Goal: Transaction & Acquisition: Purchase product/service

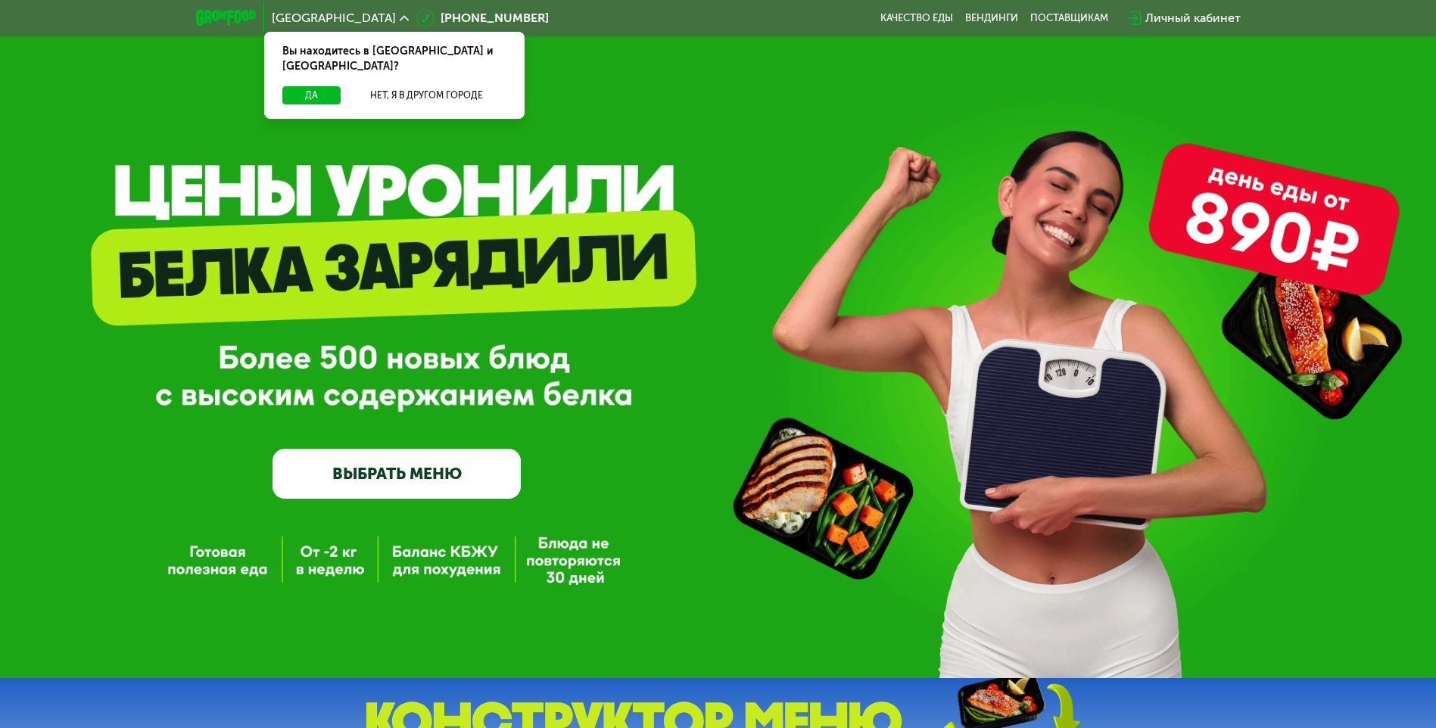
click at [353, 466] on link "ВЫБРАТЬ МЕНЮ" at bounding box center [396, 474] width 248 height 50
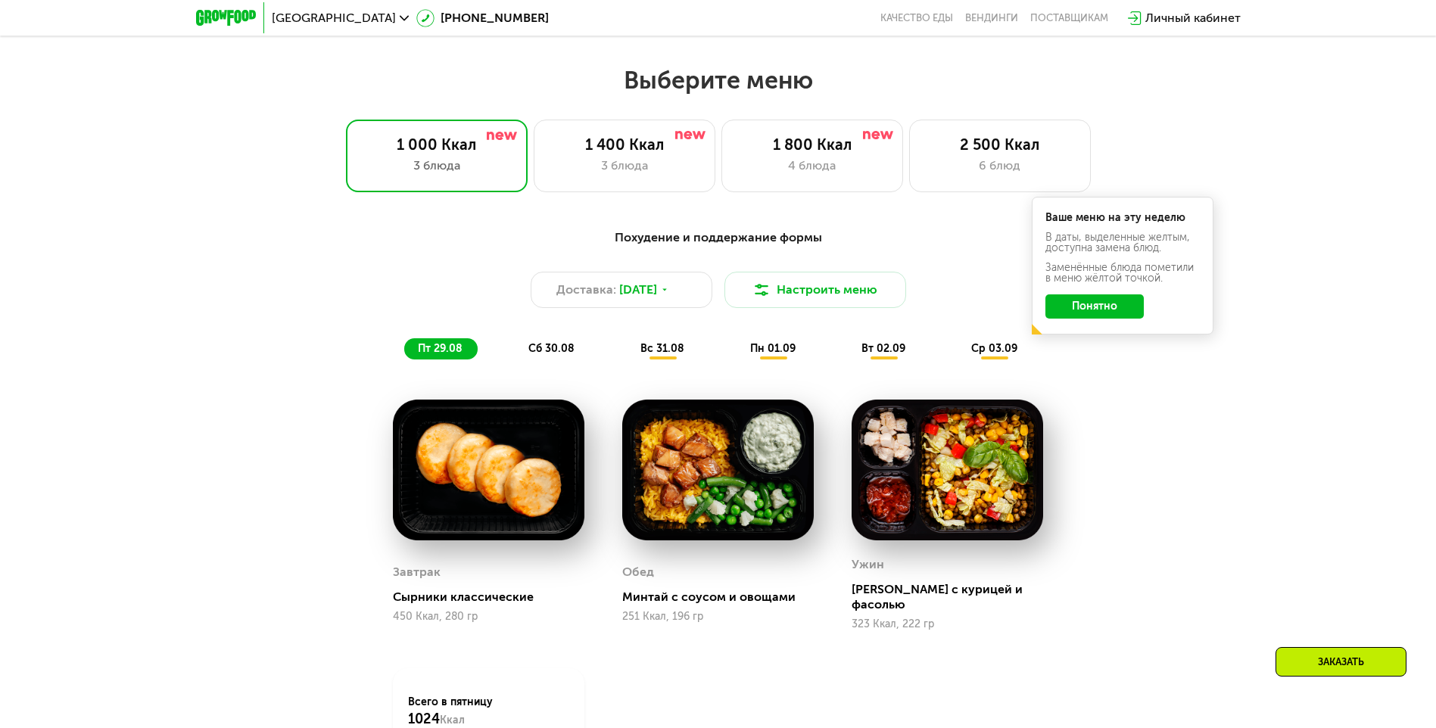
scroll to position [814, 0]
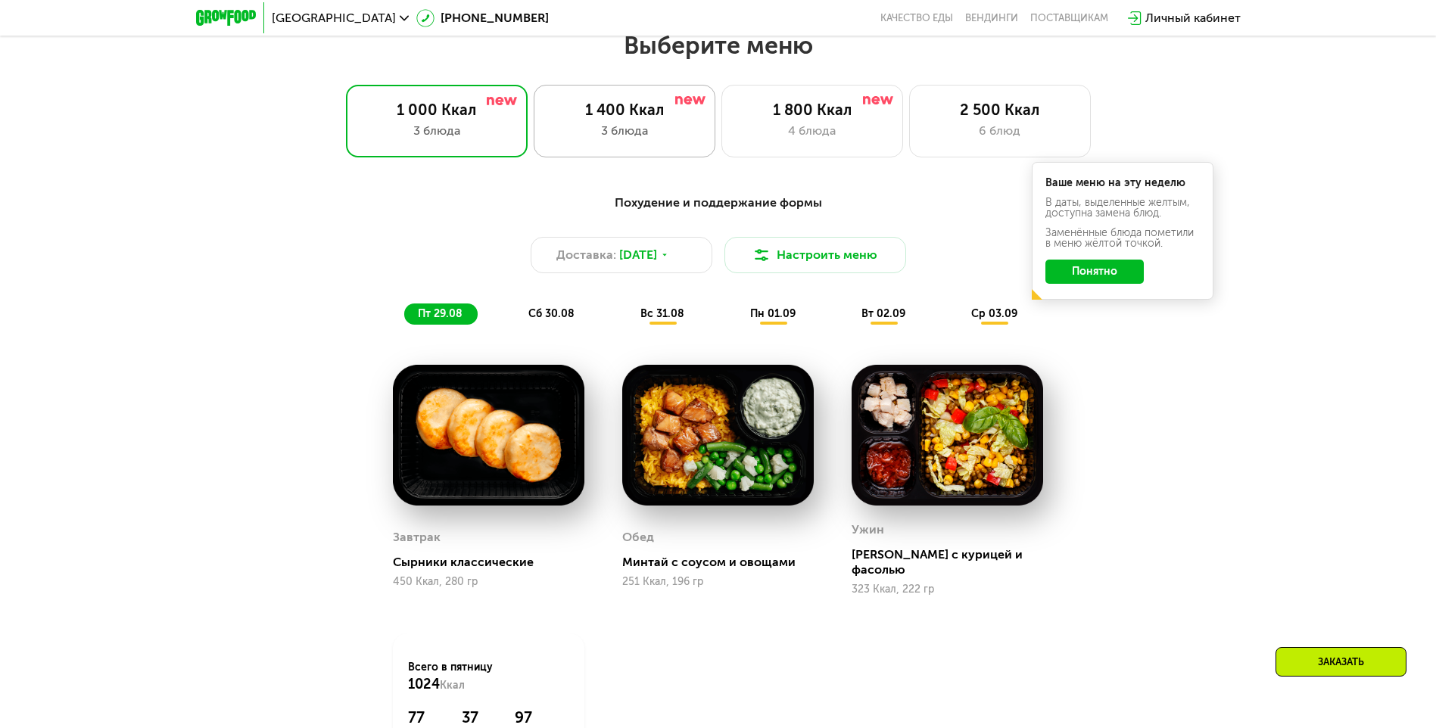
click at [617, 140] on div "3 блюда" at bounding box center [624, 131] width 150 height 18
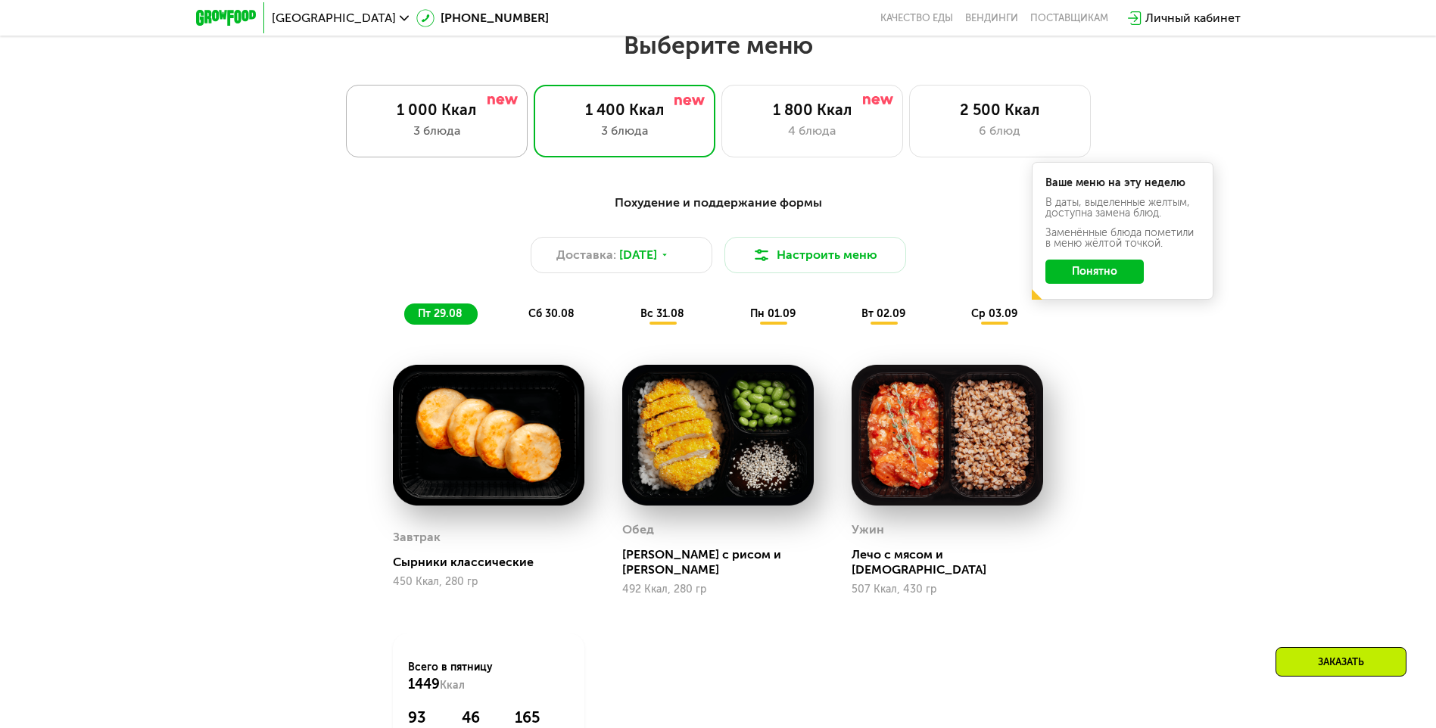
click at [439, 126] on div "3 блюда" at bounding box center [437, 131] width 150 height 18
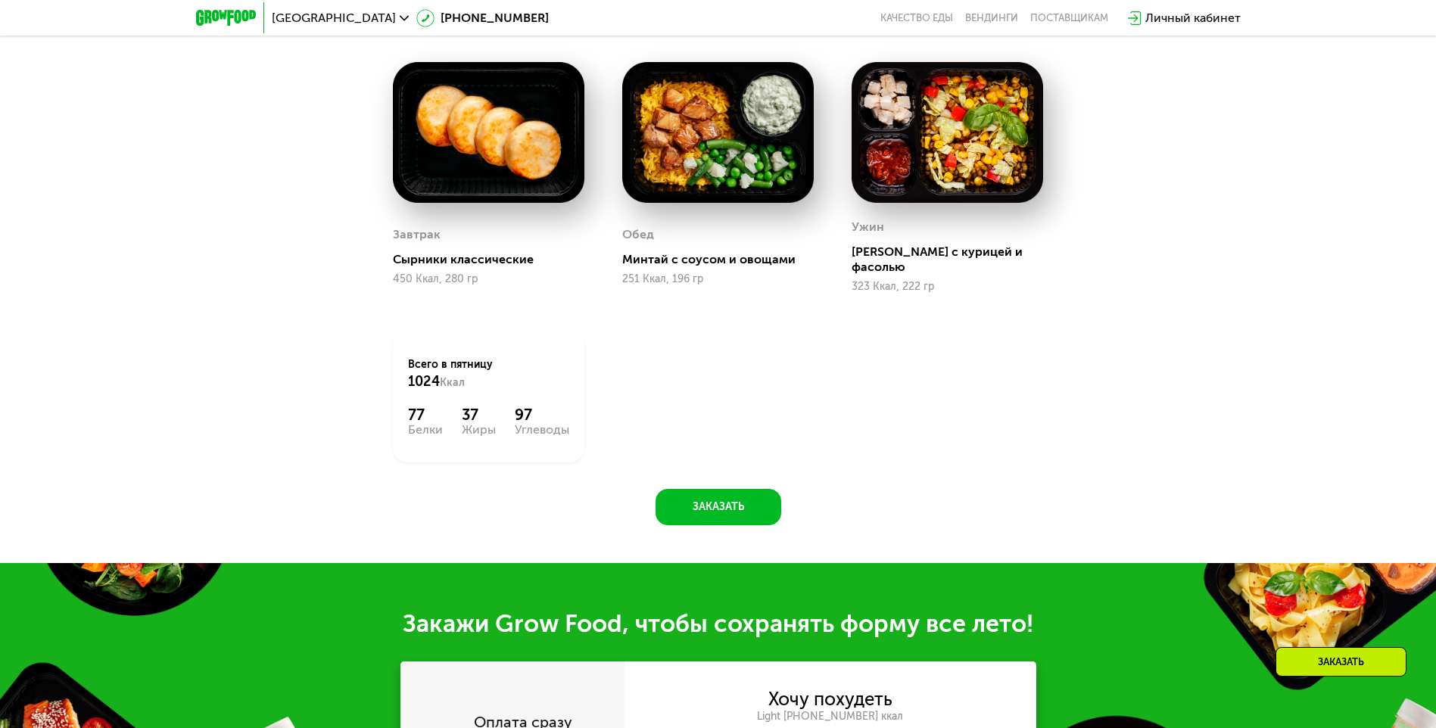
scroll to position [739, 0]
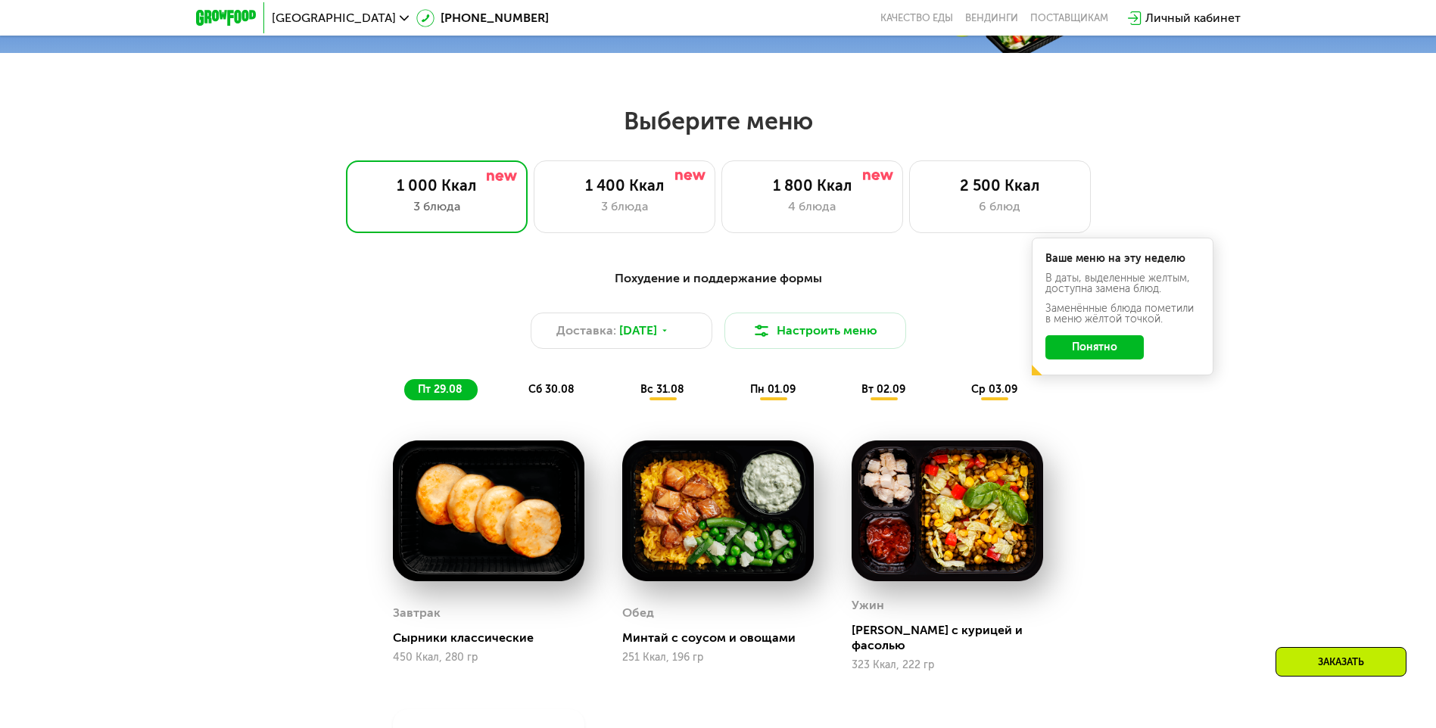
click at [546, 396] on span "сб 30.08" at bounding box center [551, 389] width 46 height 13
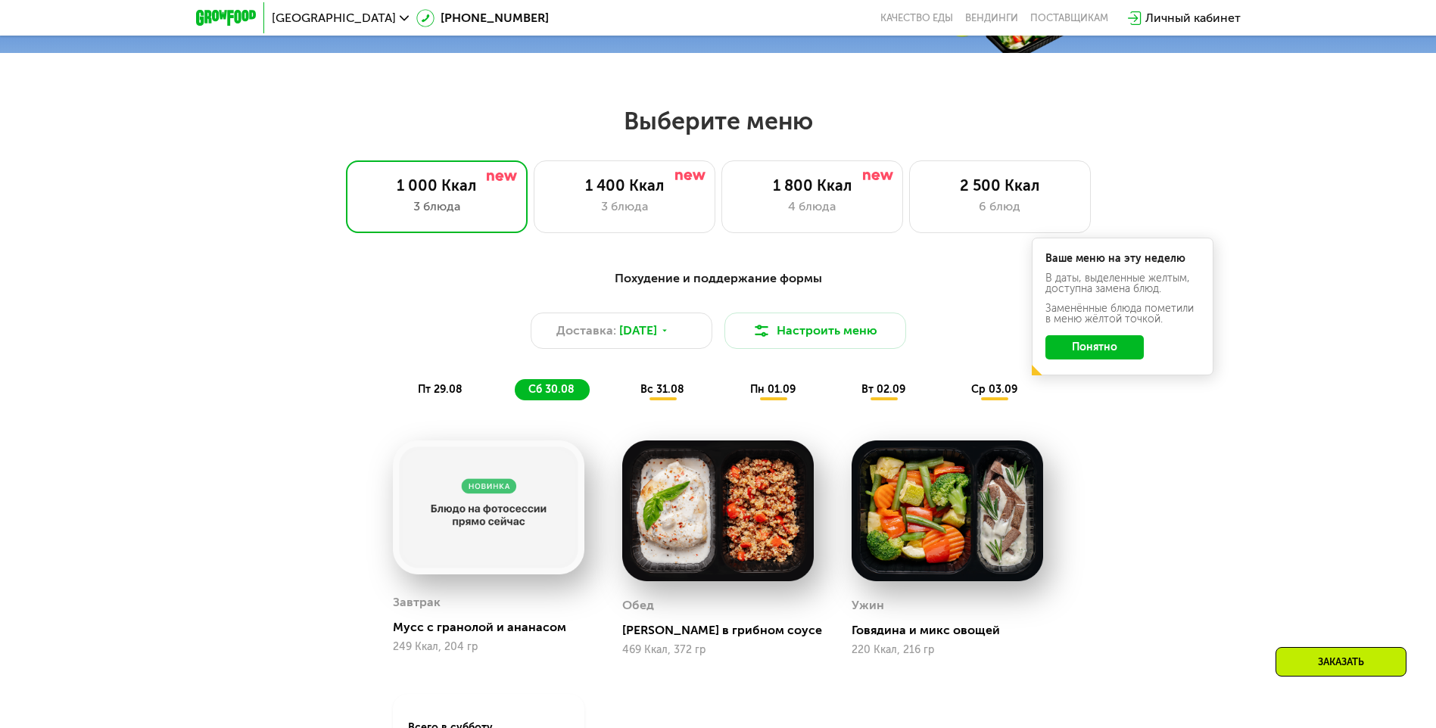
click at [654, 389] on span "вс 31.08" at bounding box center [662, 389] width 44 height 13
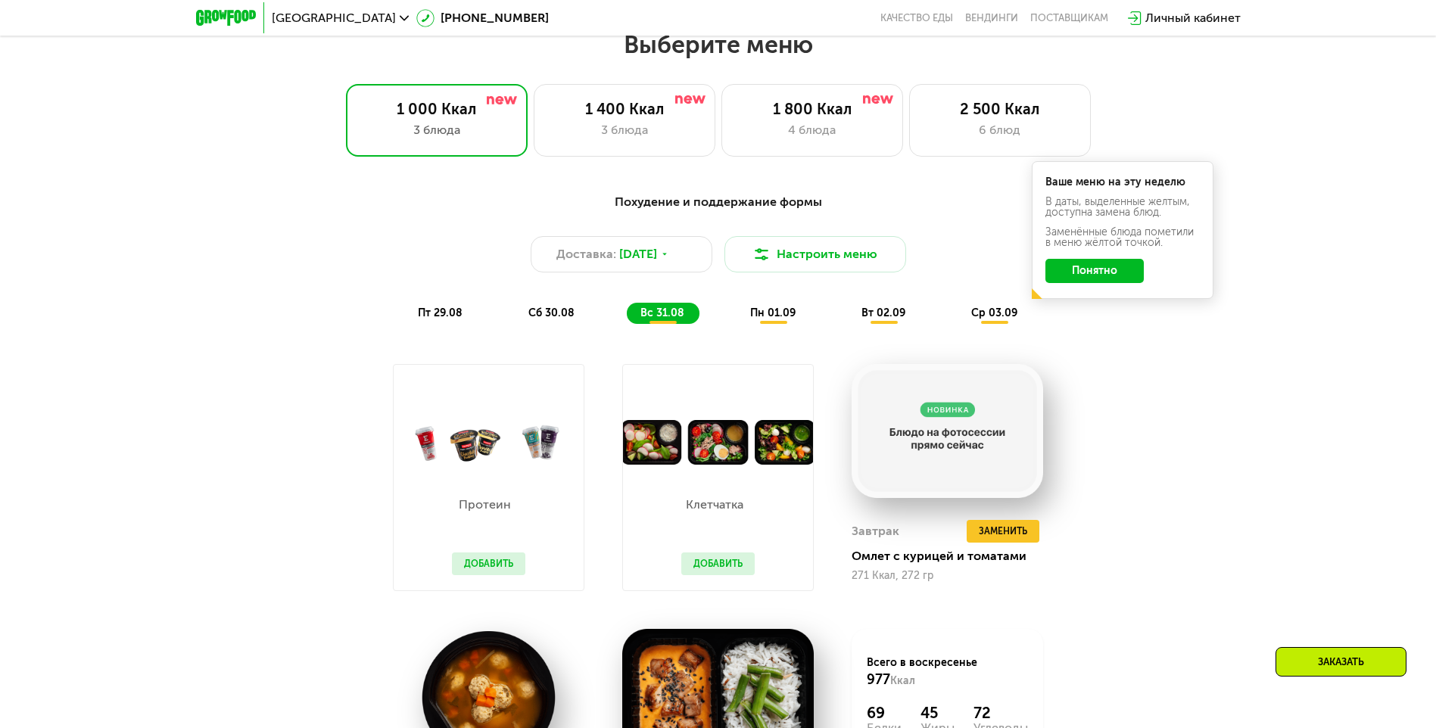
scroll to position [814, 0]
click at [721, 124] on div "1 400 Ккал 3 блюда" at bounding box center [812, 121] width 182 height 73
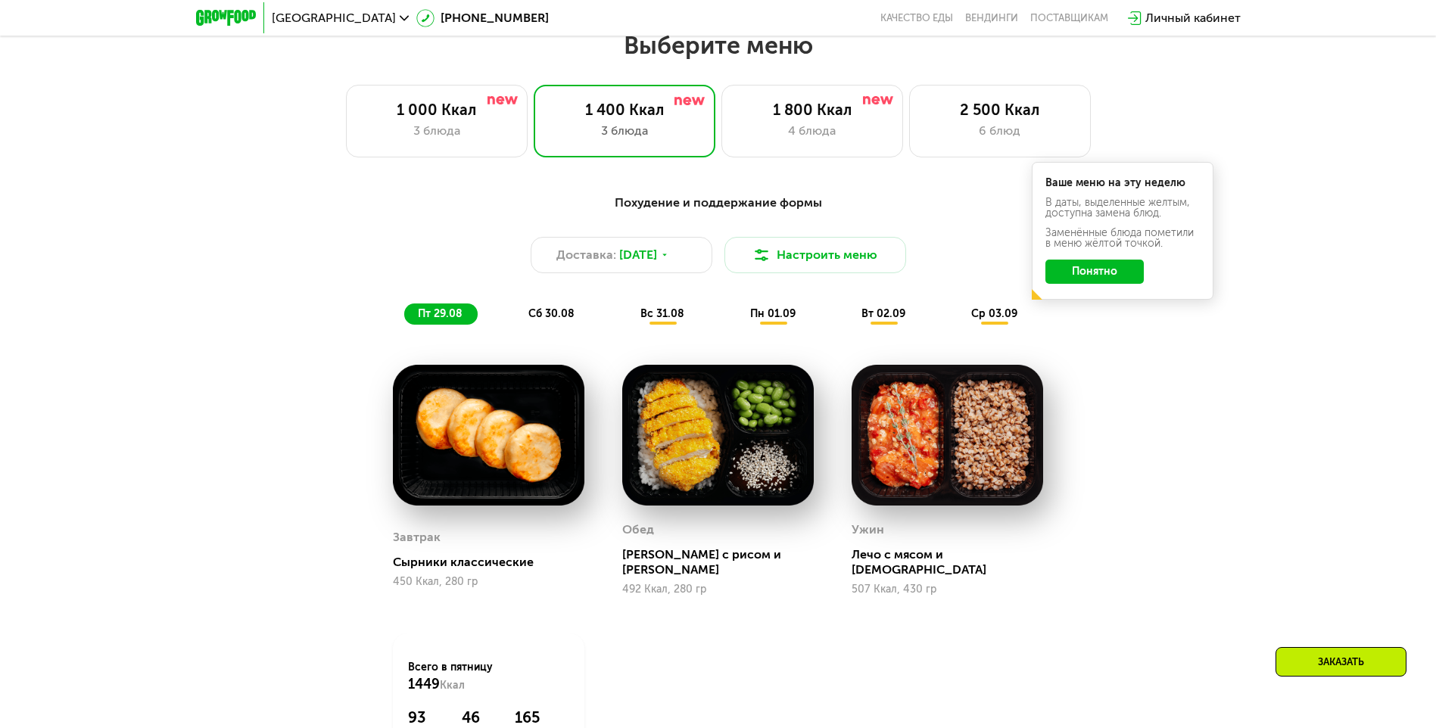
click at [540, 320] on span "сб 30.08" at bounding box center [551, 313] width 46 height 13
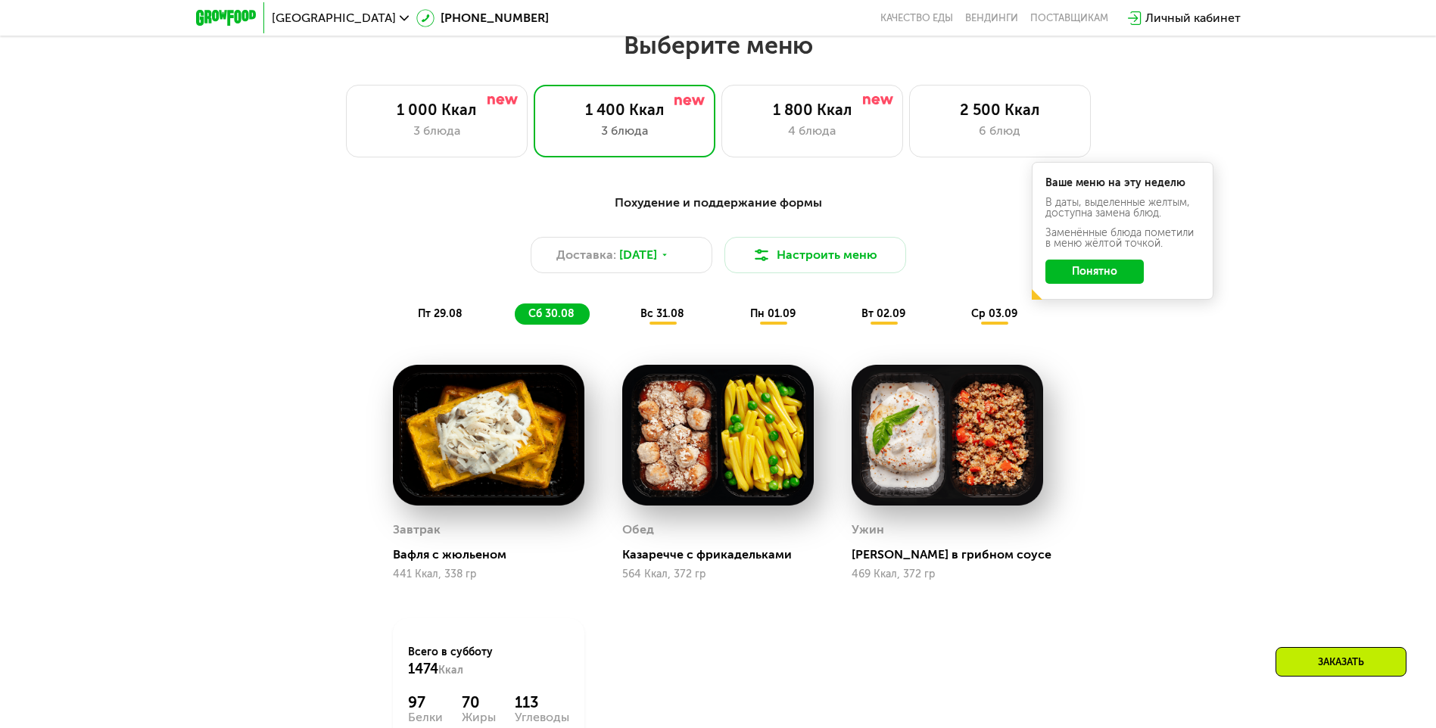
click at [736, 325] on div "вс 31.08" at bounding box center [773, 313] width 74 height 21
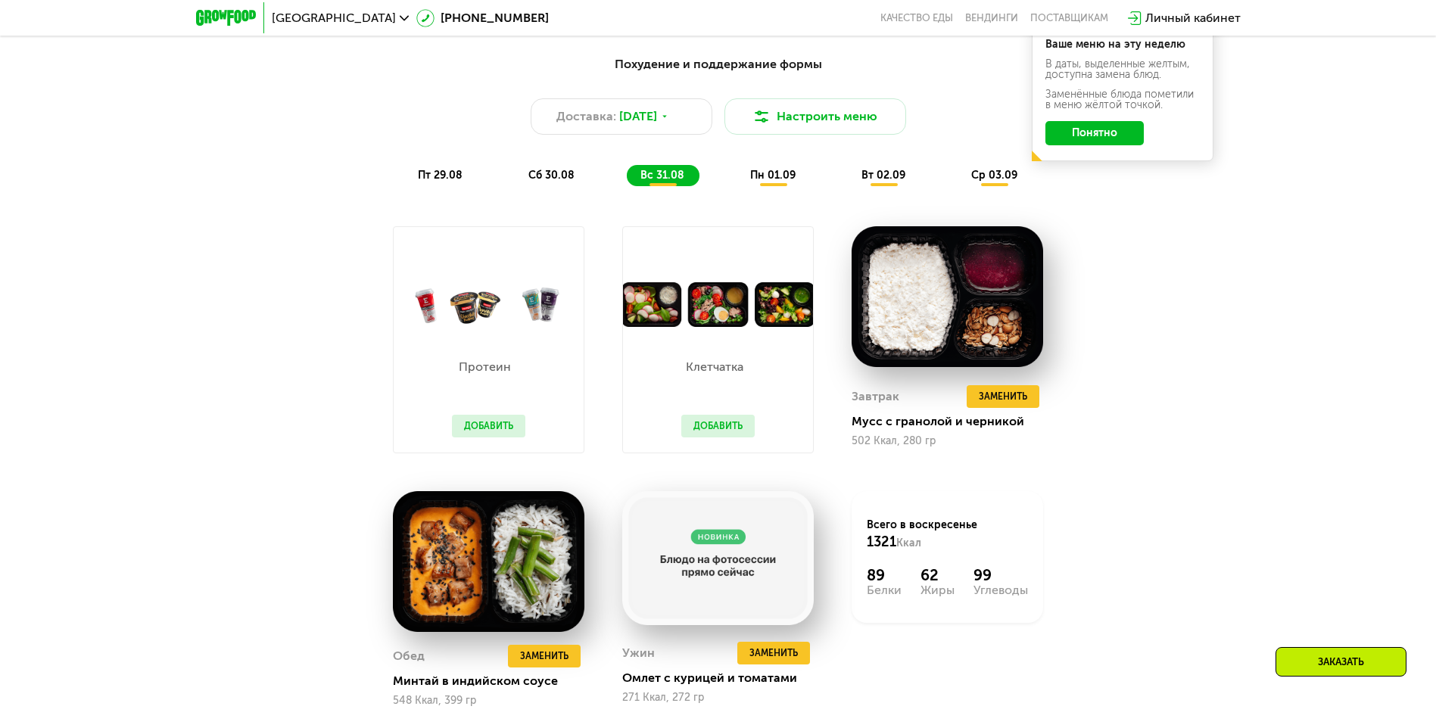
scroll to position [966, 0]
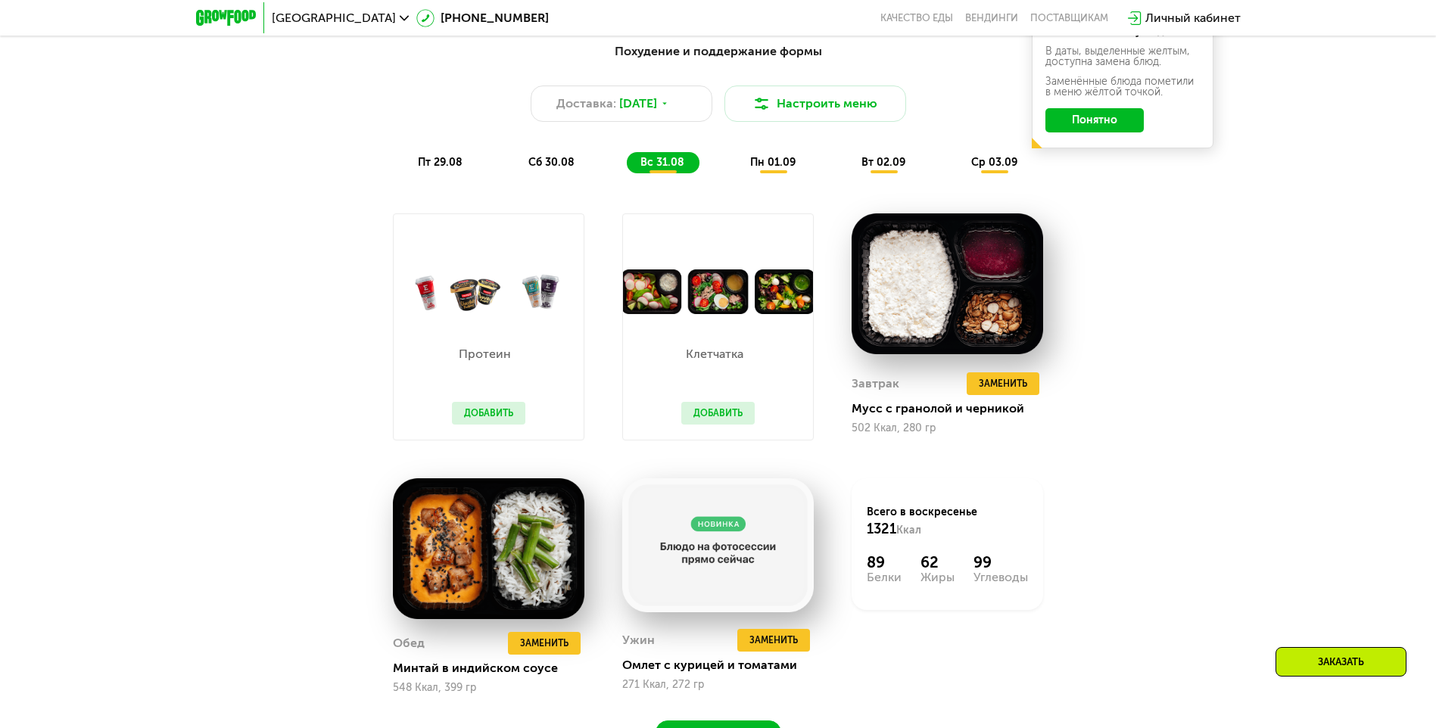
click at [776, 179] on div "Похудение и поддержание формы Доставка: 28 авг, чт Настроить меню пт 29.08 сб 3…" at bounding box center [718, 107] width 914 height 149
click at [848, 173] on div "пн 01.09" at bounding box center [884, 162] width 73 height 21
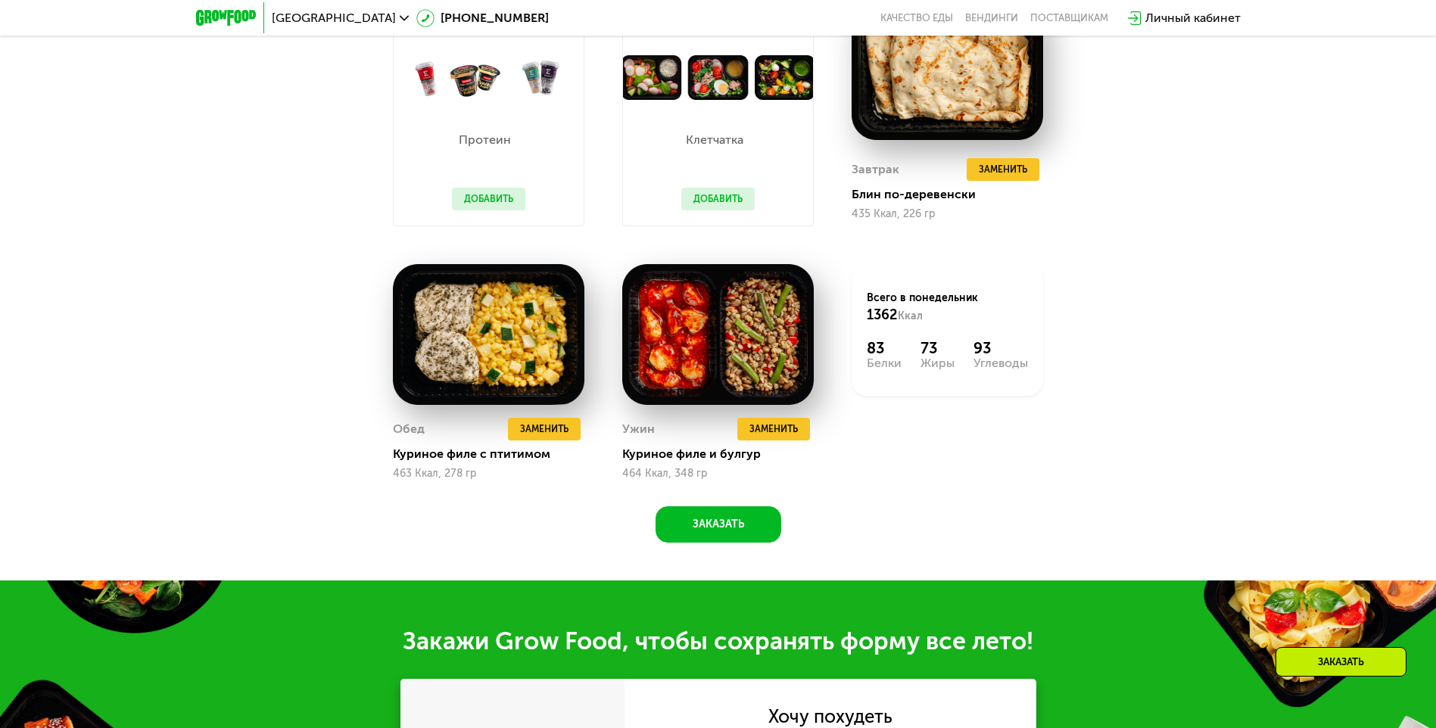
scroll to position [1268, 0]
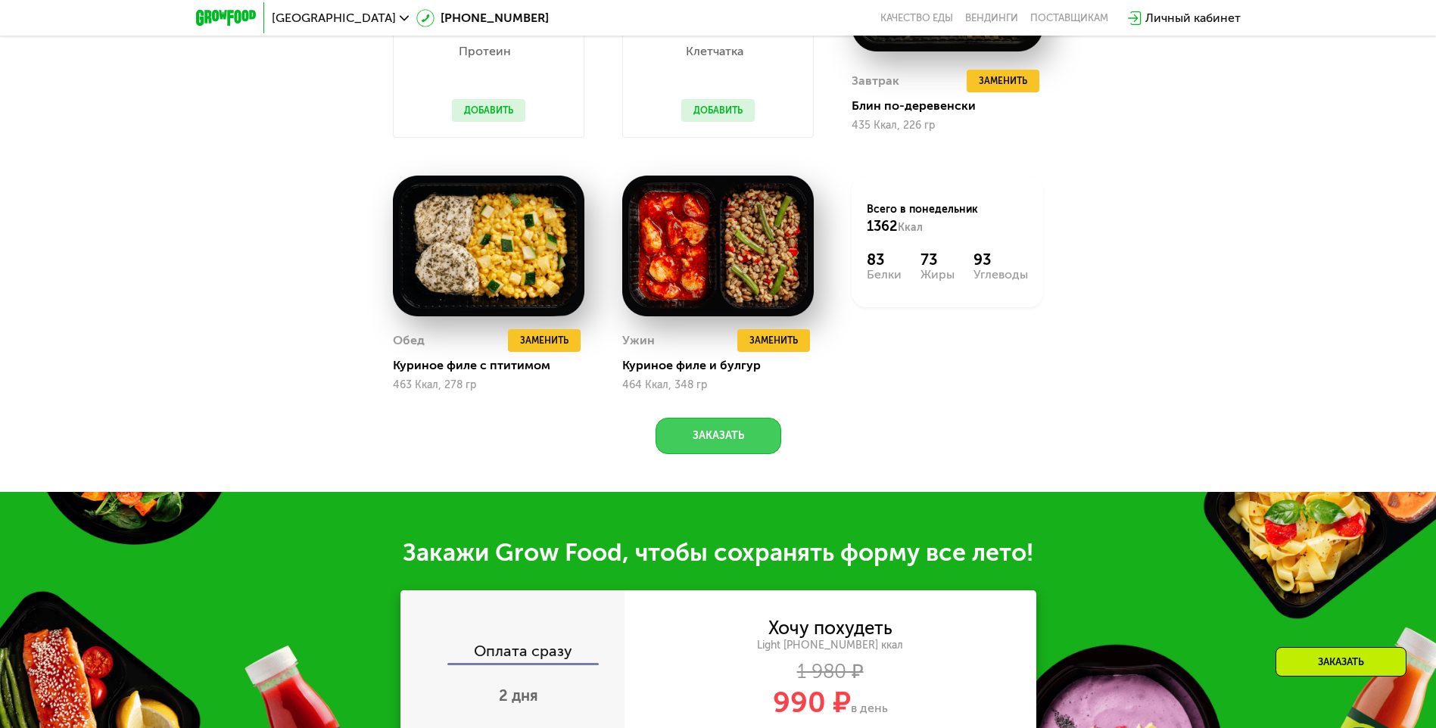
click at [727, 453] on button "Заказать" at bounding box center [718, 436] width 126 height 36
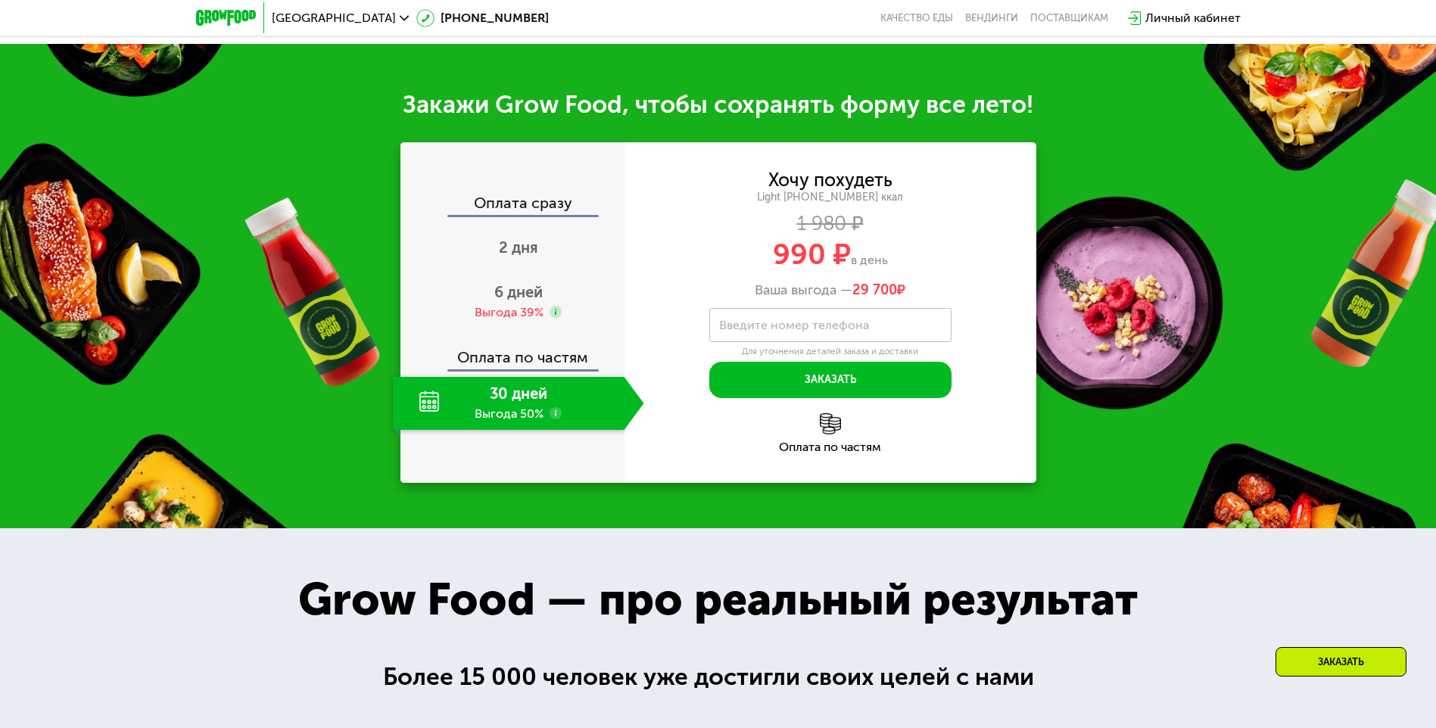
scroll to position [1766, 0]
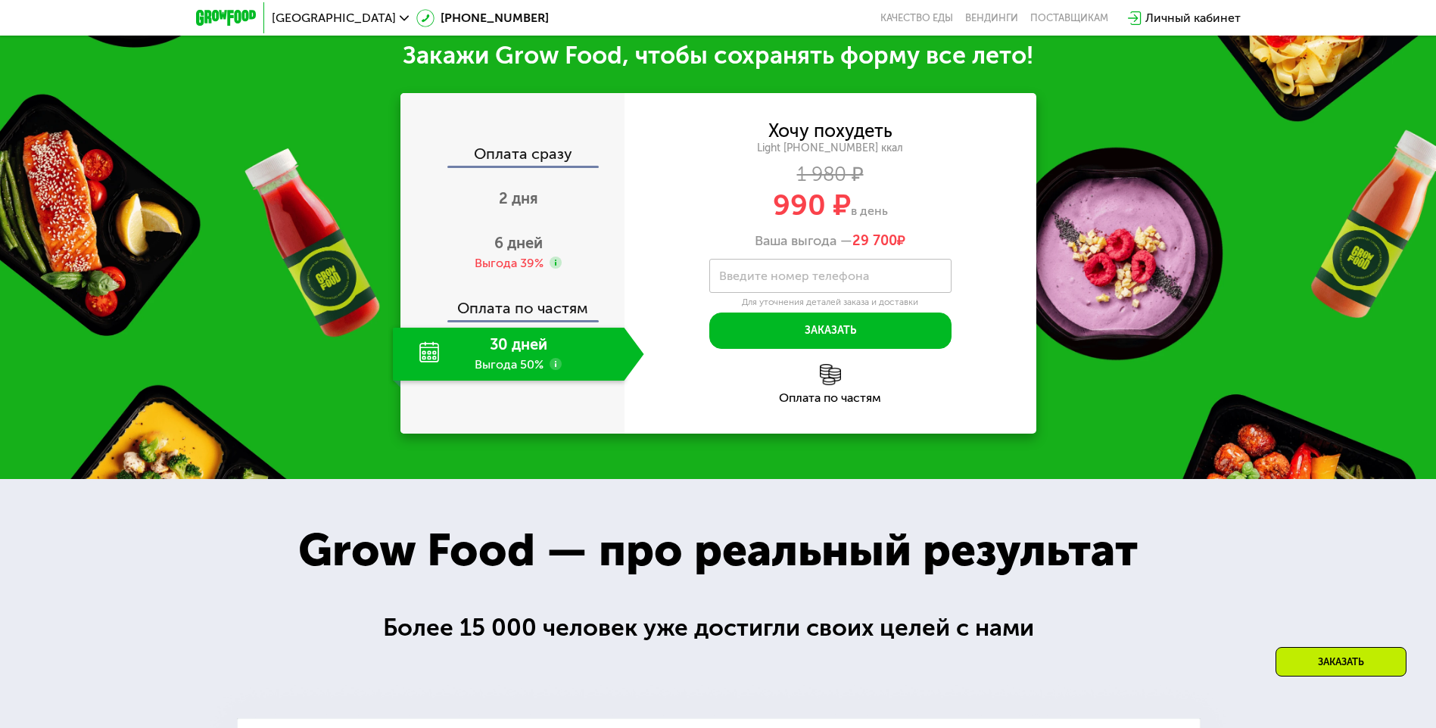
click at [531, 365] on div "30 дней Выгода 50%" at bounding box center [509, 354] width 232 height 53
click at [554, 370] on use at bounding box center [555, 364] width 12 height 12
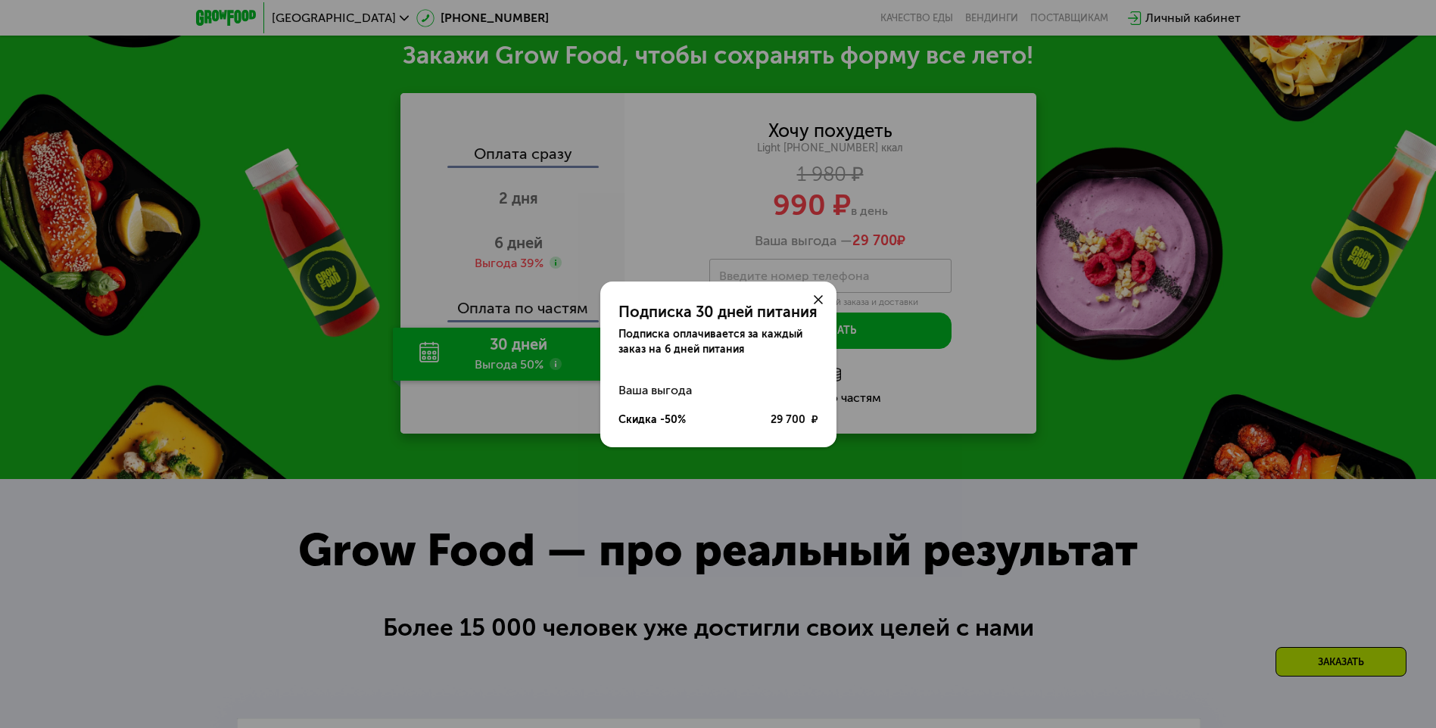
click at [216, 466] on div "Подписка 30 дней питания Подписка оплачивается за каждый заказ на 6 дней питани…" at bounding box center [718, 364] width 1436 height 728
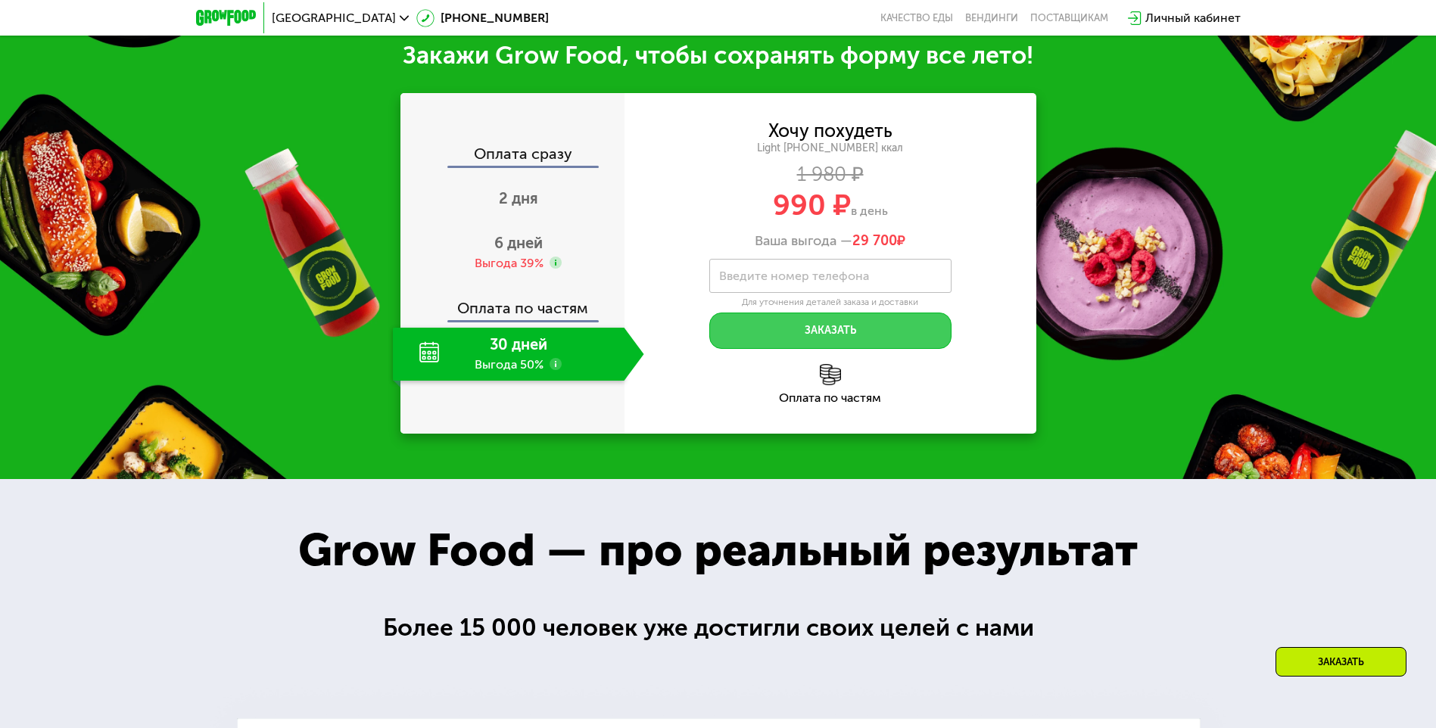
click at [826, 343] on button "Заказать" at bounding box center [830, 331] width 242 height 36
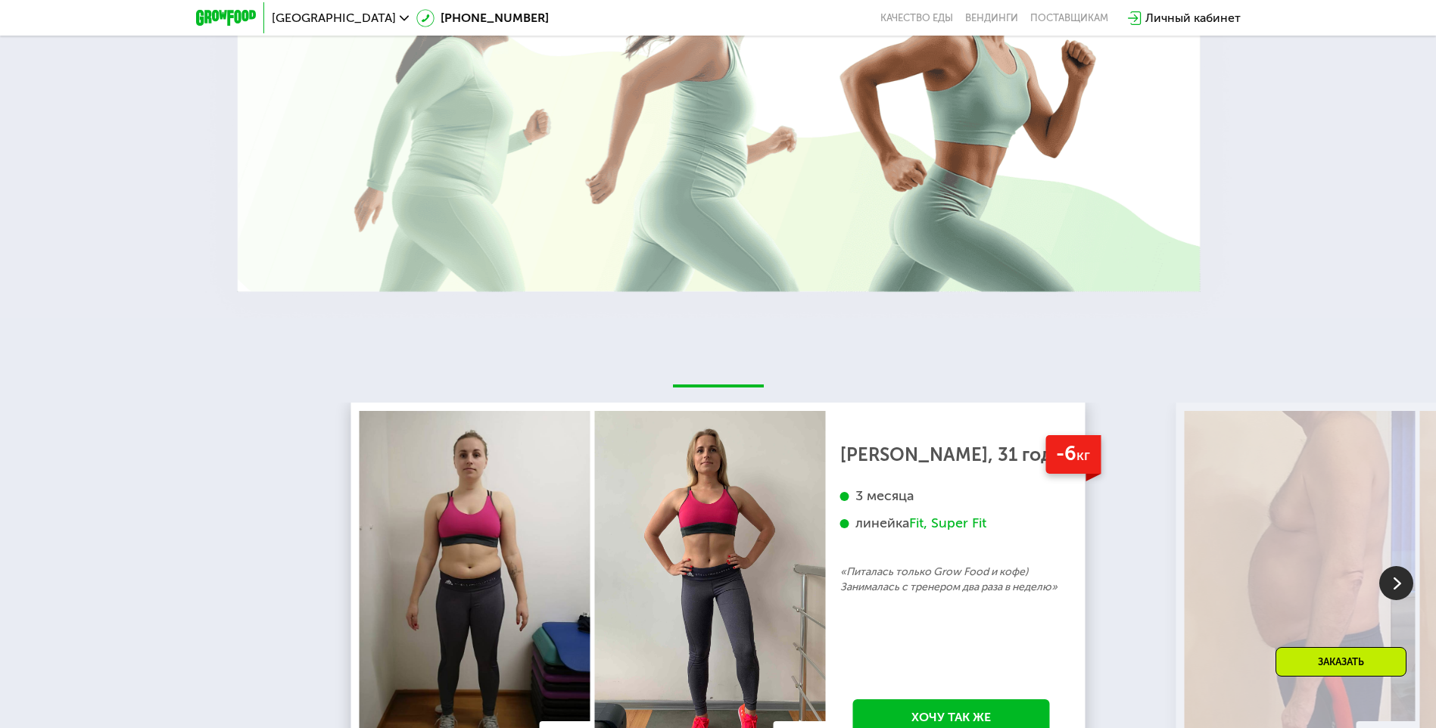
scroll to position [2901, 0]
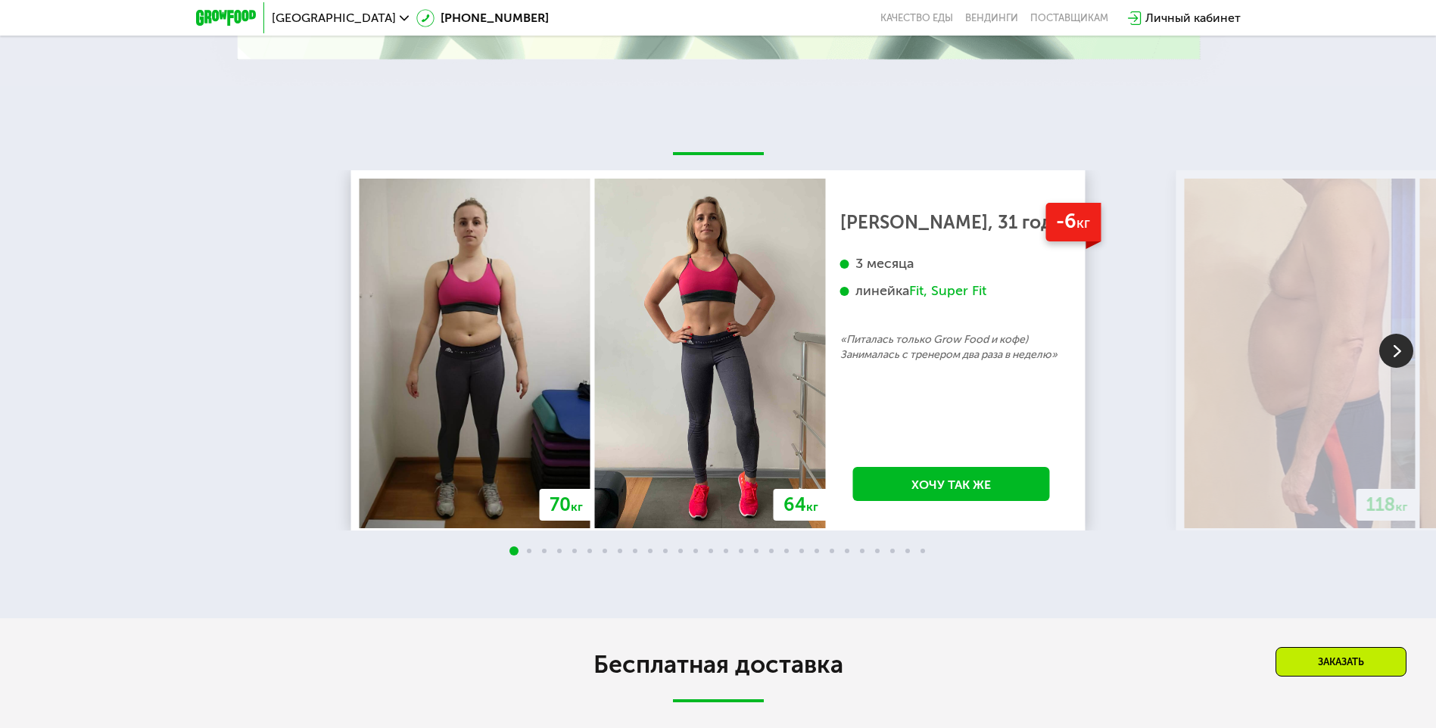
click at [1394, 358] on img at bounding box center [1396, 351] width 34 height 34
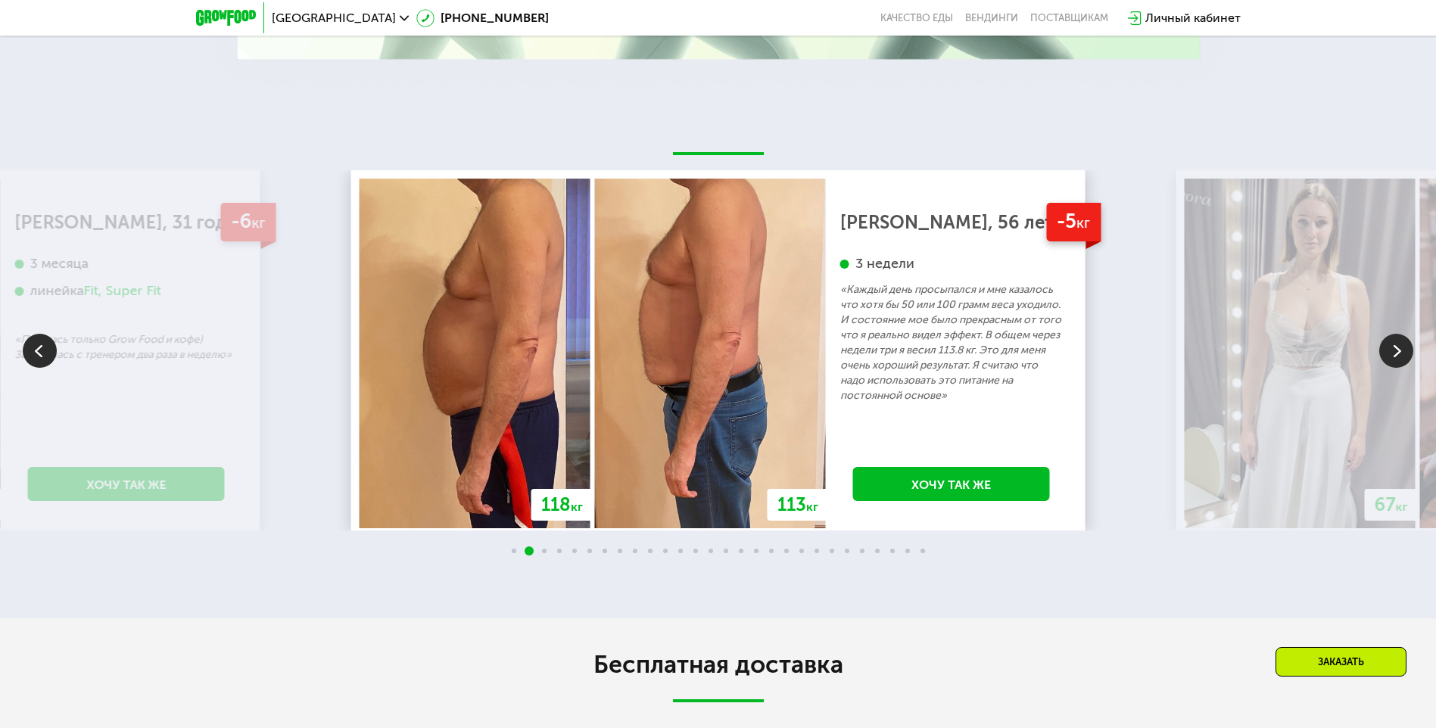
click at [1395, 358] on img at bounding box center [1396, 351] width 34 height 34
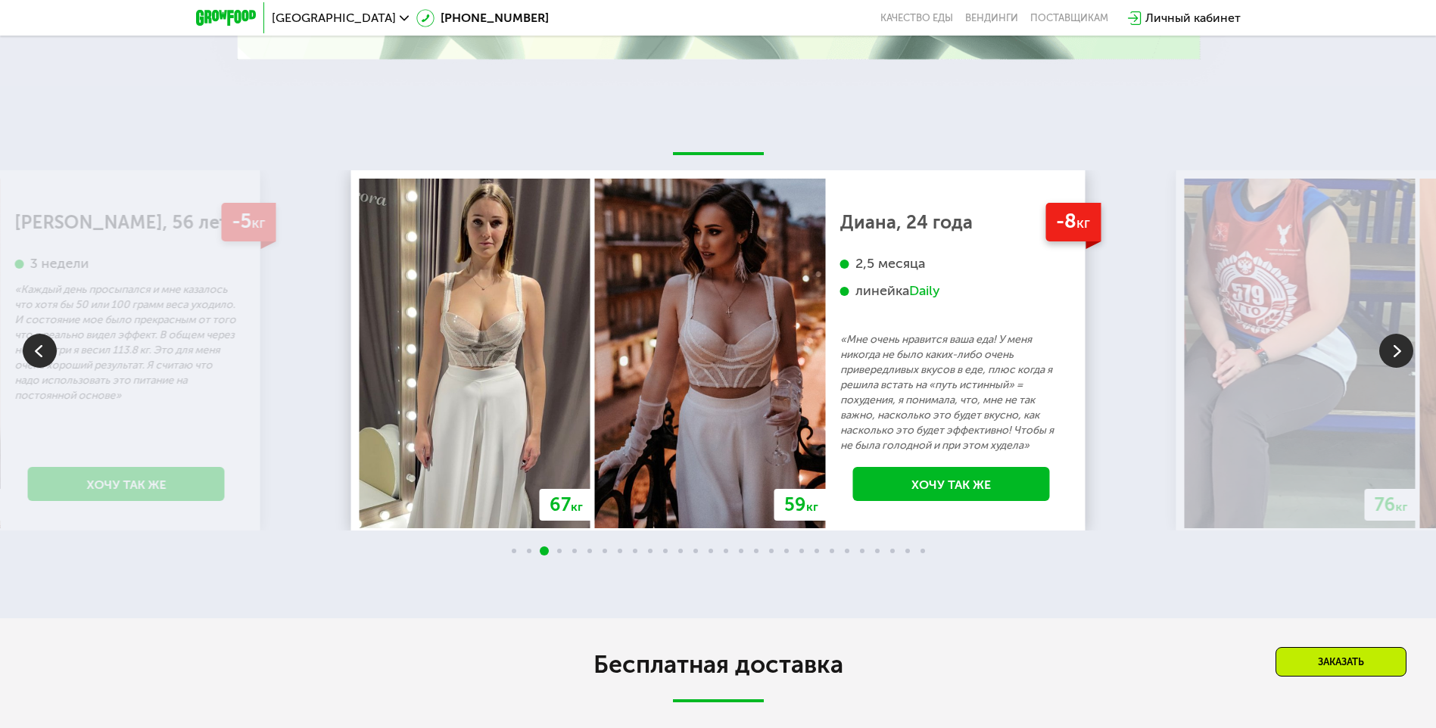
click at [1395, 358] on img at bounding box center [1396, 351] width 34 height 34
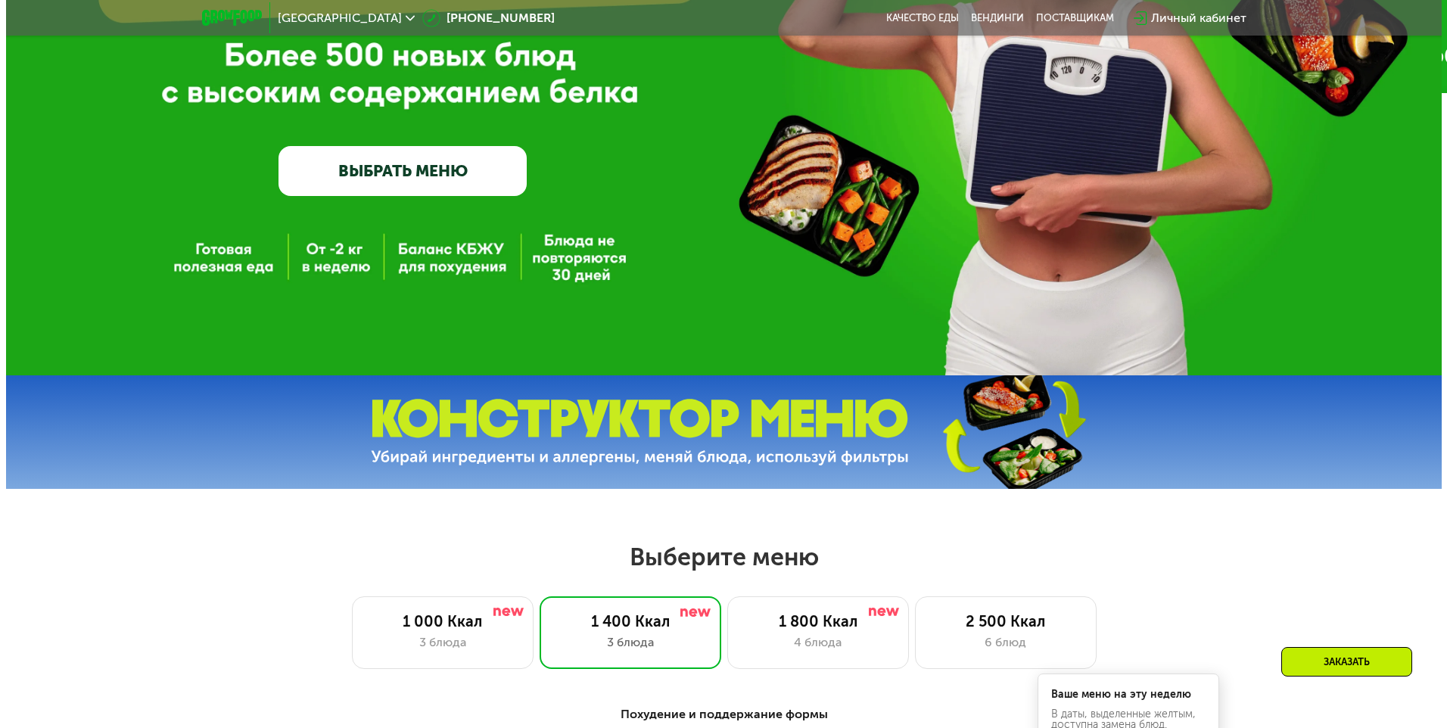
scroll to position [605, 0]
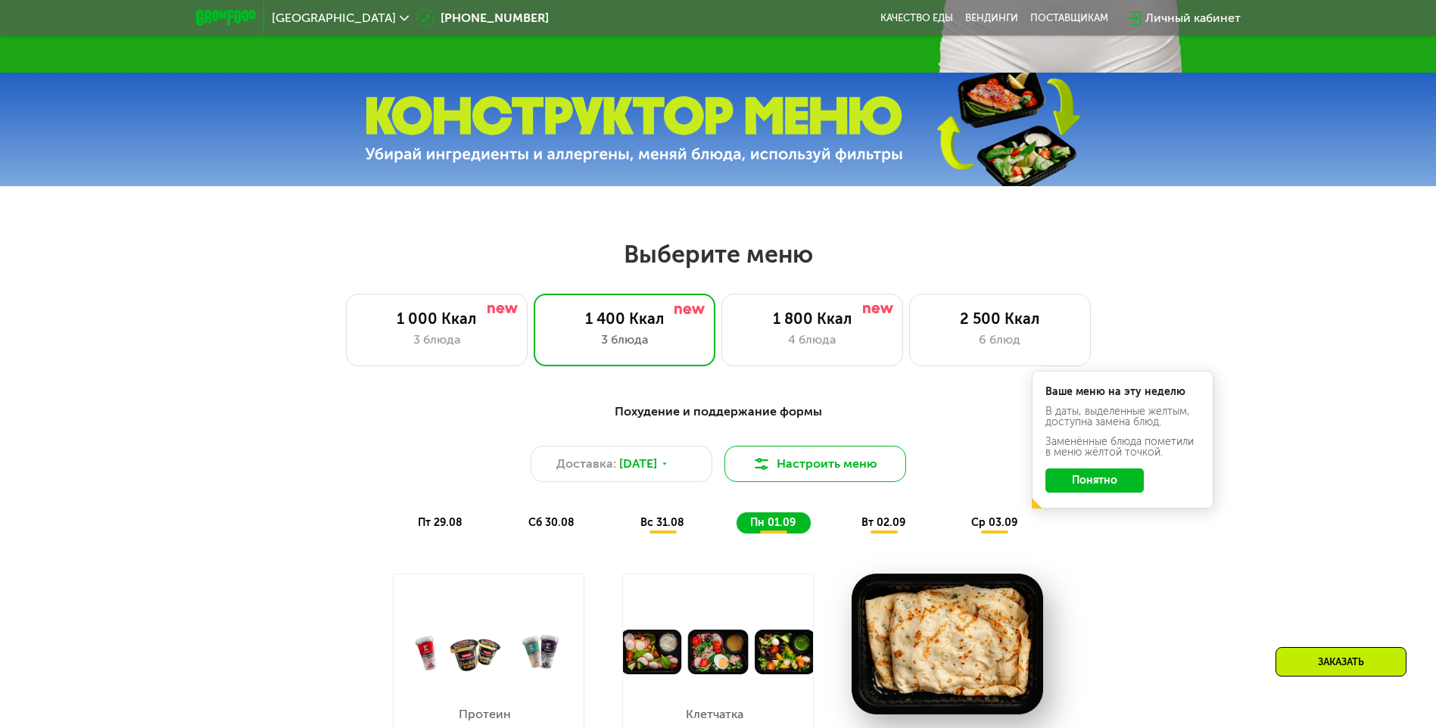
click at [798, 463] on button "Настроить меню" at bounding box center [815, 464] width 182 height 36
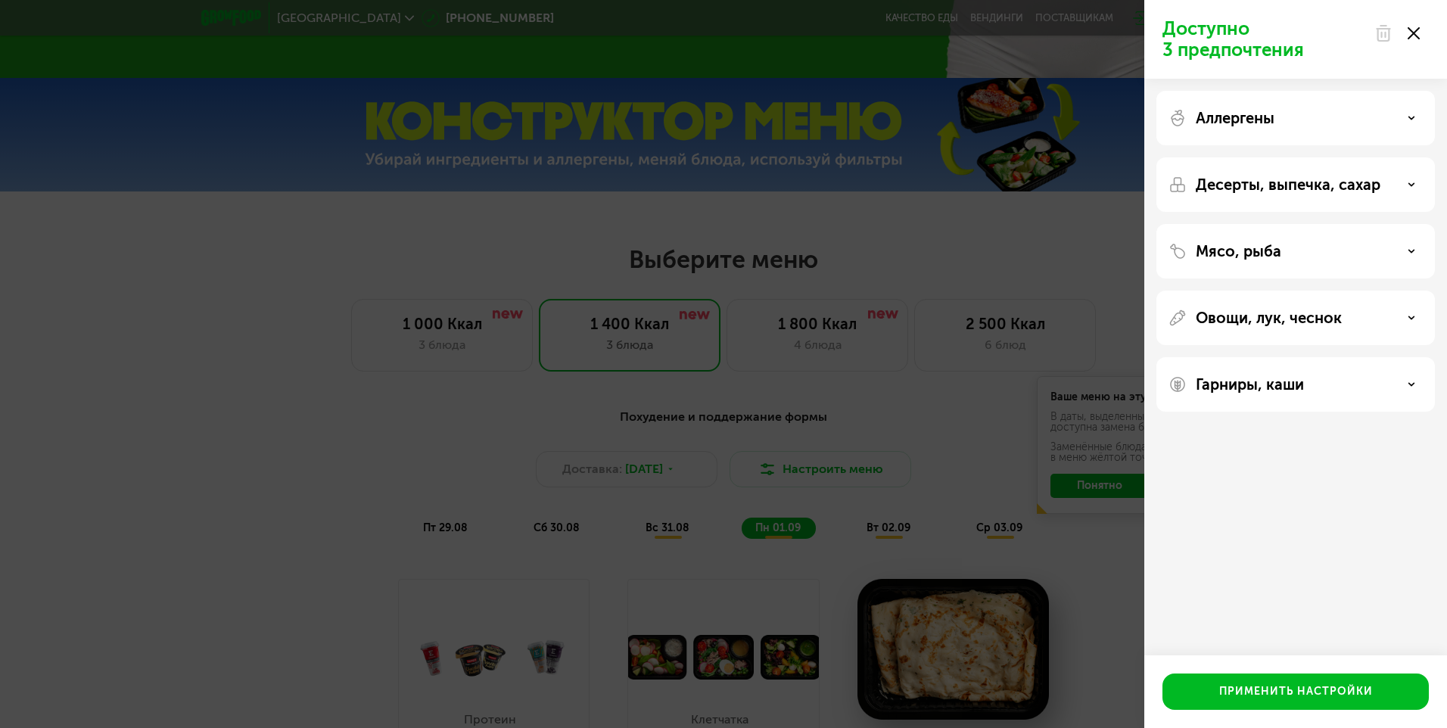
click at [1388, 123] on div "Аллергены" at bounding box center [1295, 118] width 254 height 18
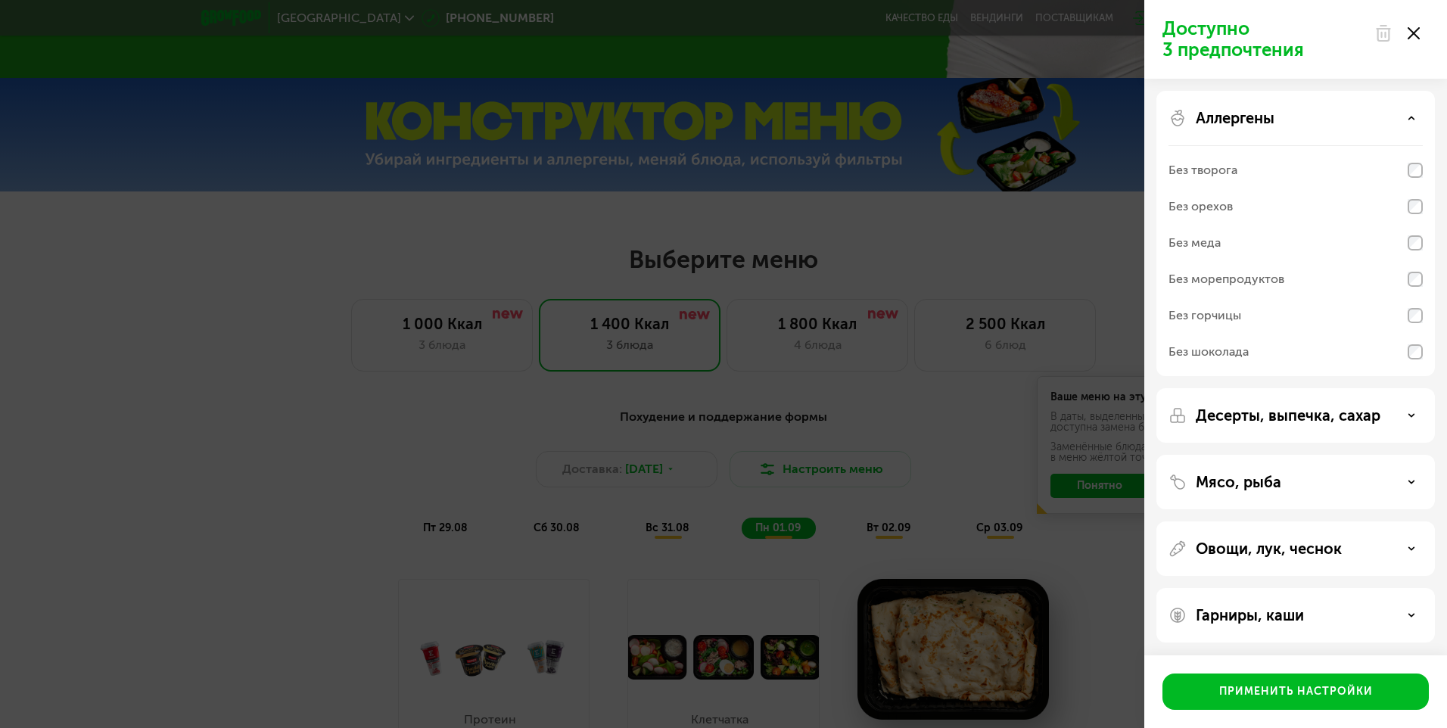
click at [1230, 455] on div "Десерты, выпечка, сахар" at bounding box center [1295, 482] width 278 height 54
click at [1231, 417] on p "Десерты, выпечка, сахар" at bounding box center [1288, 415] width 185 height 18
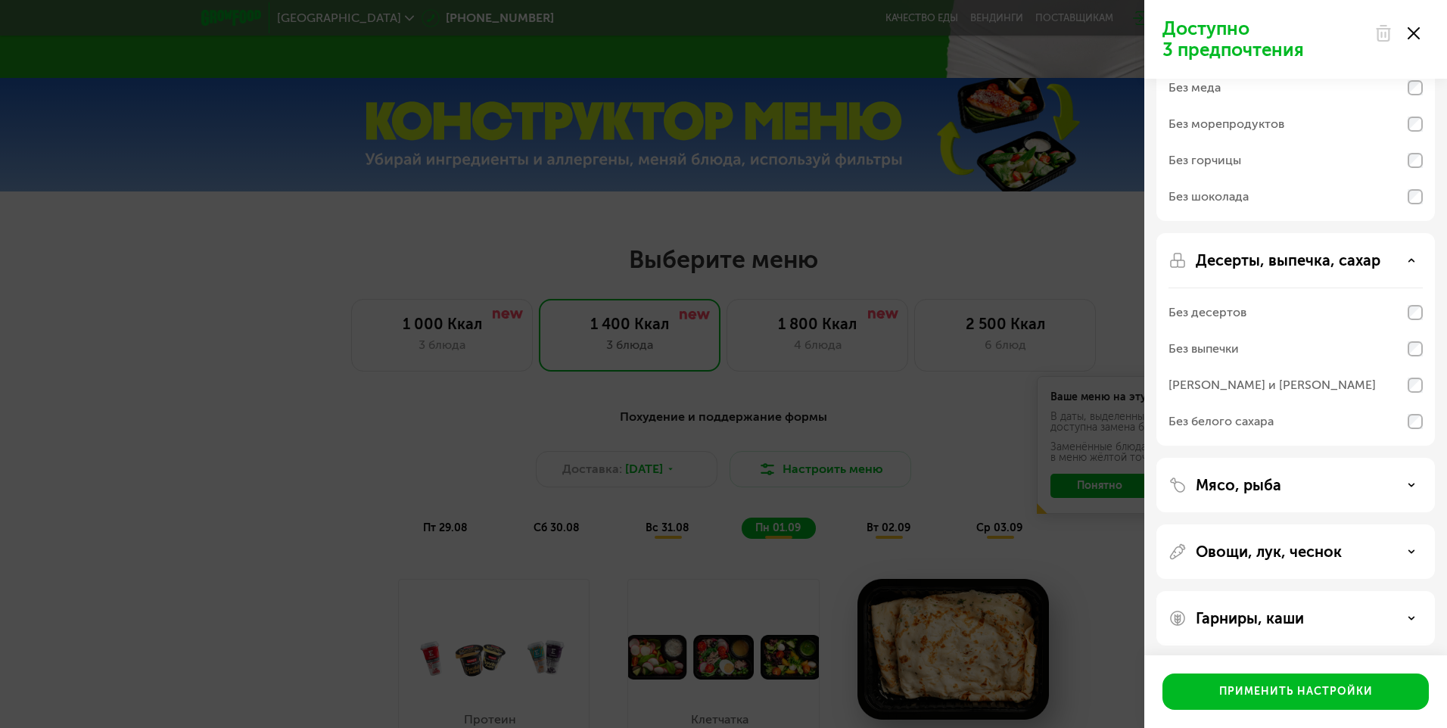
scroll to position [160, 0]
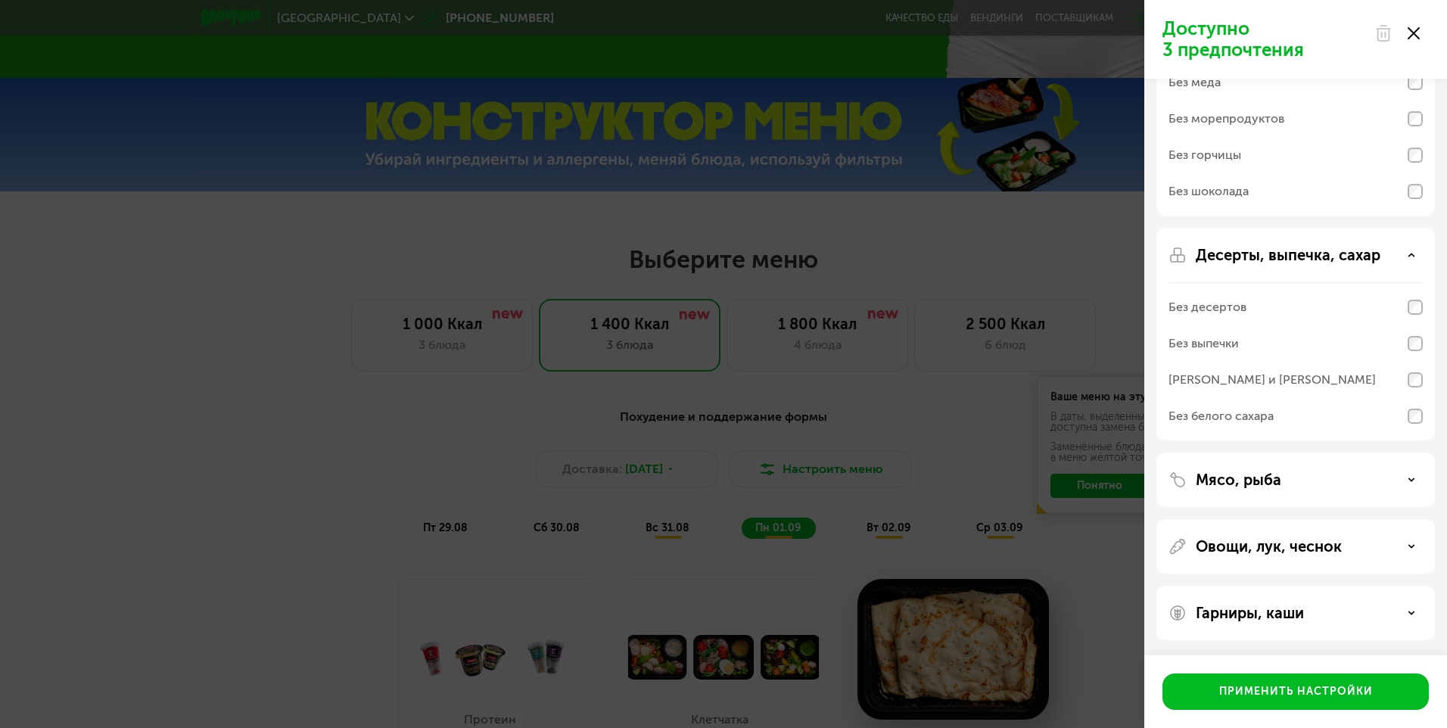
click at [1263, 472] on p "Мясо, рыба" at bounding box center [1239, 480] width 86 height 18
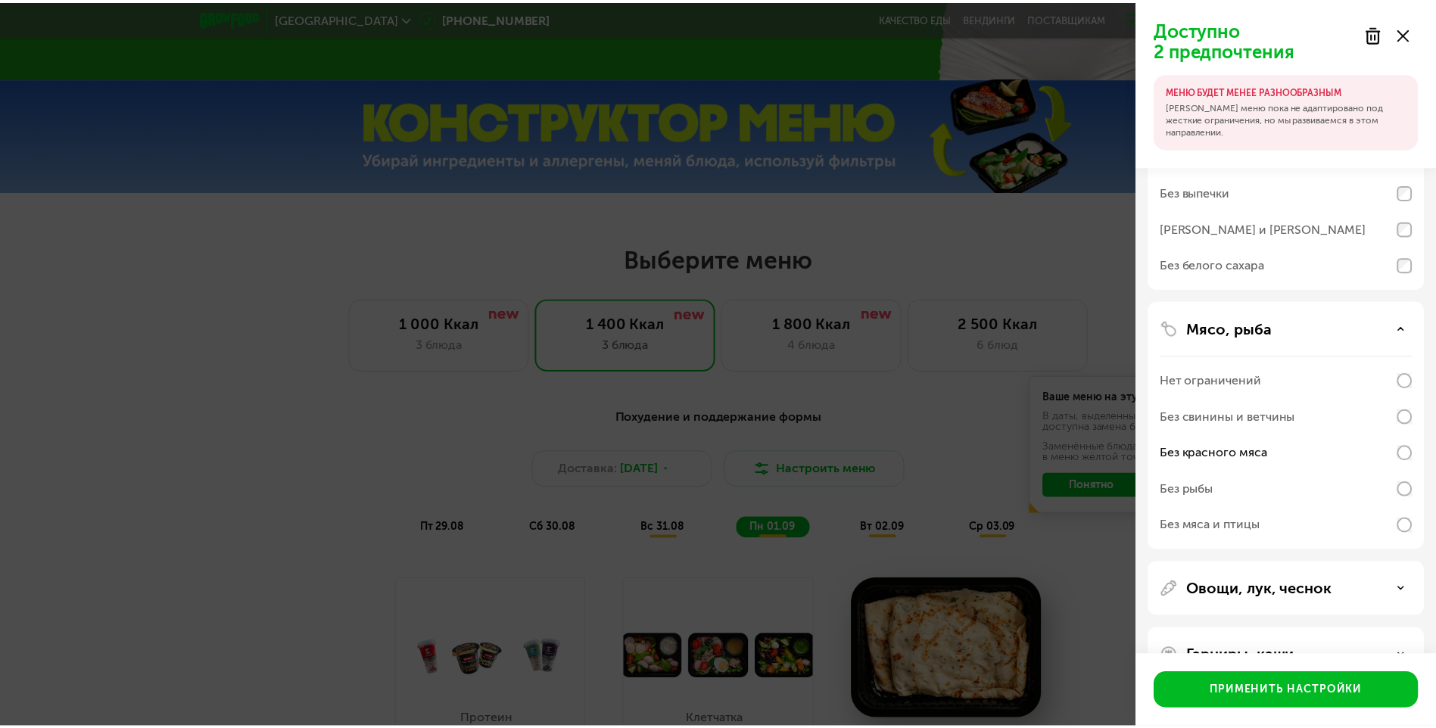
scroll to position [355, 0]
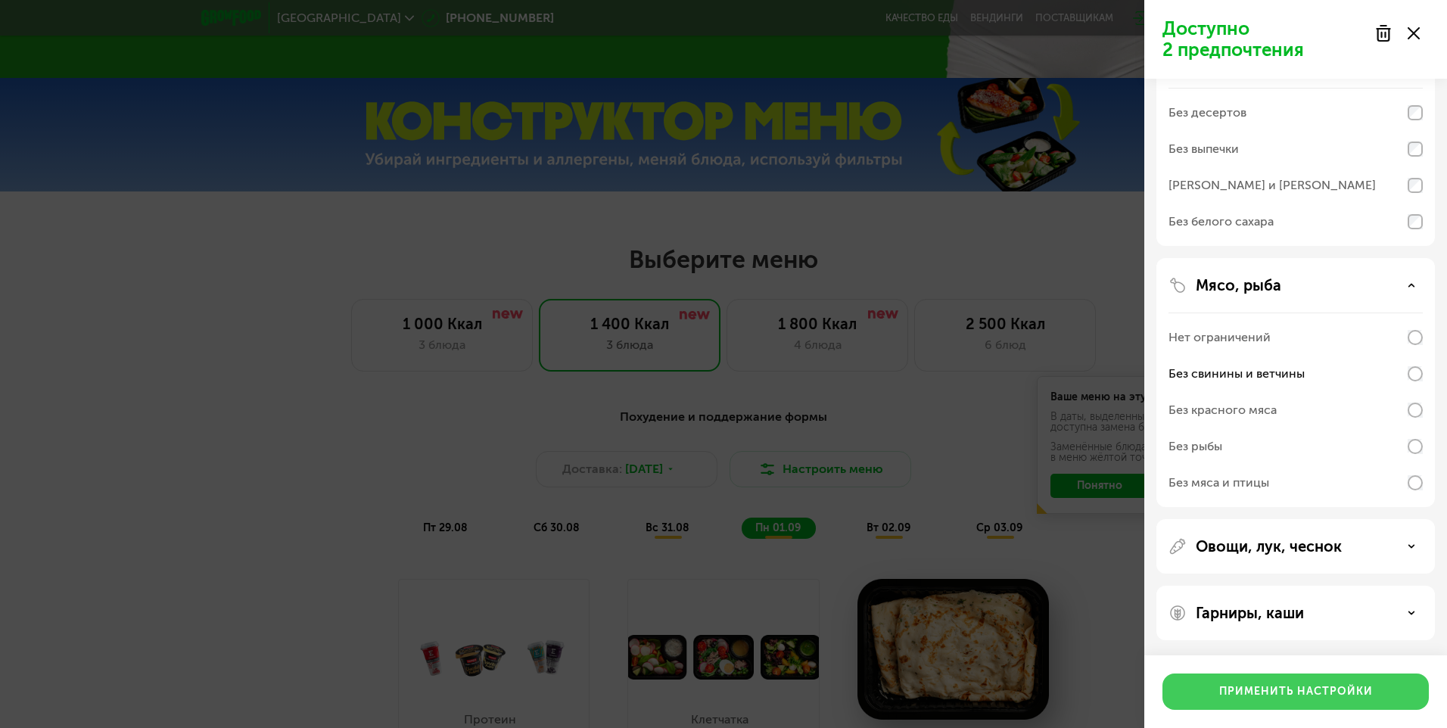
click at [1255, 689] on div "Применить настройки" at bounding box center [1296, 691] width 154 height 15
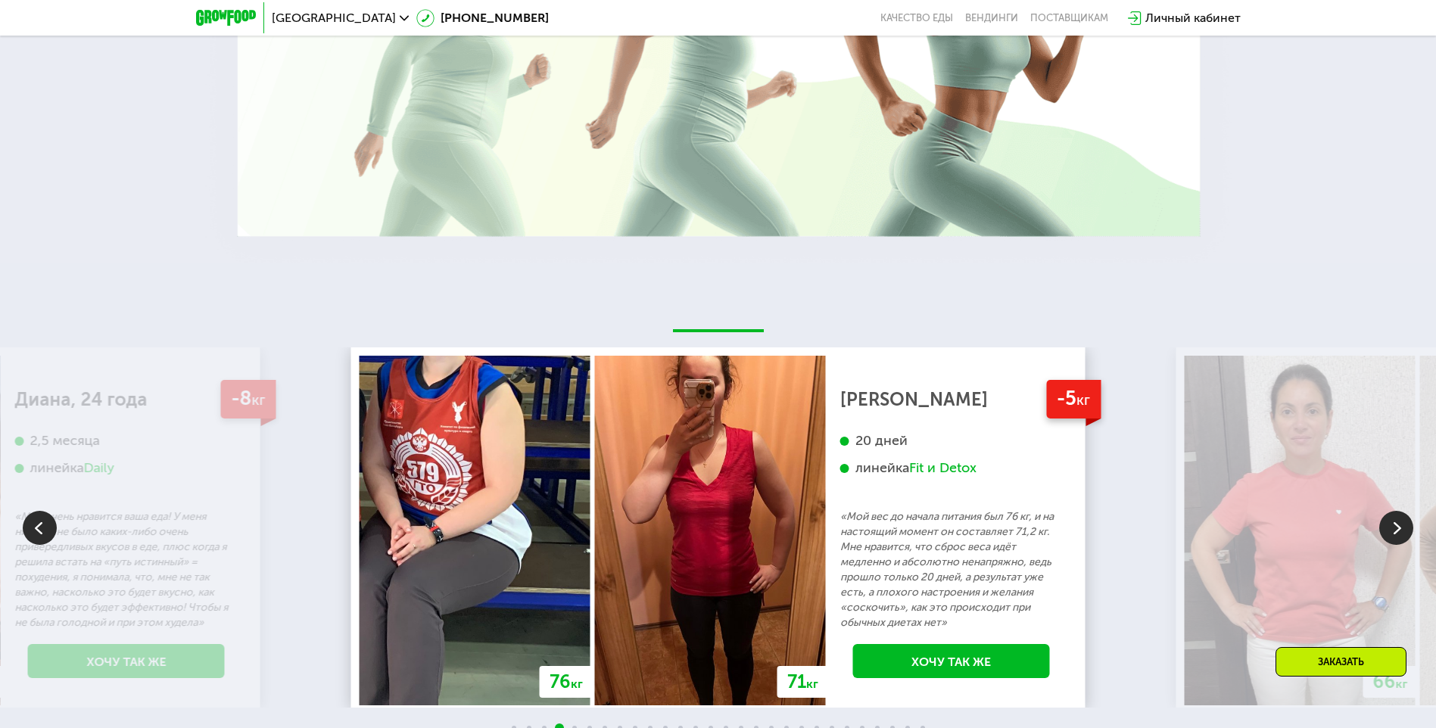
scroll to position [2951, 0]
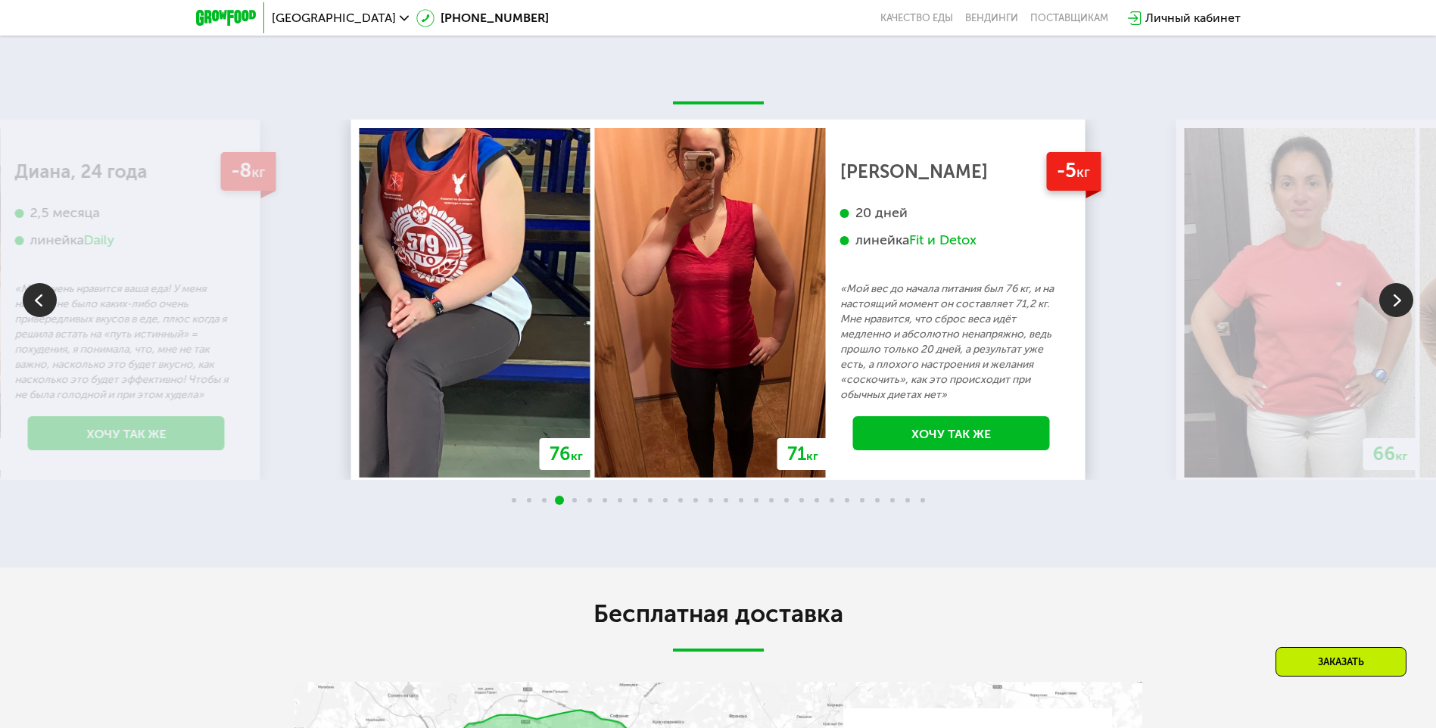
click at [1405, 310] on img at bounding box center [1396, 300] width 34 height 34
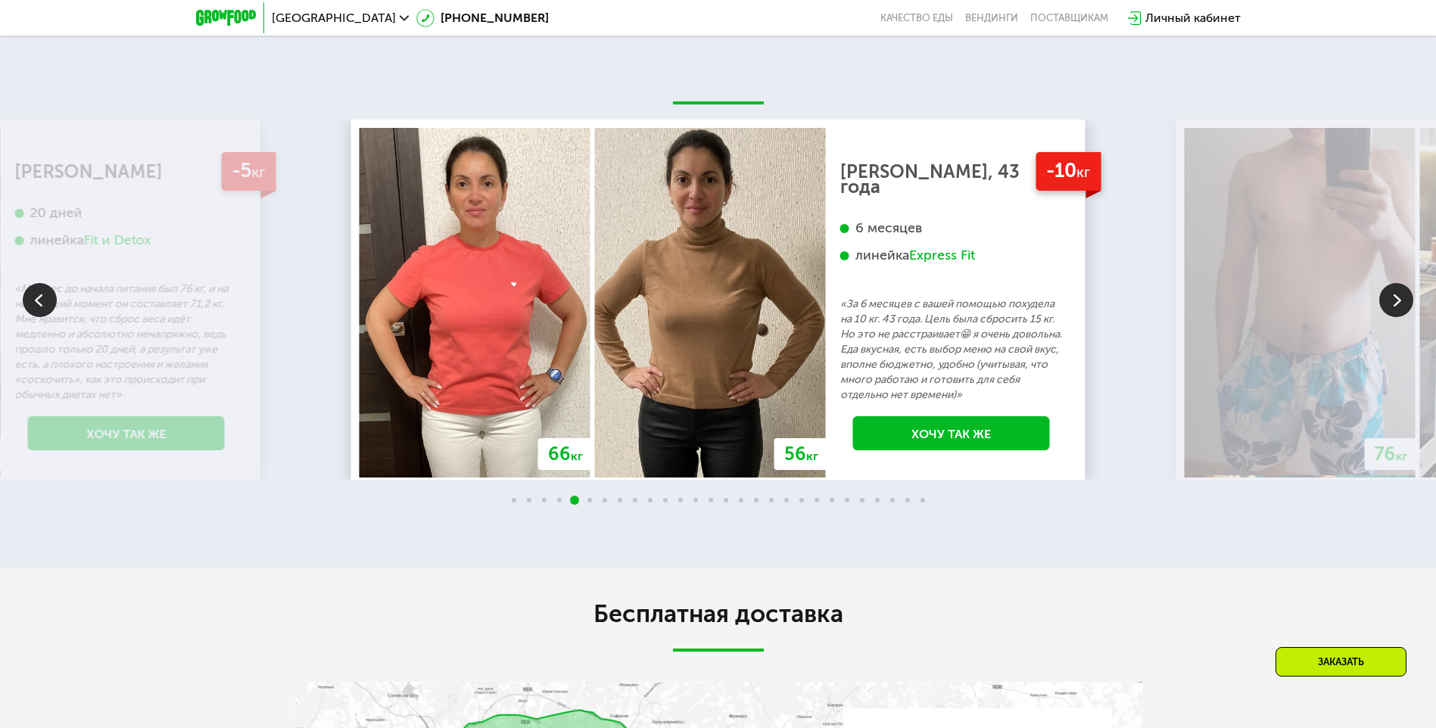
click at [1405, 310] on img at bounding box center [1396, 300] width 34 height 34
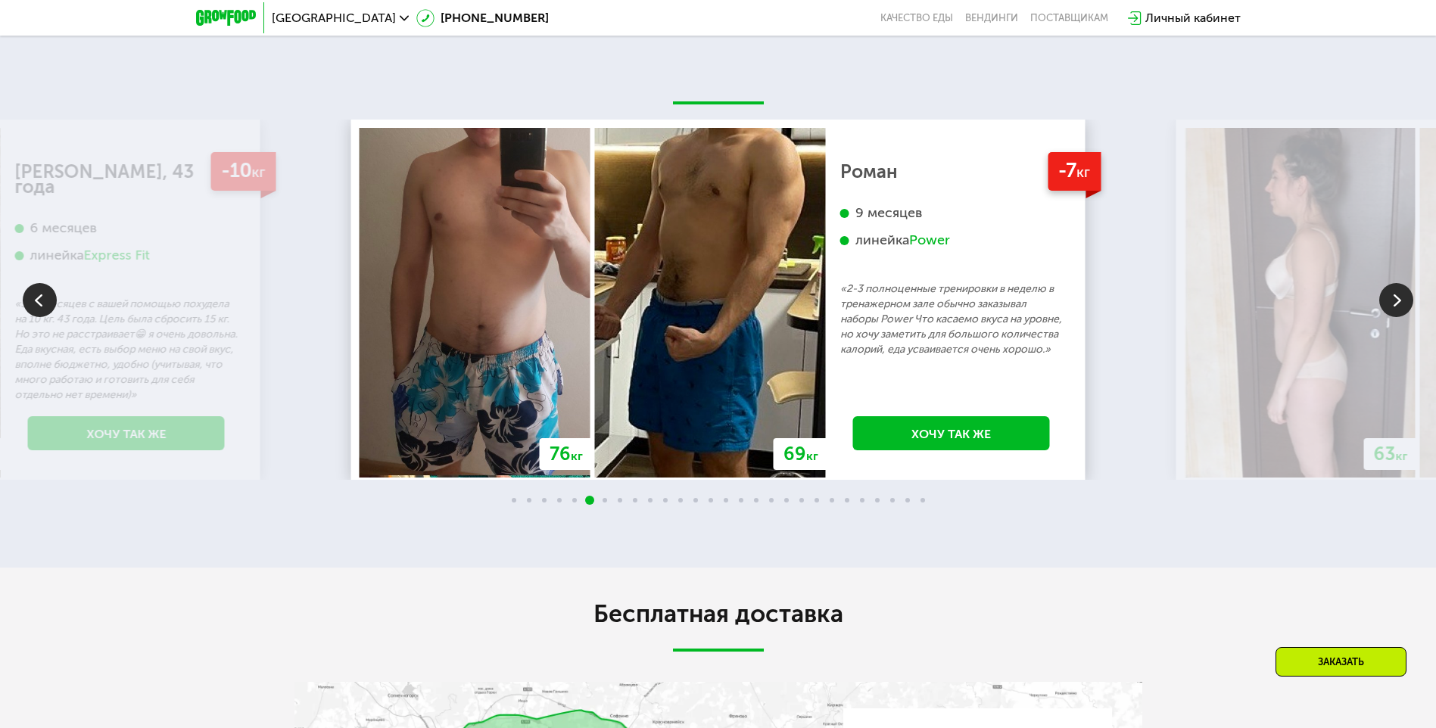
click at [1405, 309] on img at bounding box center [1396, 300] width 34 height 34
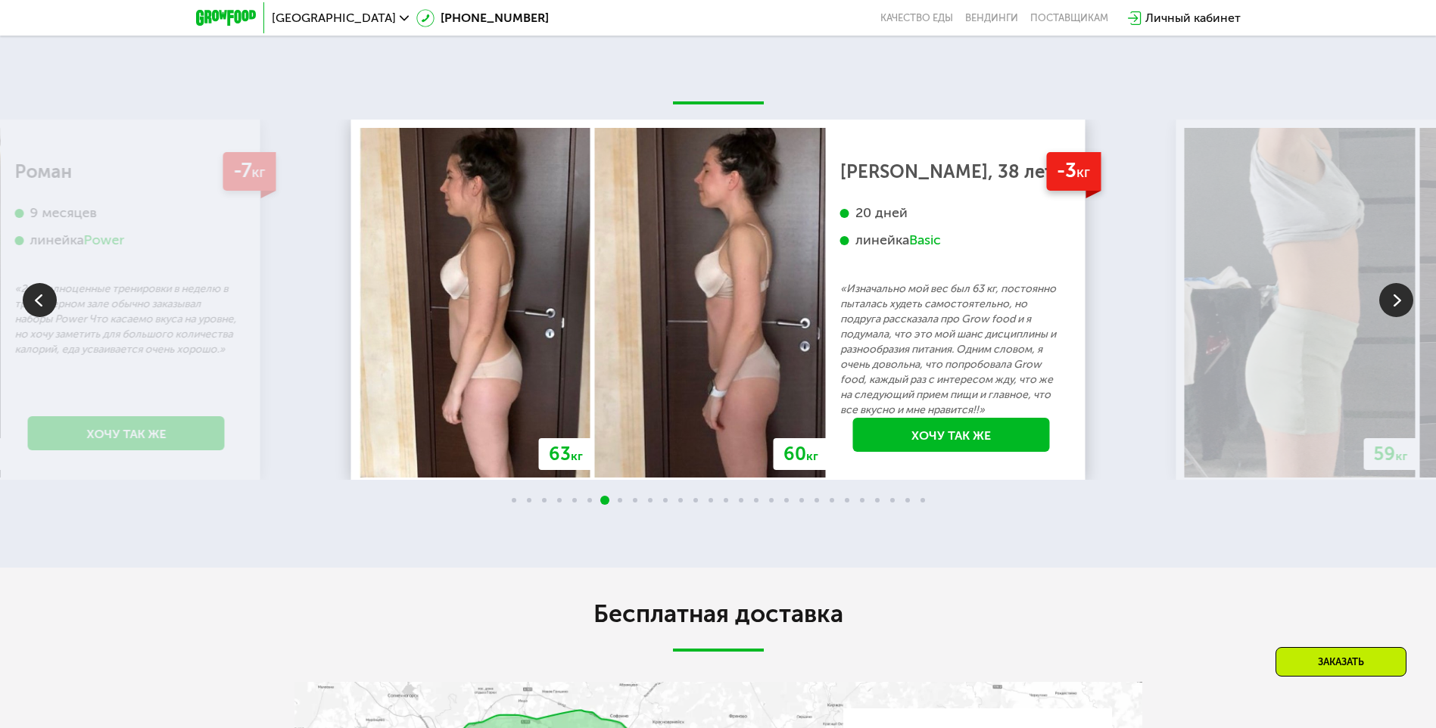
click at [1398, 317] on img at bounding box center [1396, 300] width 34 height 34
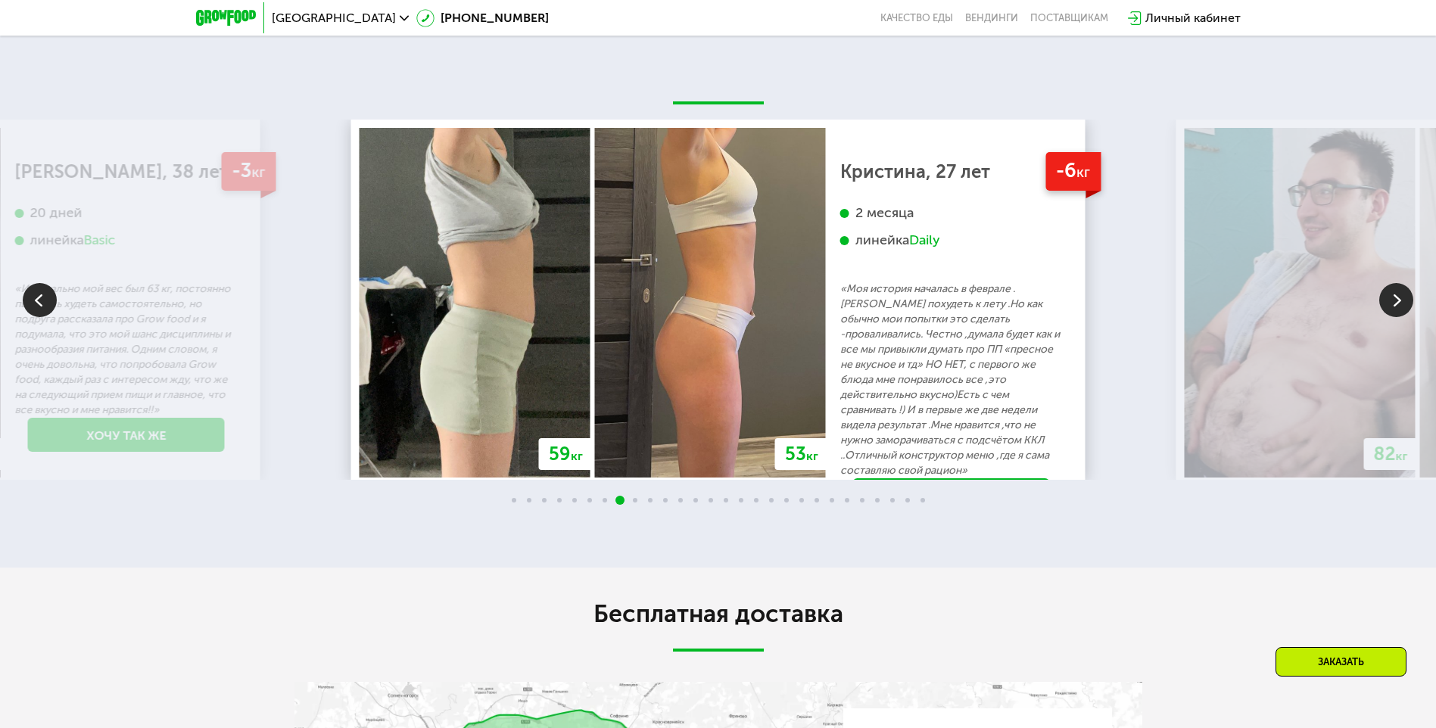
click at [1397, 291] on img at bounding box center [1396, 300] width 34 height 34
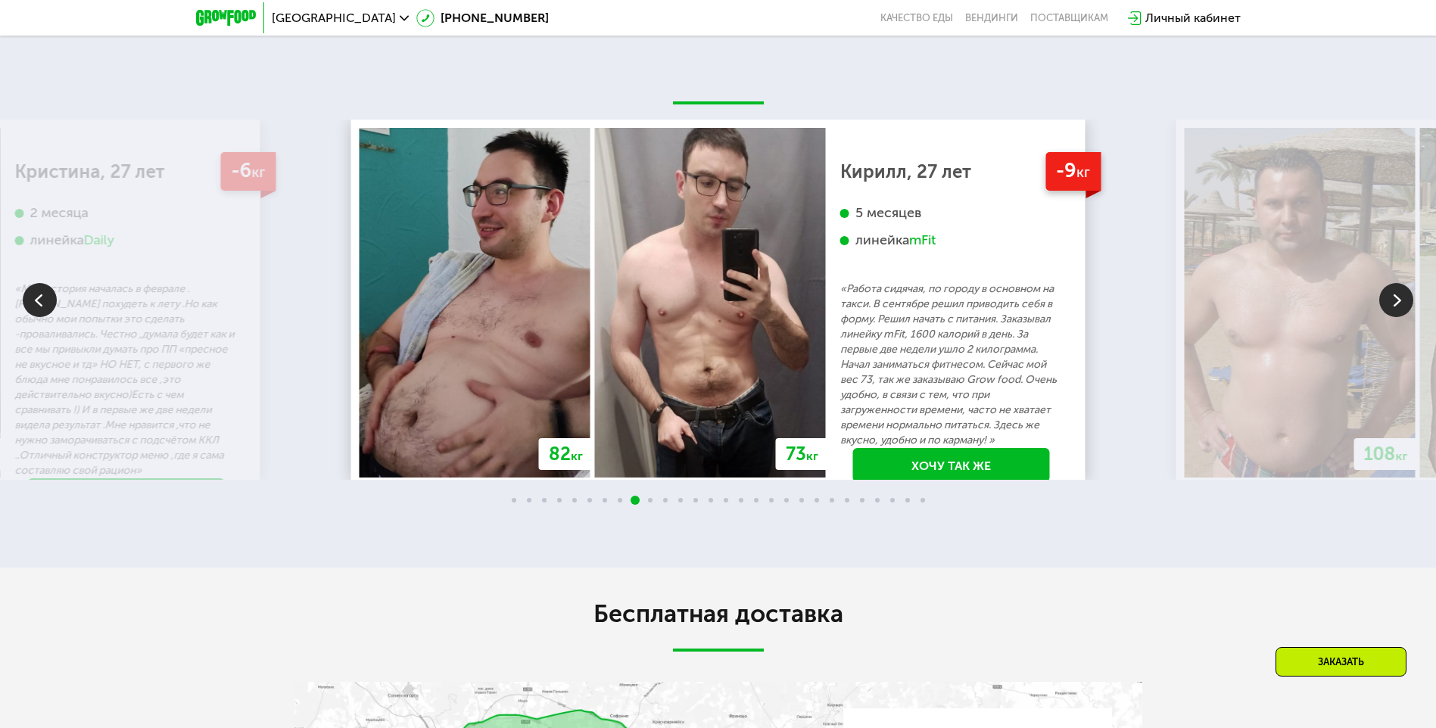
click at [1397, 291] on img at bounding box center [1396, 300] width 34 height 34
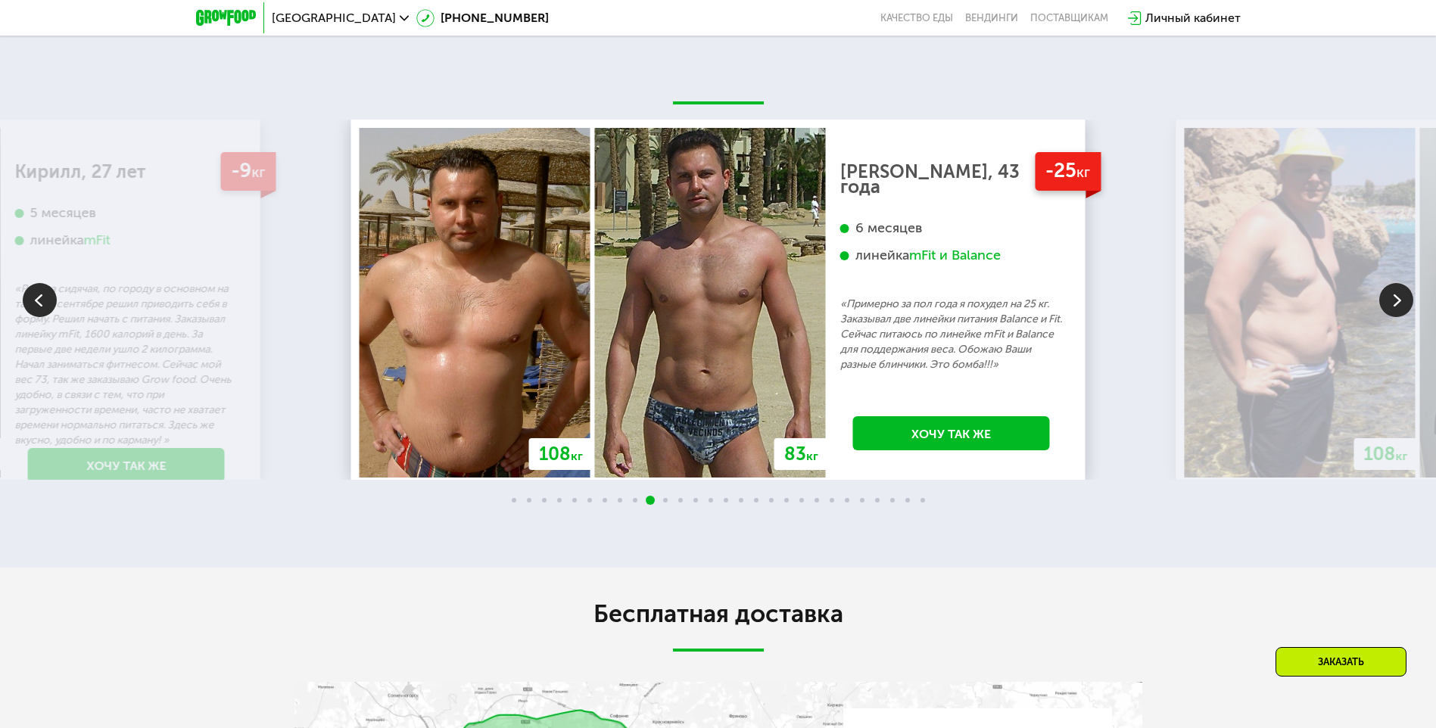
click at [1399, 299] on img at bounding box center [1396, 300] width 34 height 34
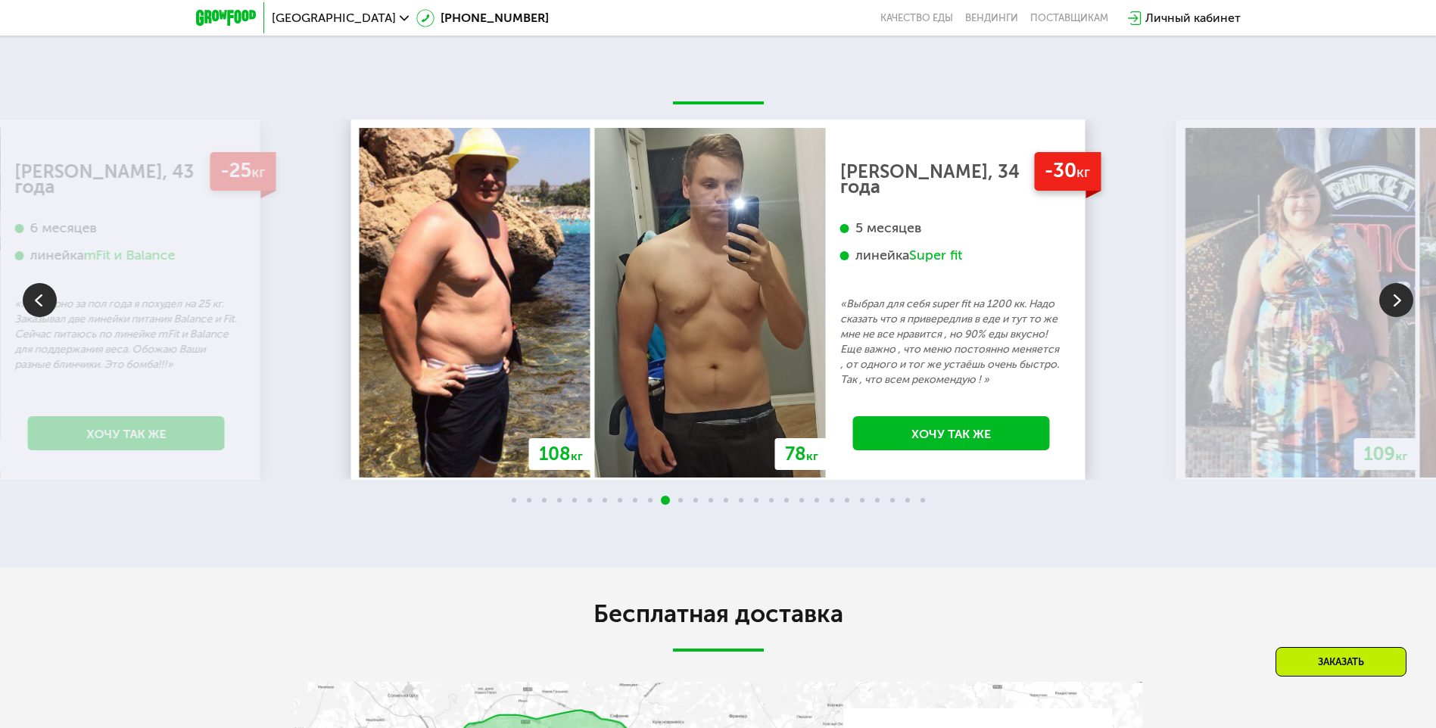
click at [1389, 331] on img at bounding box center [1299, 303] width 231 height 350
click at [1393, 309] on img at bounding box center [1396, 300] width 34 height 34
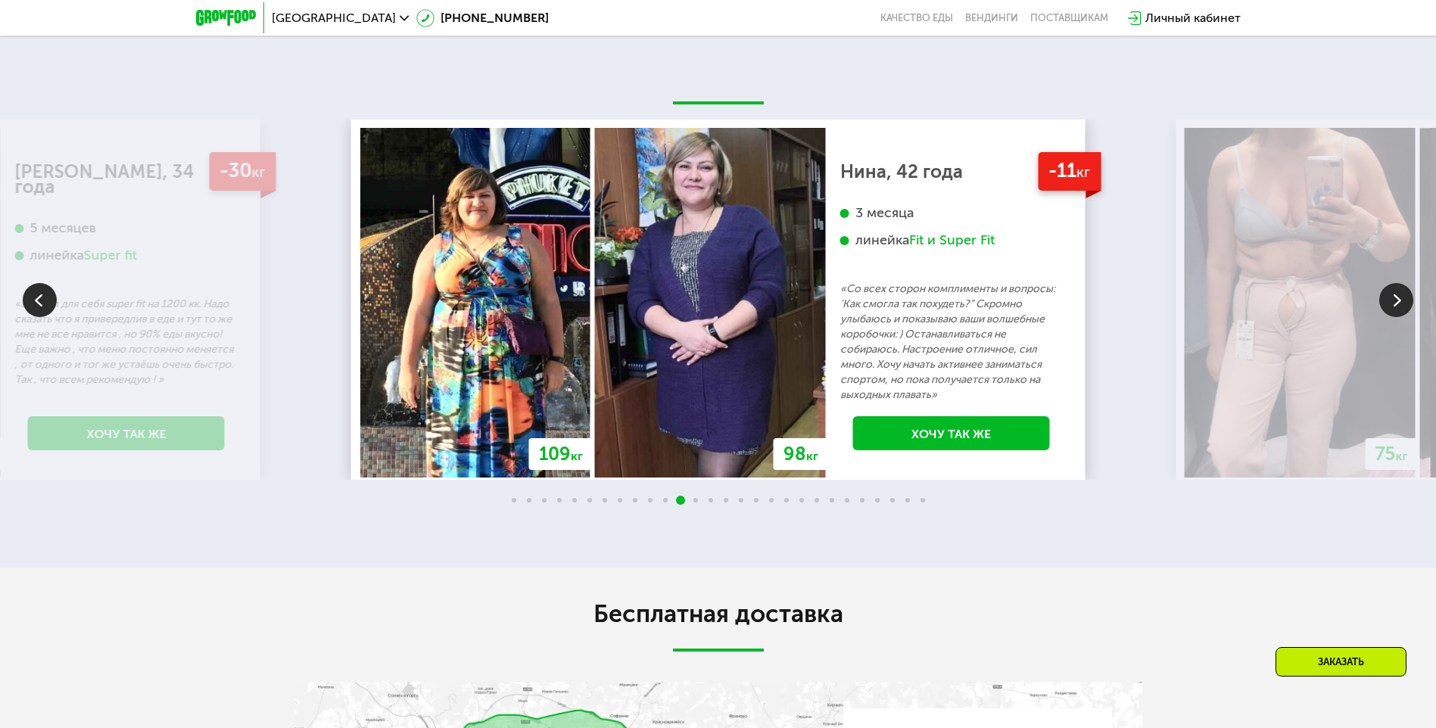
click at [1393, 309] on img at bounding box center [1396, 300] width 34 height 34
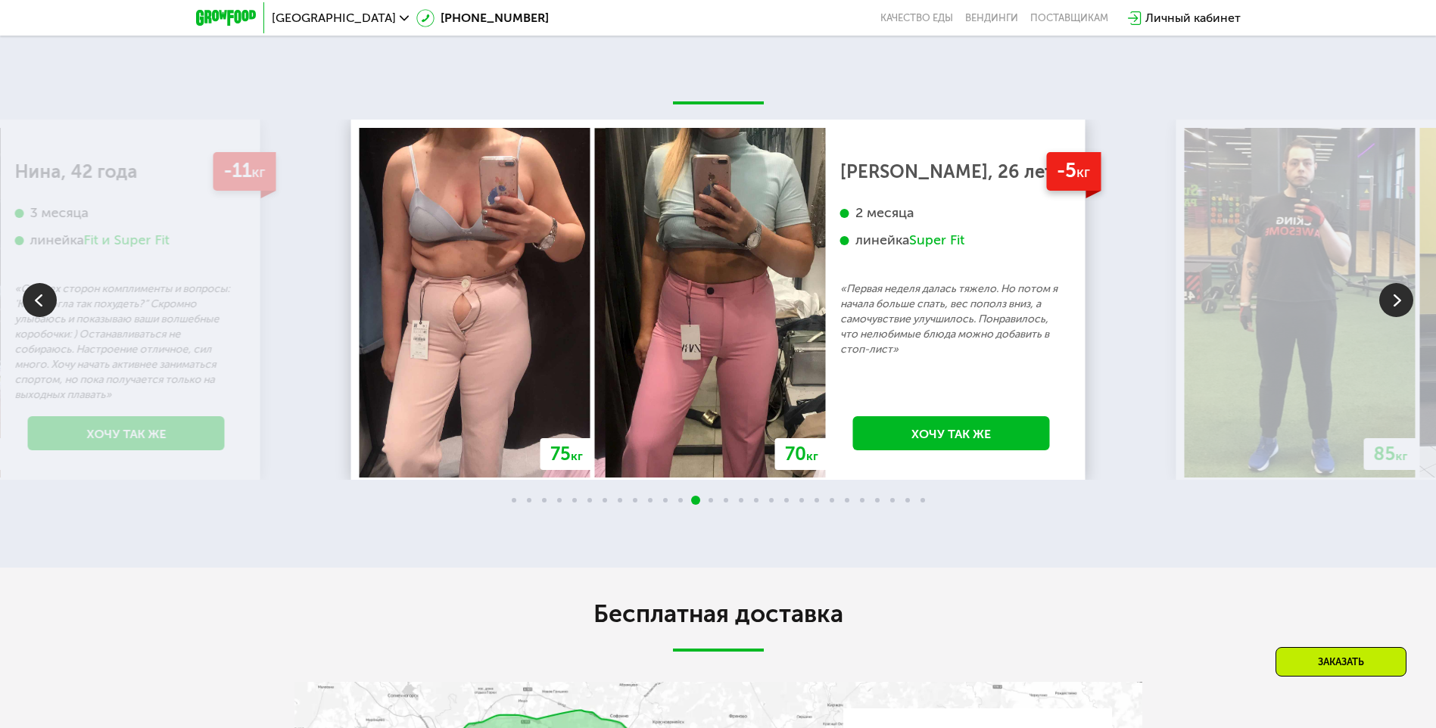
click at [1393, 309] on img at bounding box center [1396, 300] width 34 height 34
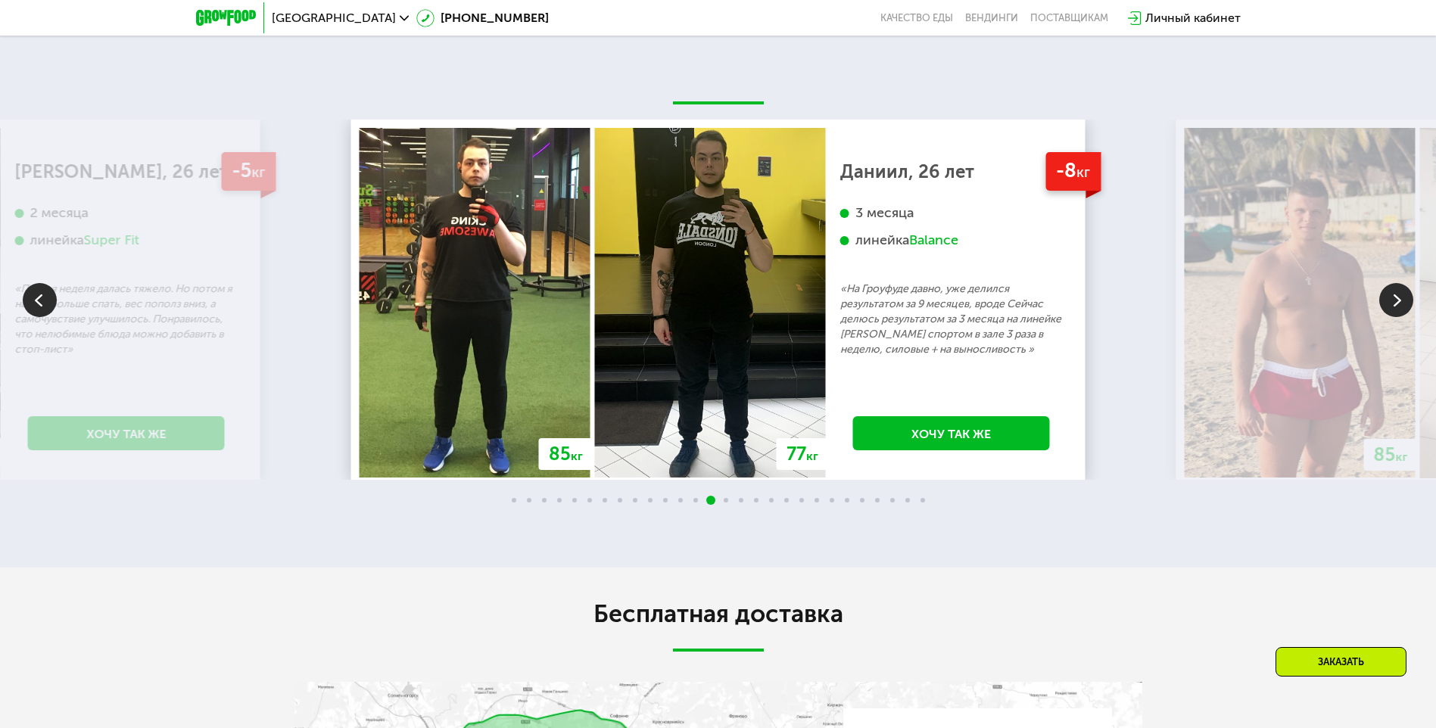
click at [1386, 313] on img at bounding box center [1396, 300] width 34 height 34
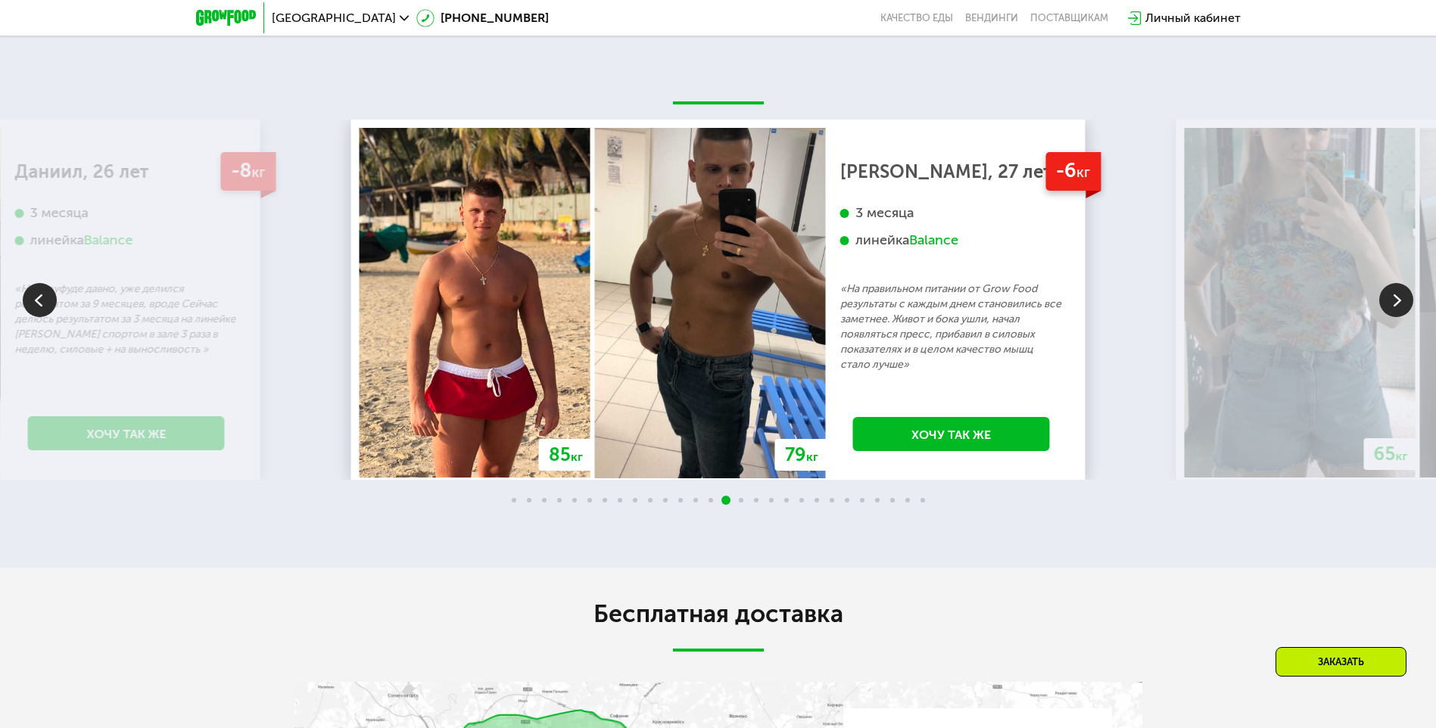
click at [1386, 313] on img at bounding box center [1396, 300] width 34 height 34
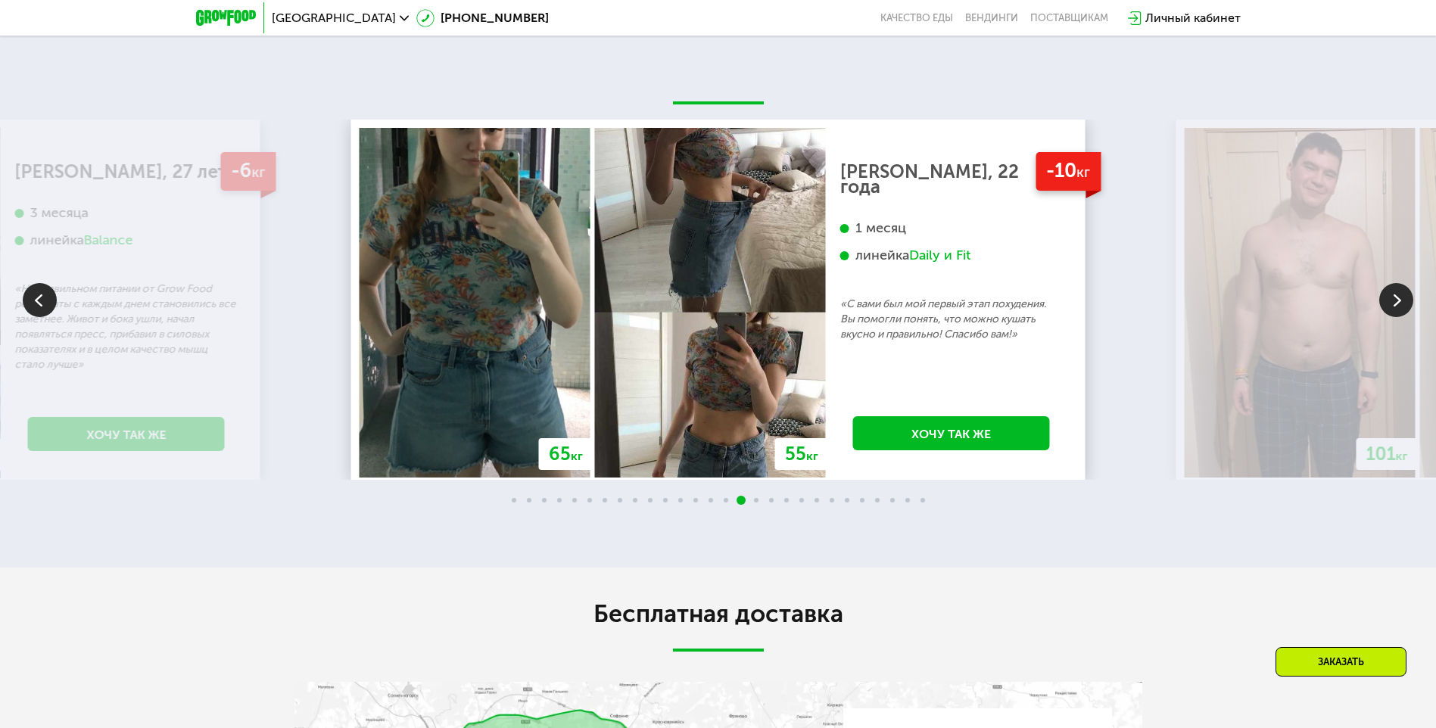
click at [1393, 302] on img at bounding box center [1396, 300] width 34 height 34
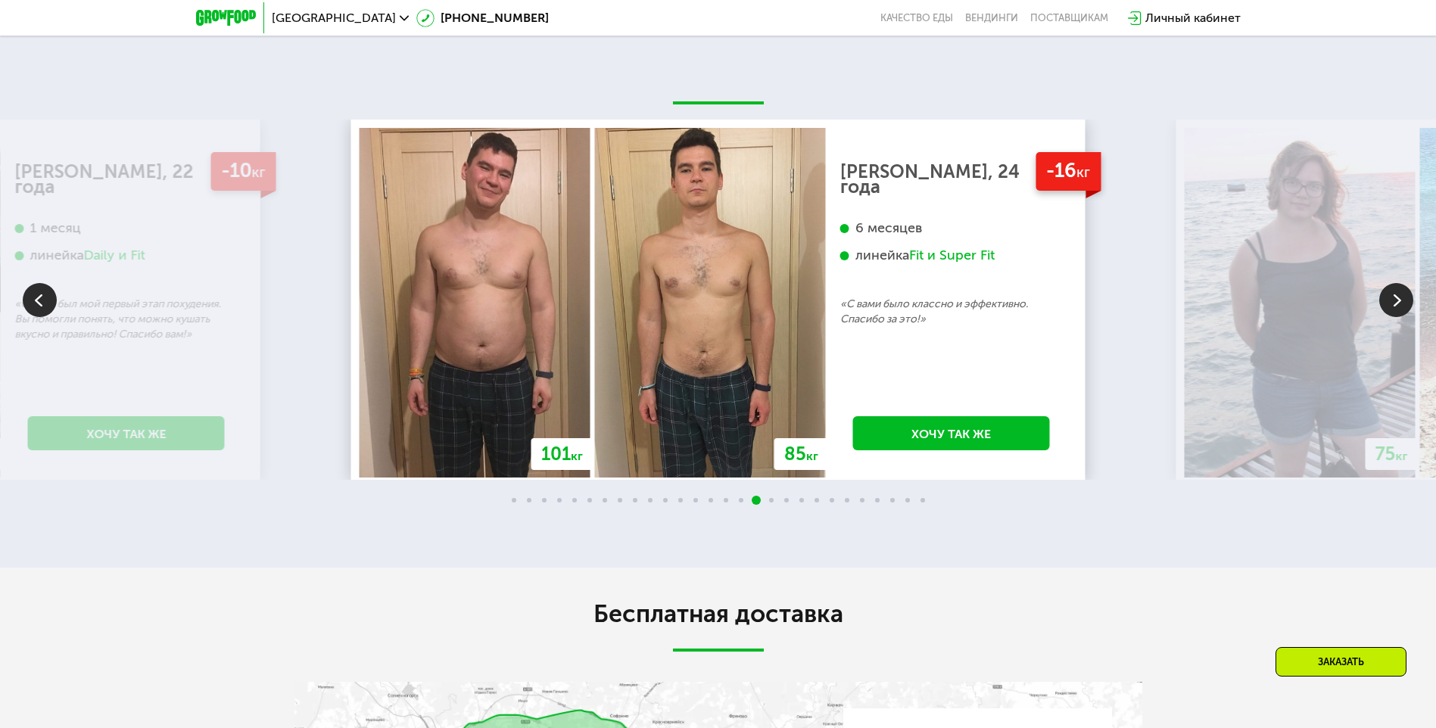
click at [1393, 294] on img at bounding box center [1396, 300] width 34 height 34
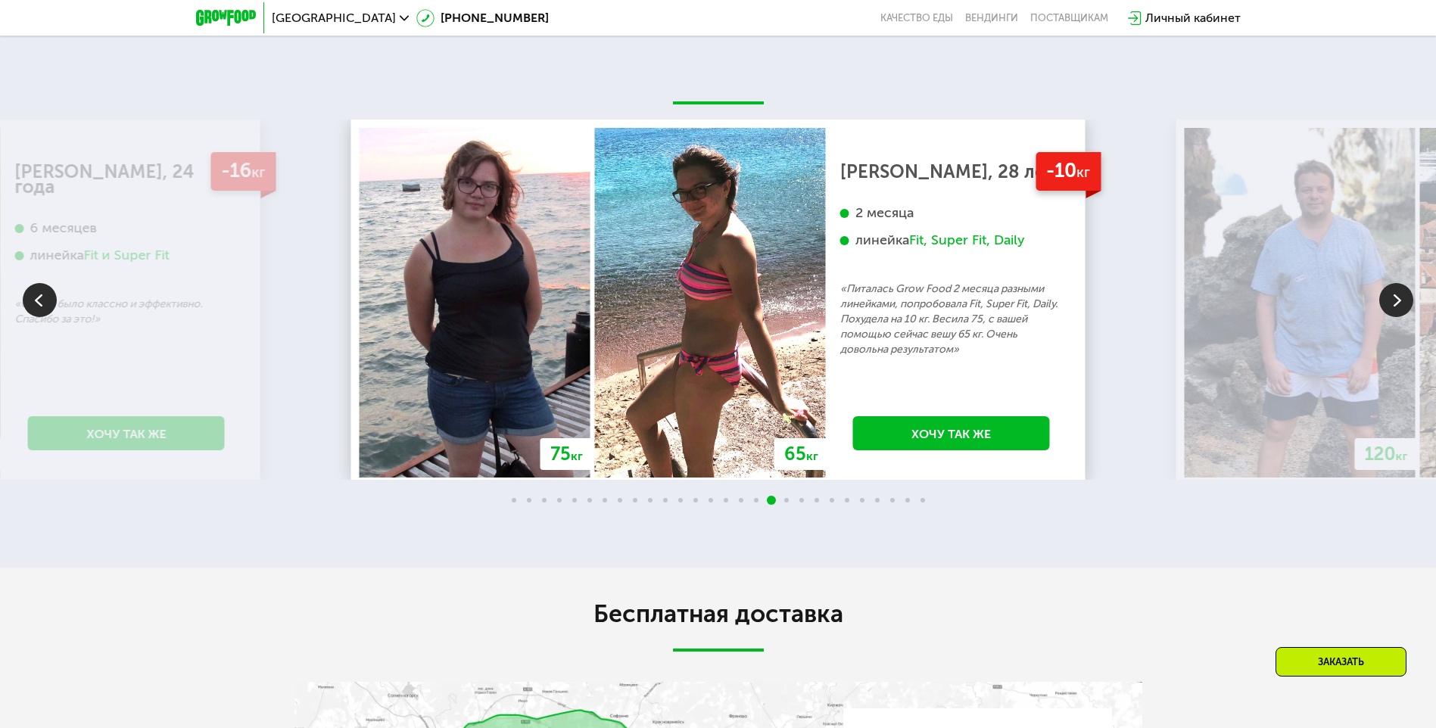
click at [1393, 294] on img at bounding box center [1396, 300] width 34 height 34
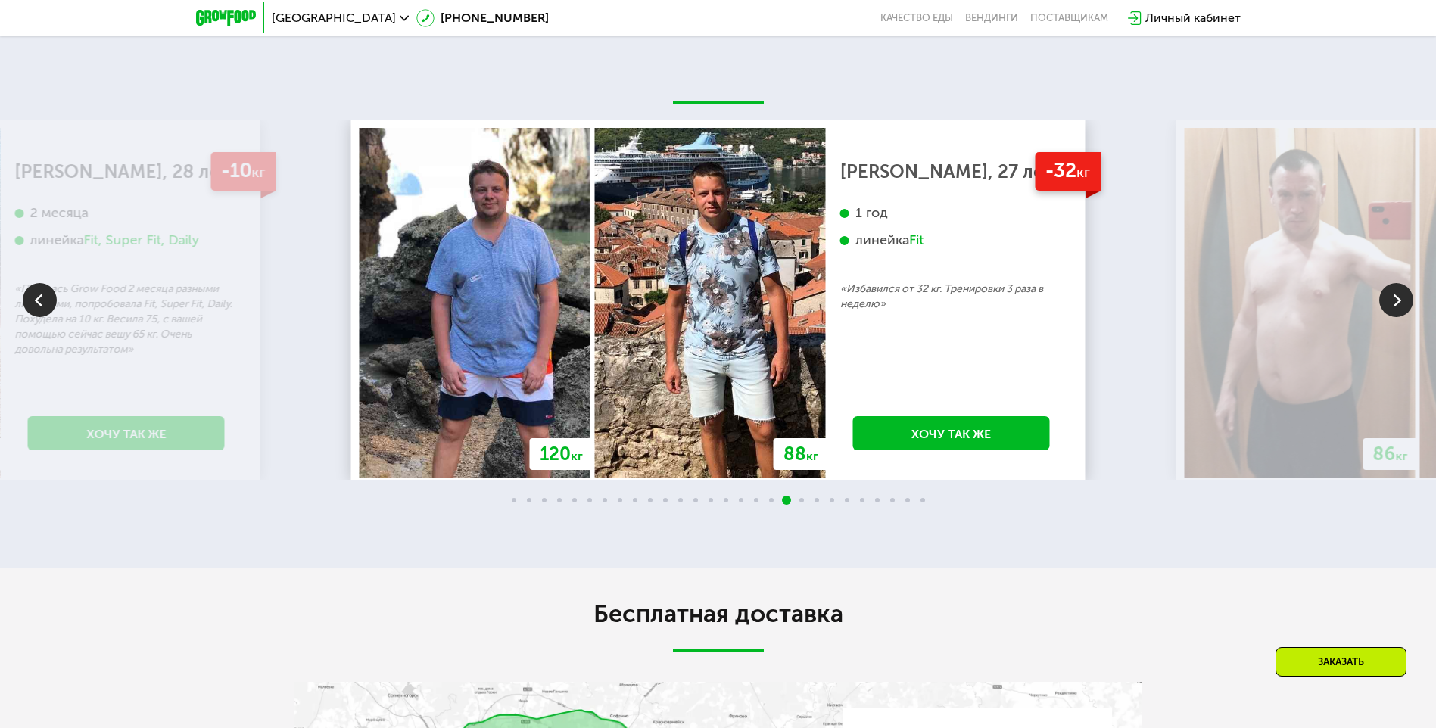
click at [1393, 294] on img at bounding box center [1396, 300] width 34 height 34
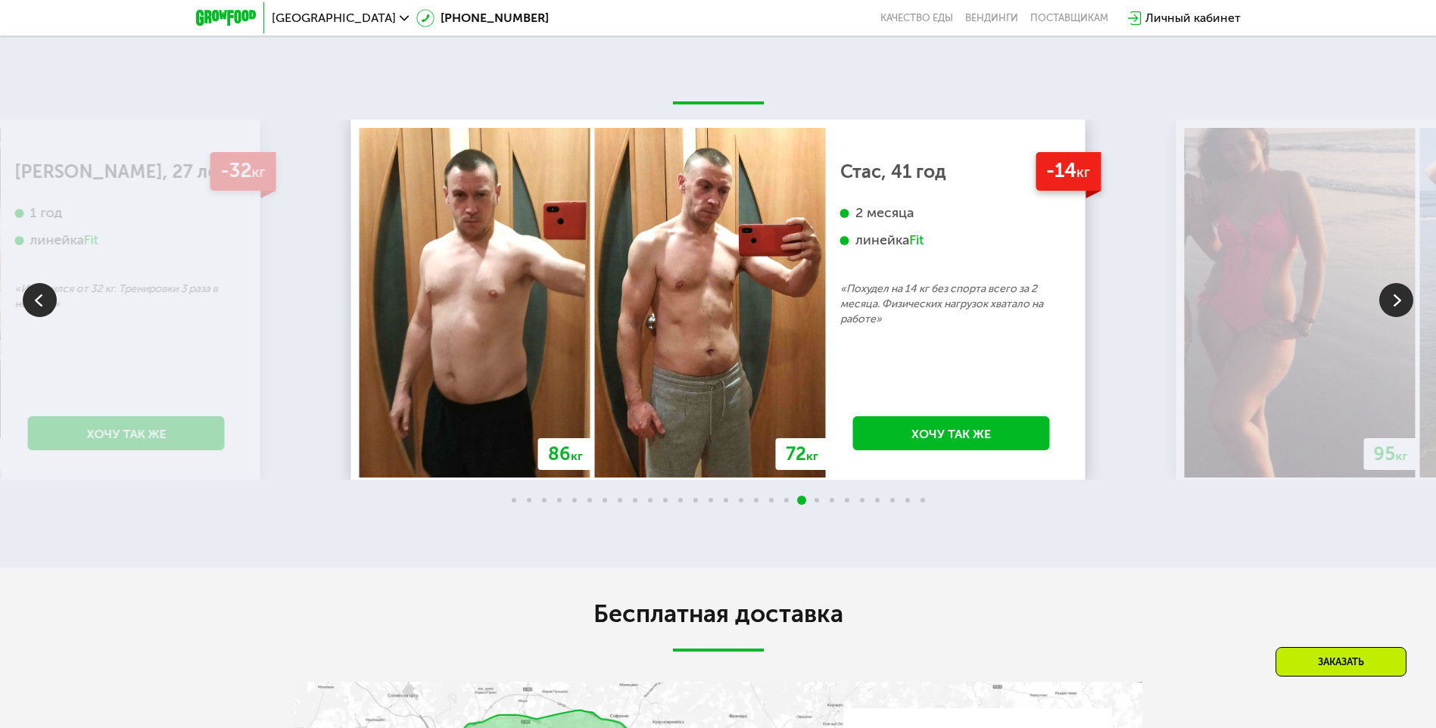
click at [1393, 294] on img at bounding box center [1396, 300] width 34 height 34
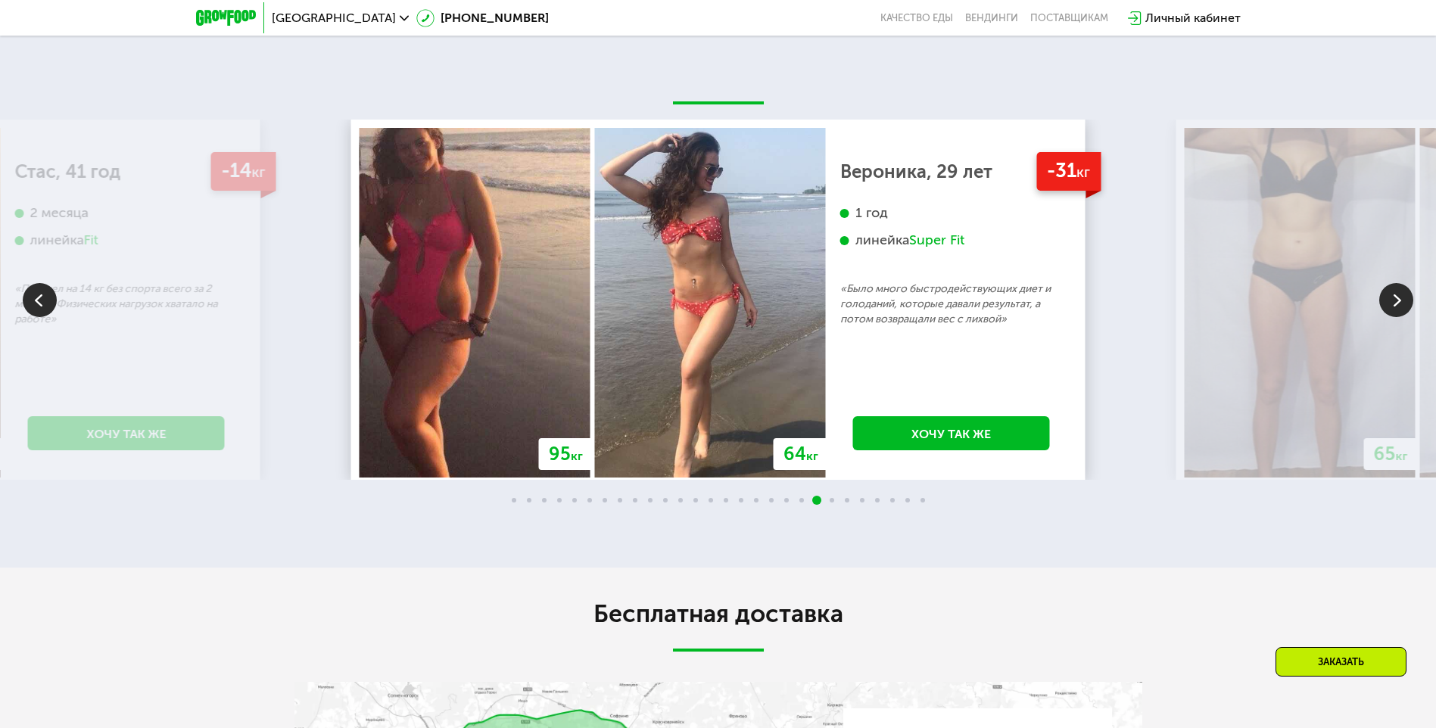
click at [48, 316] on img at bounding box center [40, 300] width 34 height 34
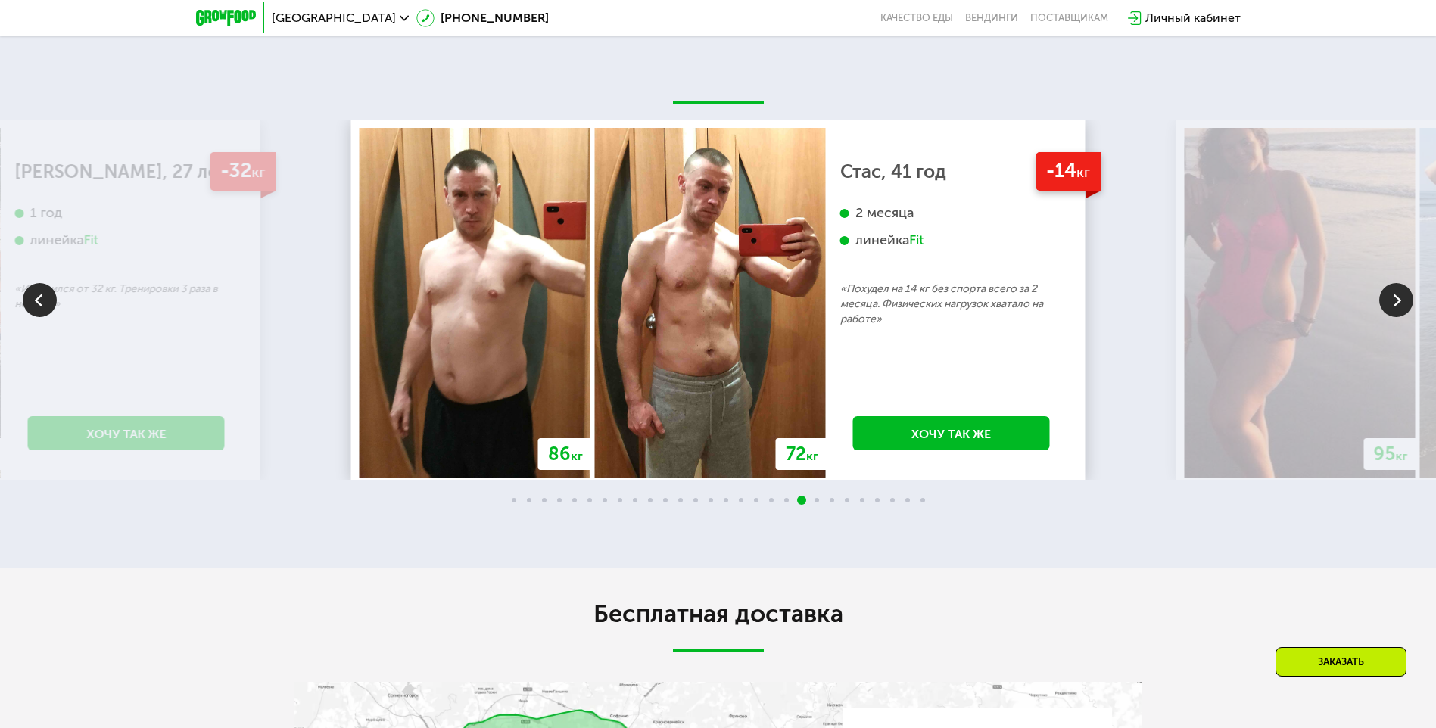
click at [1410, 311] on img at bounding box center [1396, 300] width 34 height 34
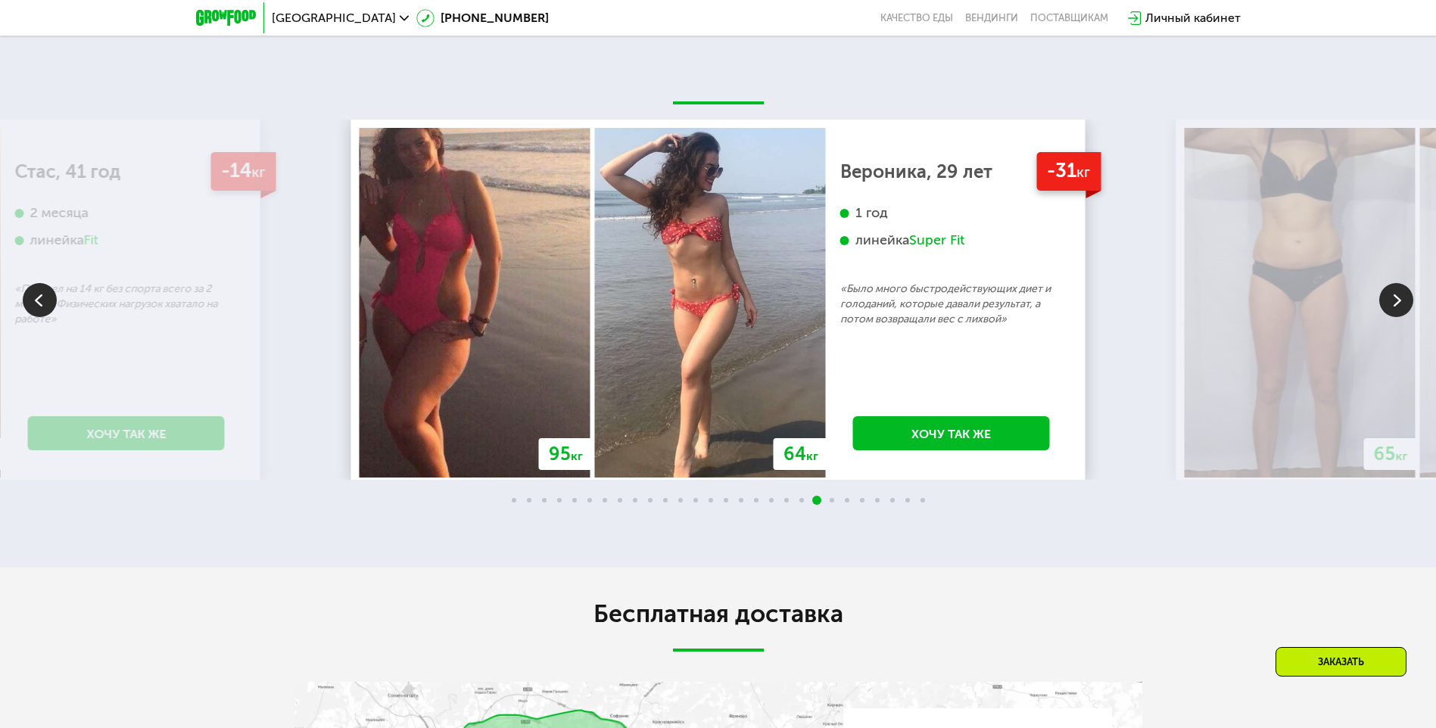
click at [1405, 307] on img at bounding box center [1396, 300] width 34 height 34
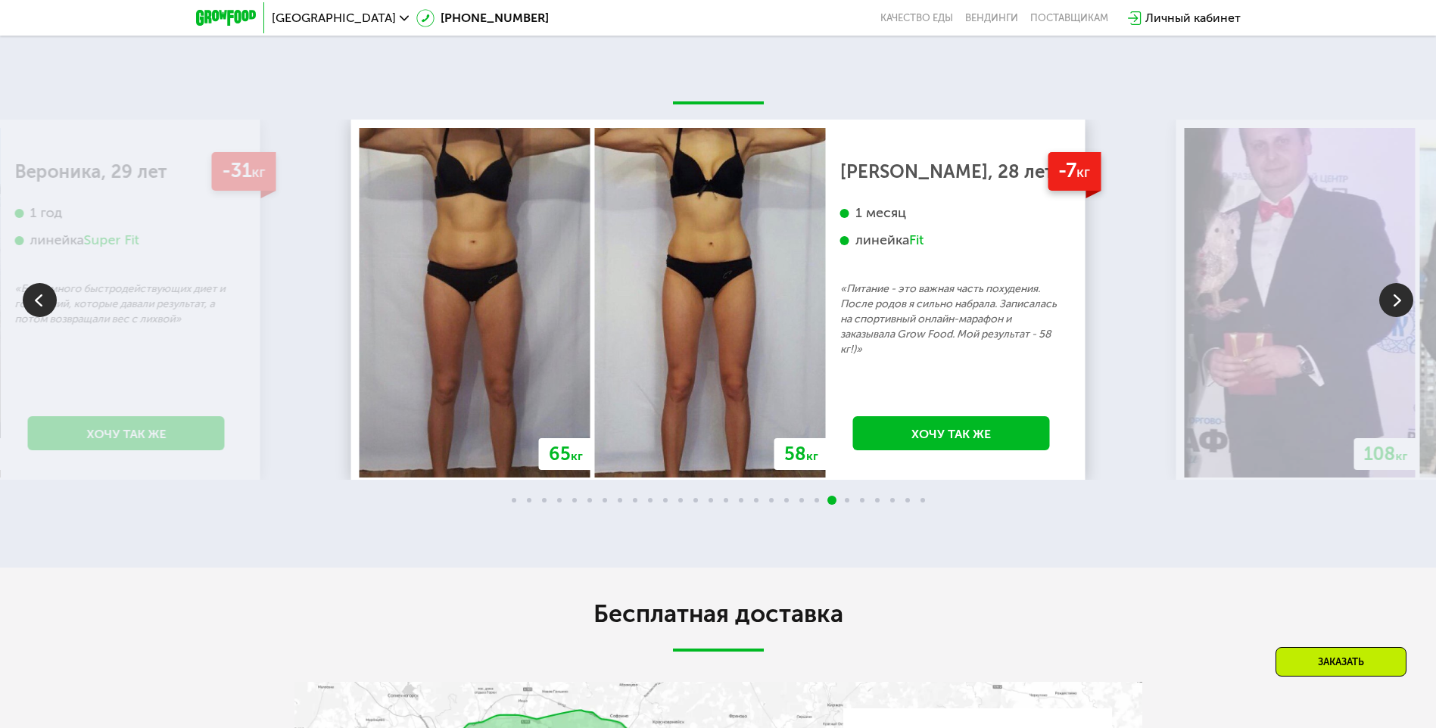
click at [1405, 306] on img at bounding box center [1396, 300] width 34 height 34
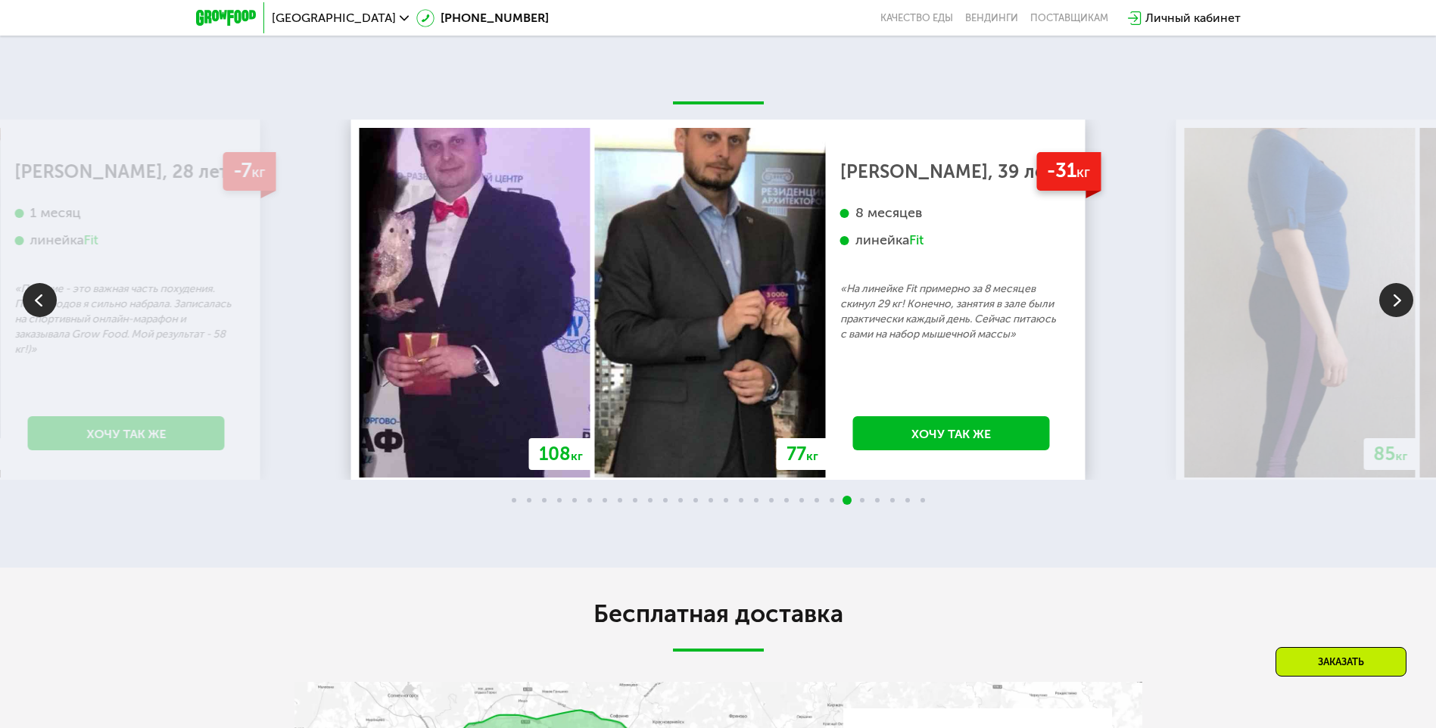
click at [1395, 310] on img at bounding box center [1396, 300] width 34 height 34
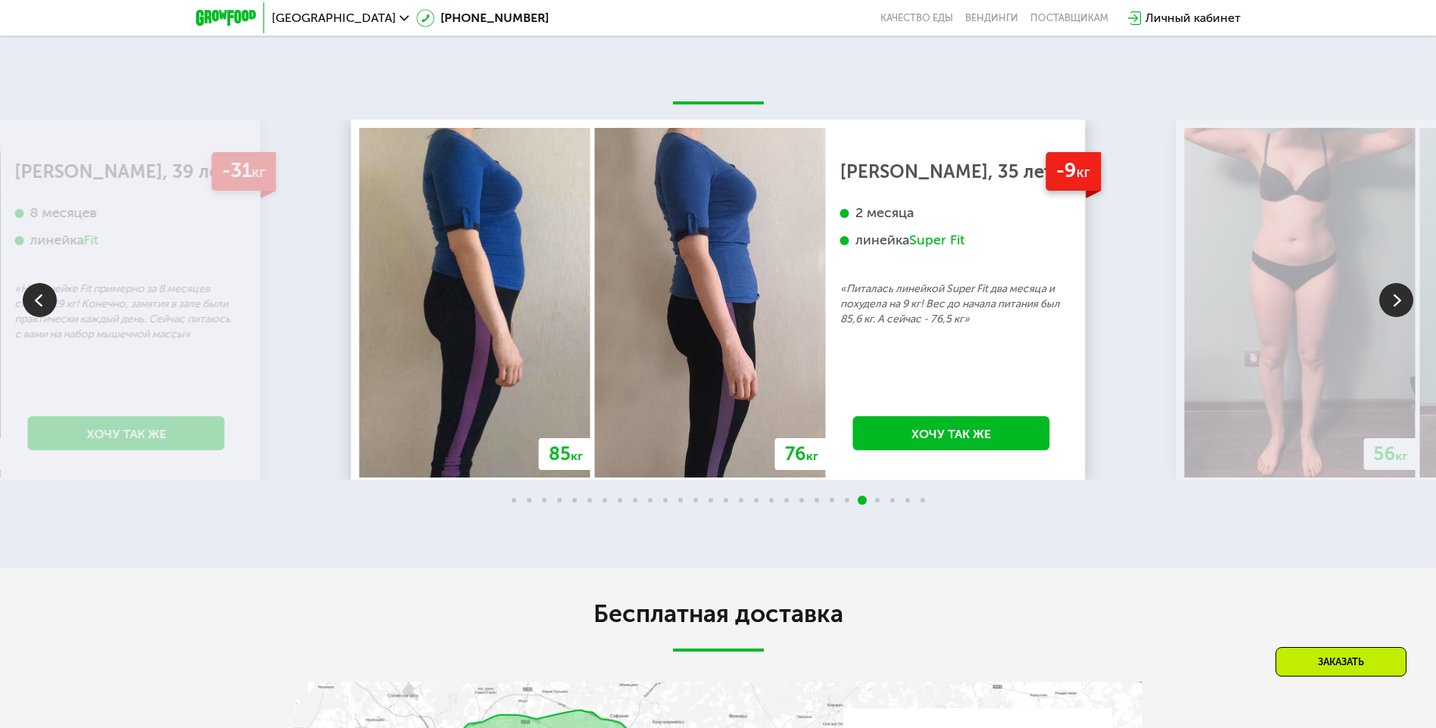
click at [1395, 310] on img at bounding box center [1396, 300] width 34 height 34
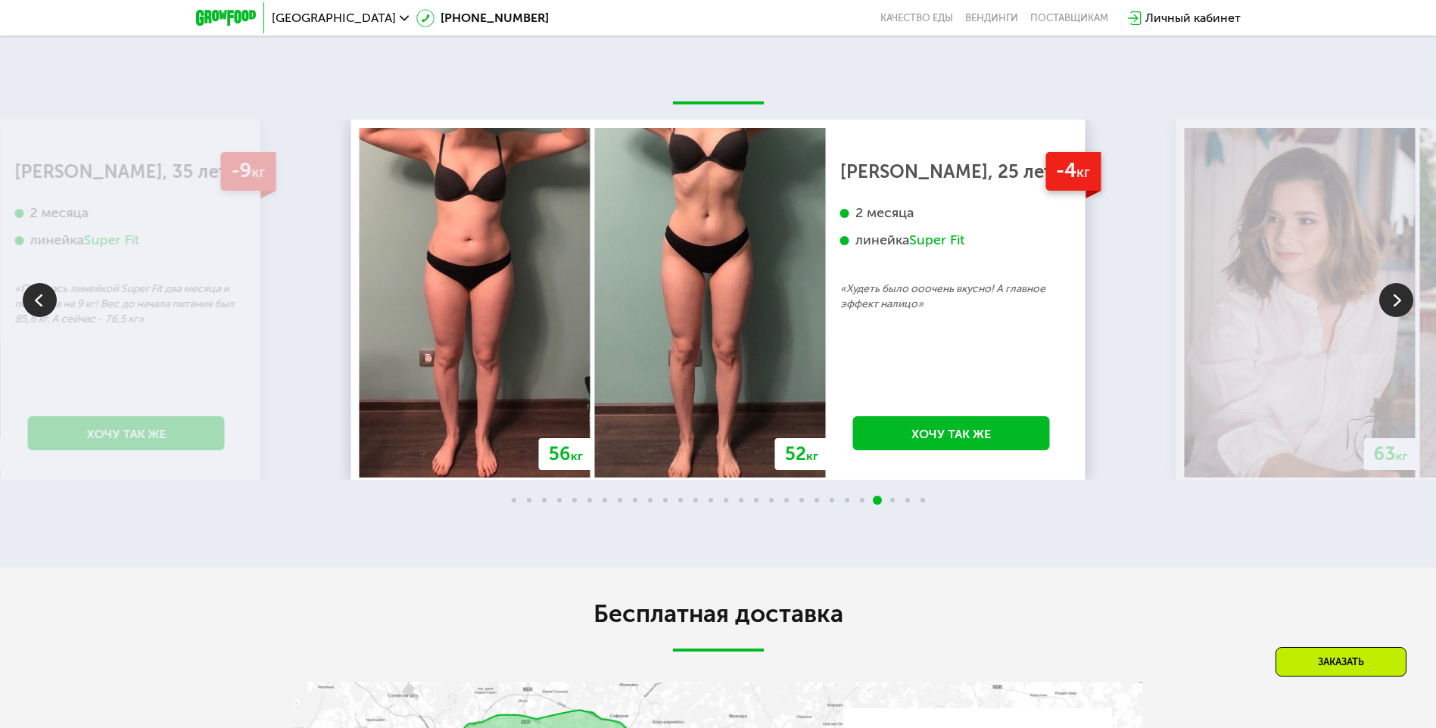
click at [1395, 310] on img at bounding box center [1396, 300] width 34 height 34
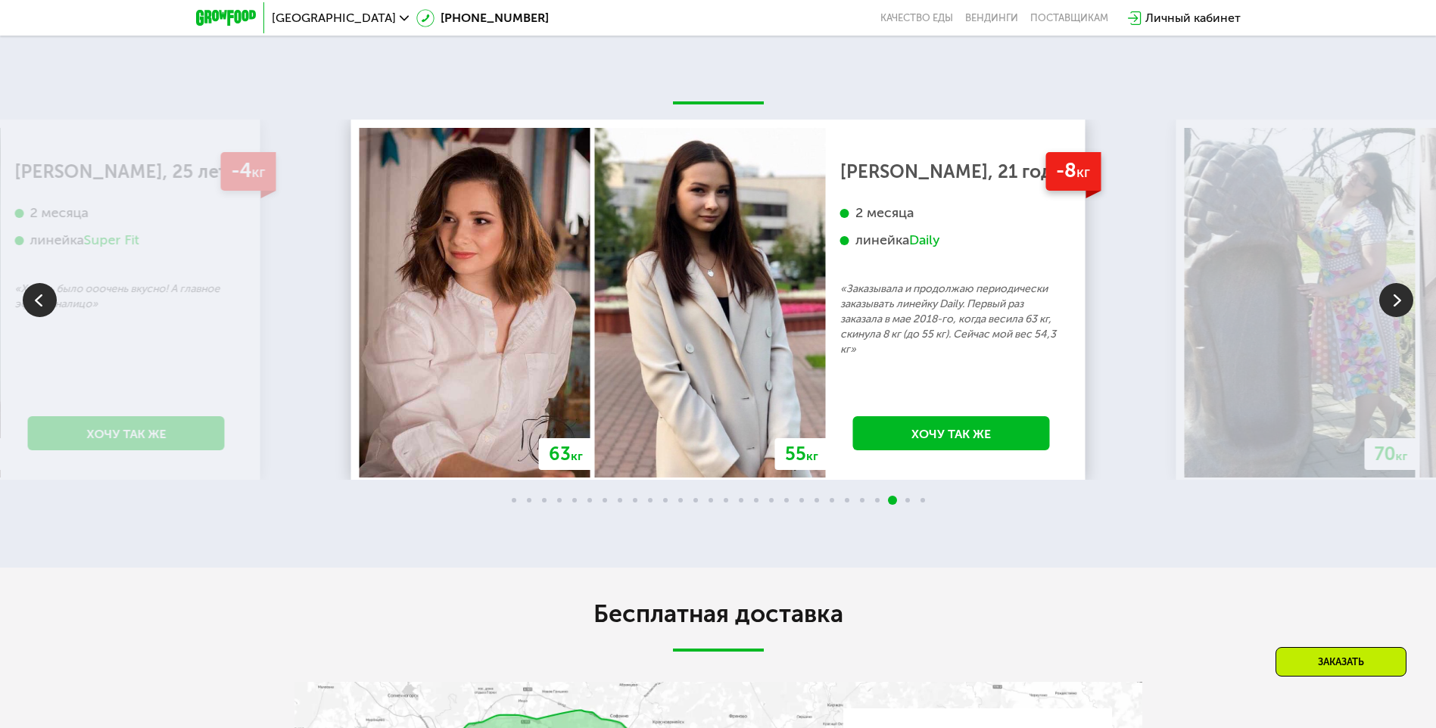
click at [33, 300] on img at bounding box center [40, 300] width 34 height 34
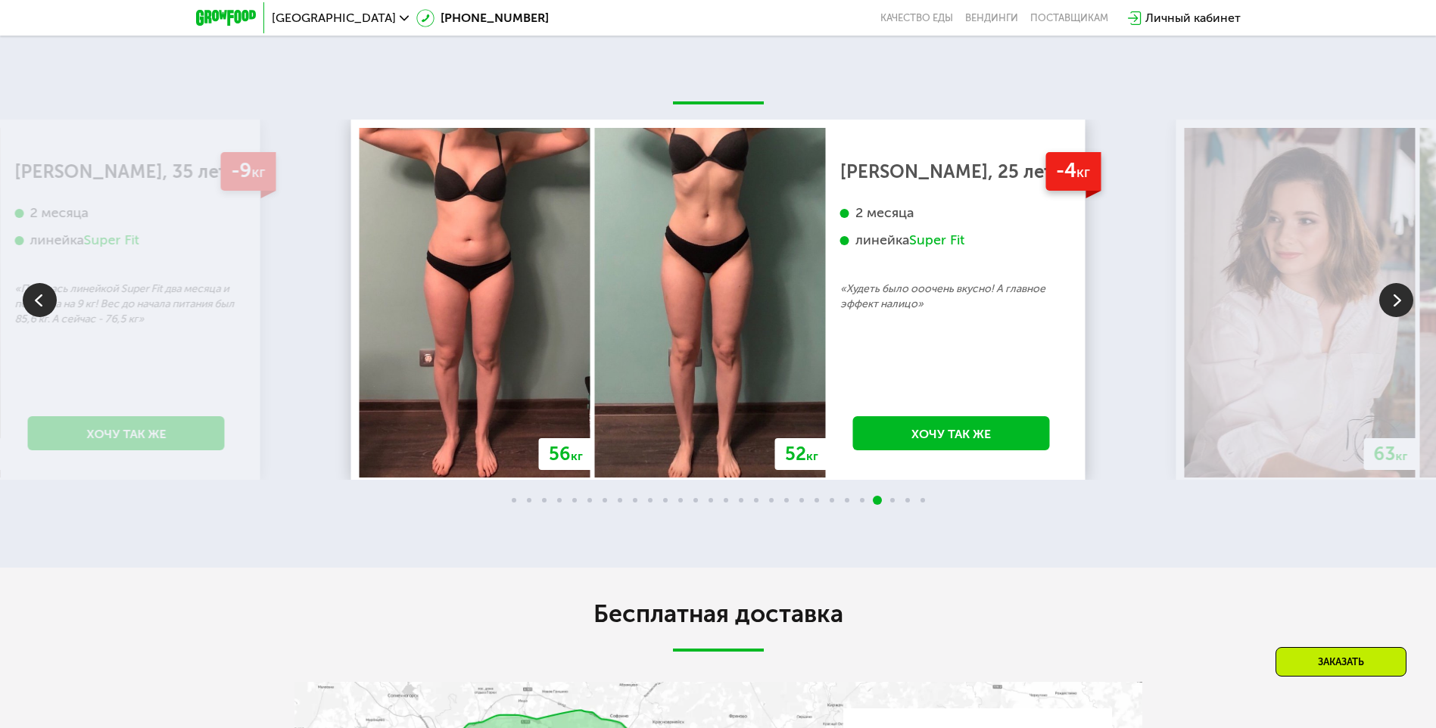
click at [44, 305] on img at bounding box center [40, 300] width 34 height 34
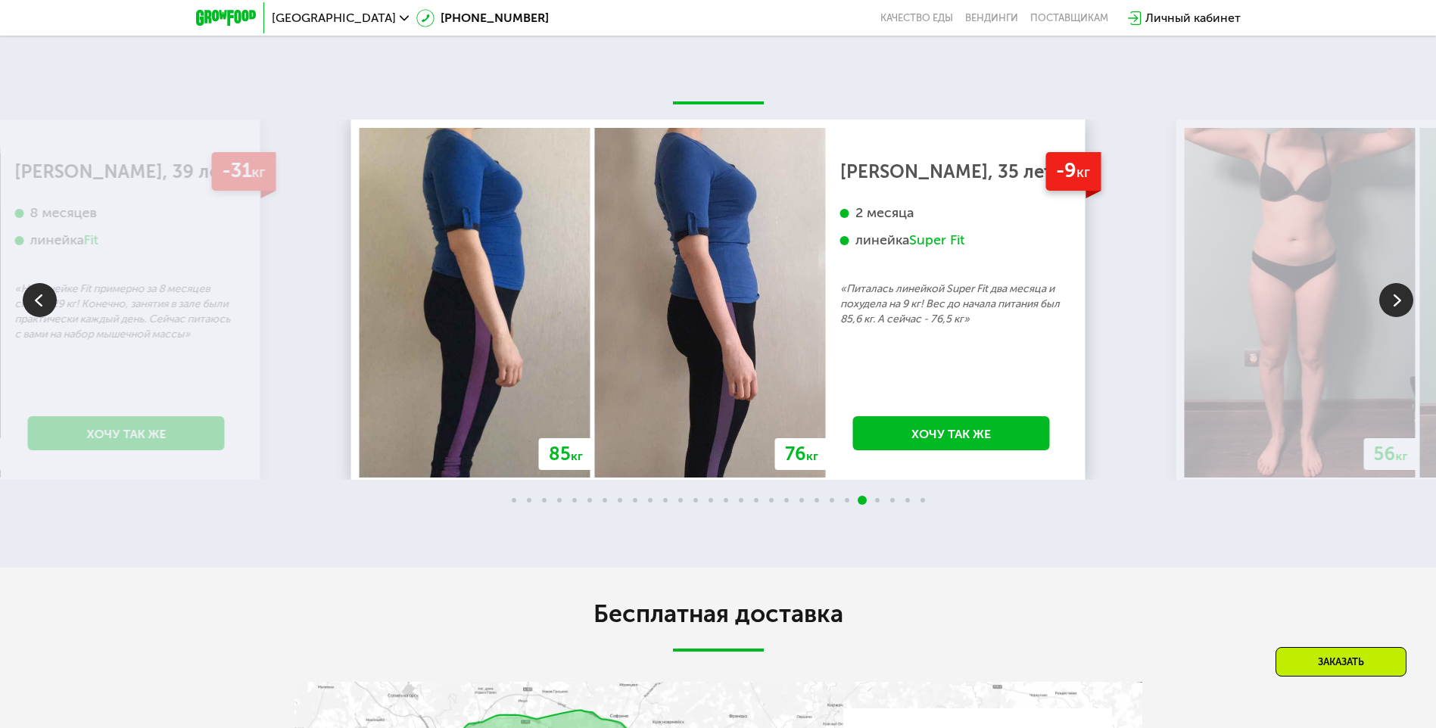
click at [44, 305] on img at bounding box center [40, 300] width 34 height 34
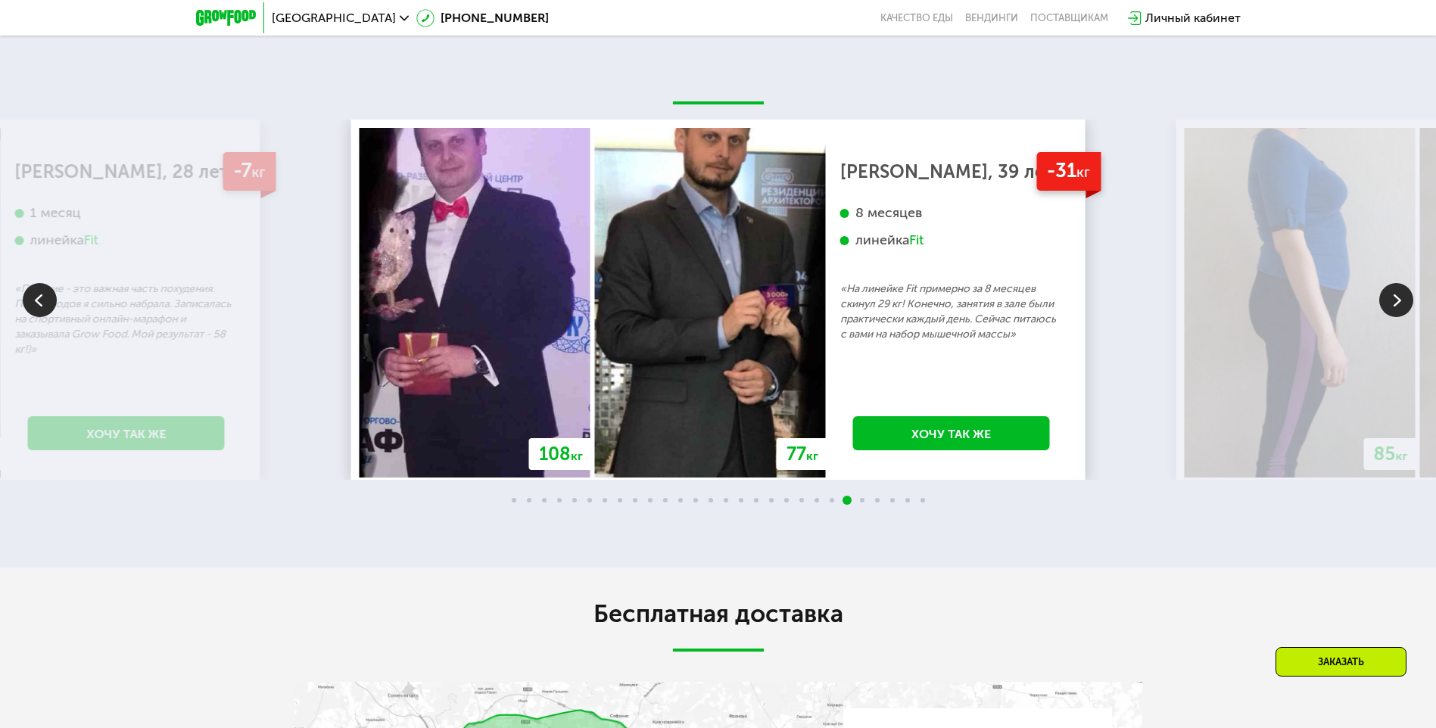
click at [44, 305] on img at bounding box center [40, 300] width 34 height 34
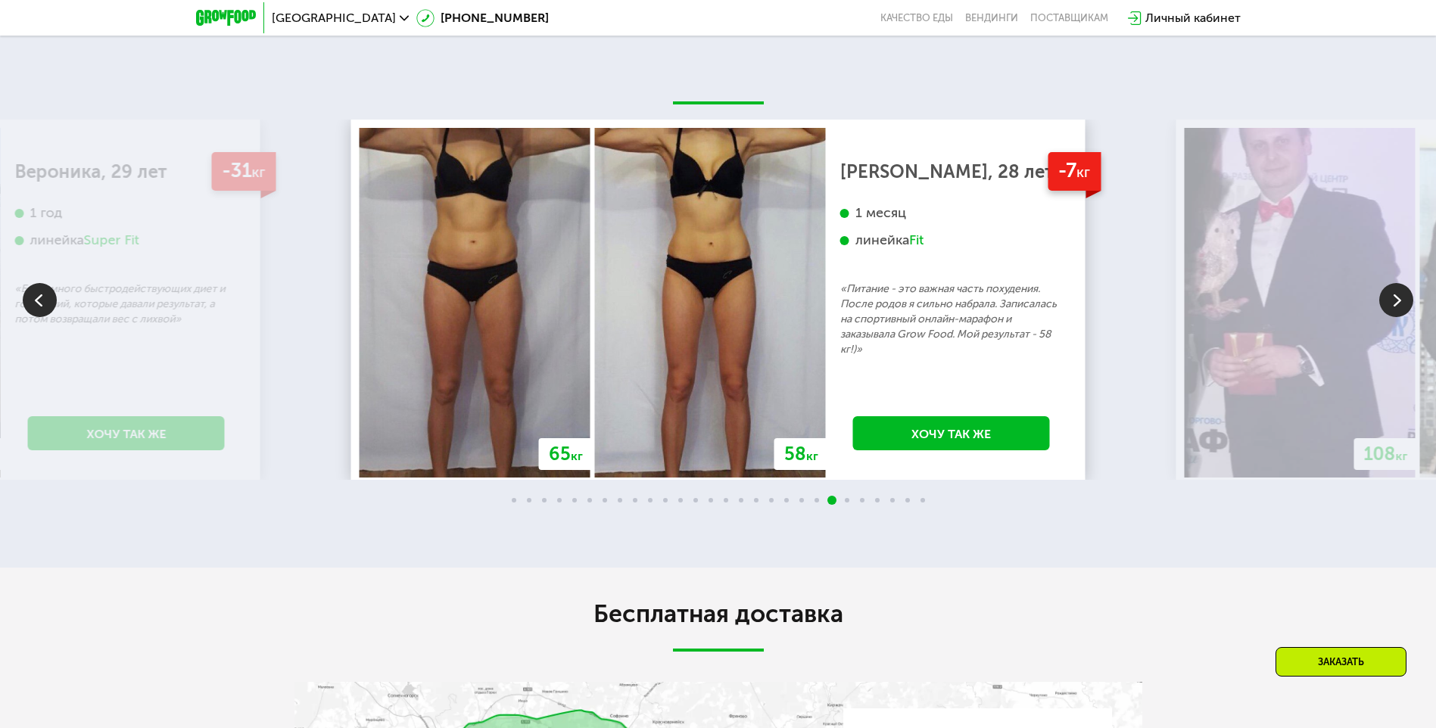
click at [44, 305] on img at bounding box center [40, 300] width 34 height 34
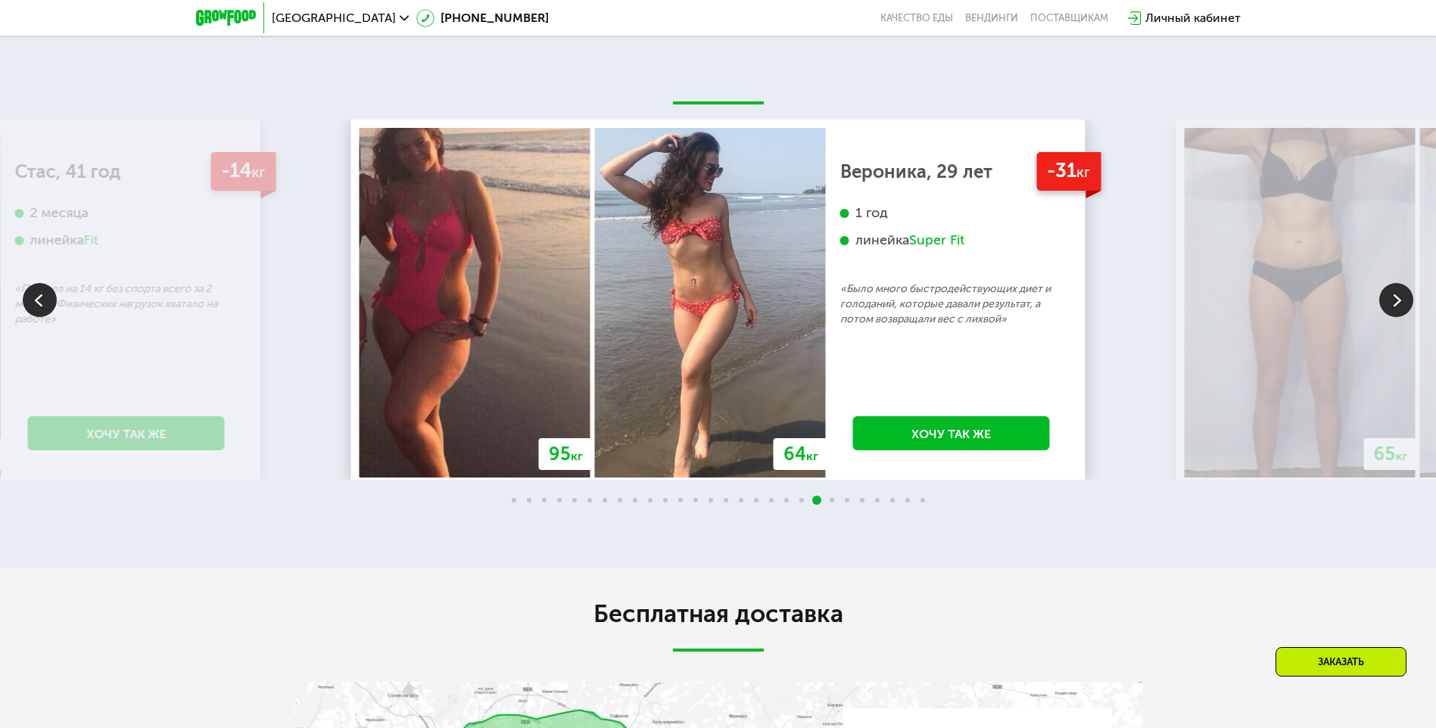
click at [1414, 299] on img at bounding box center [1299, 303] width 231 height 350
click at [1397, 300] on img at bounding box center [1396, 300] width 34 height 34
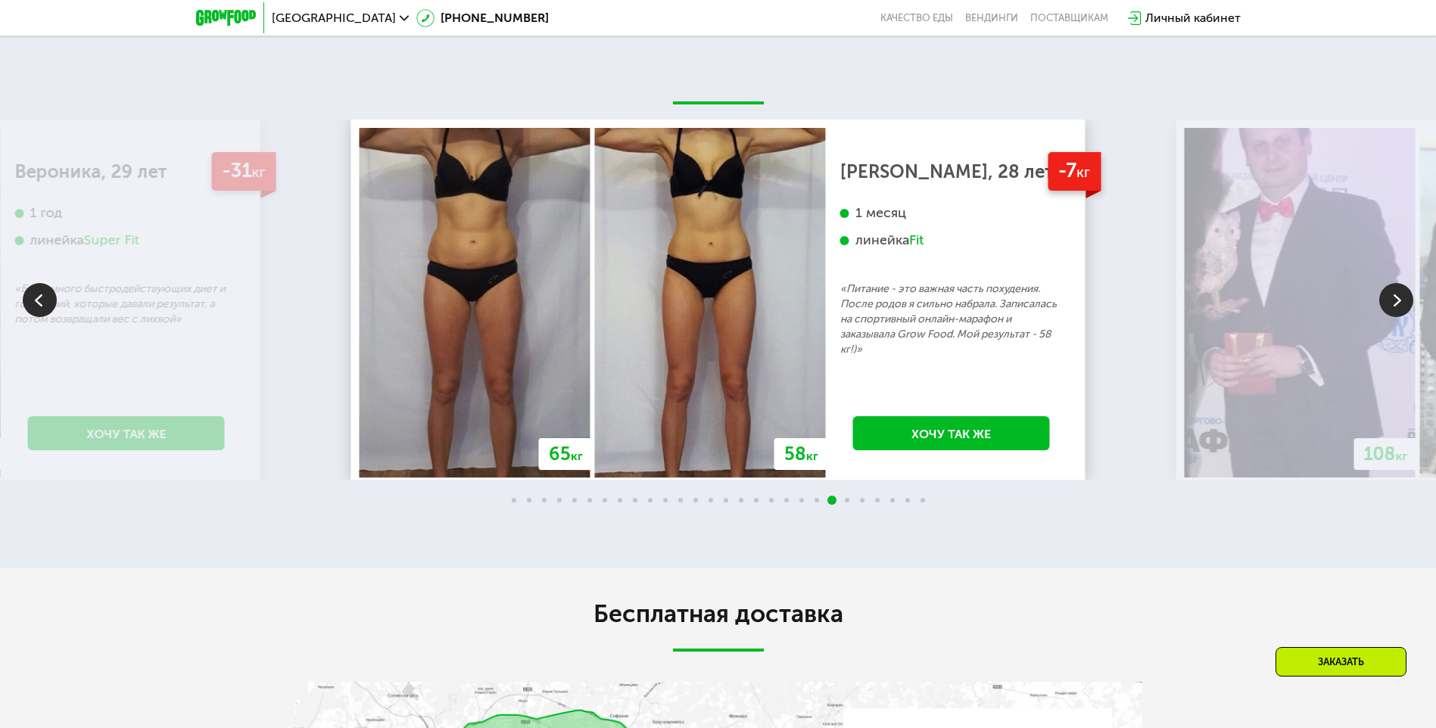
click at [40, 313] on img at bounding box center [40, 300] width 34 height 34
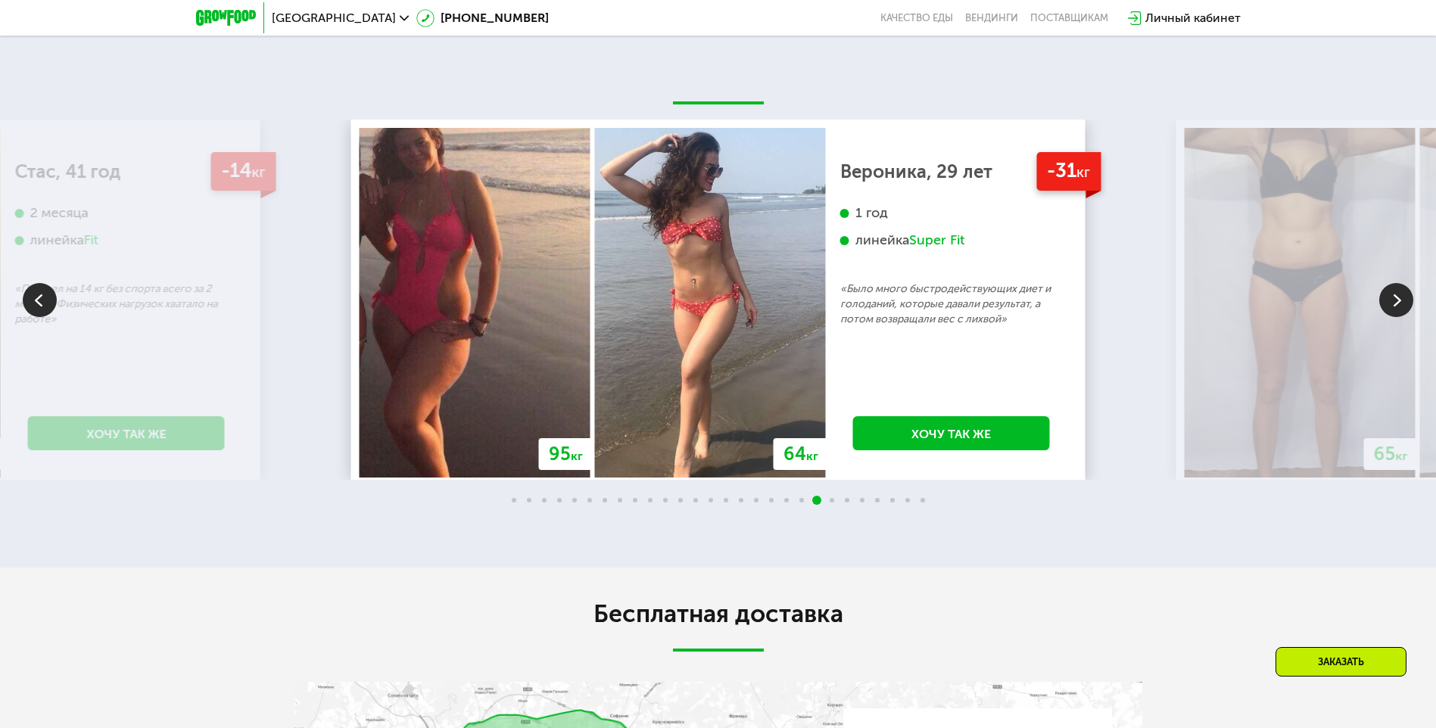
click at [40, 313] on img at bounding box center [40, 300] width 34 height 34
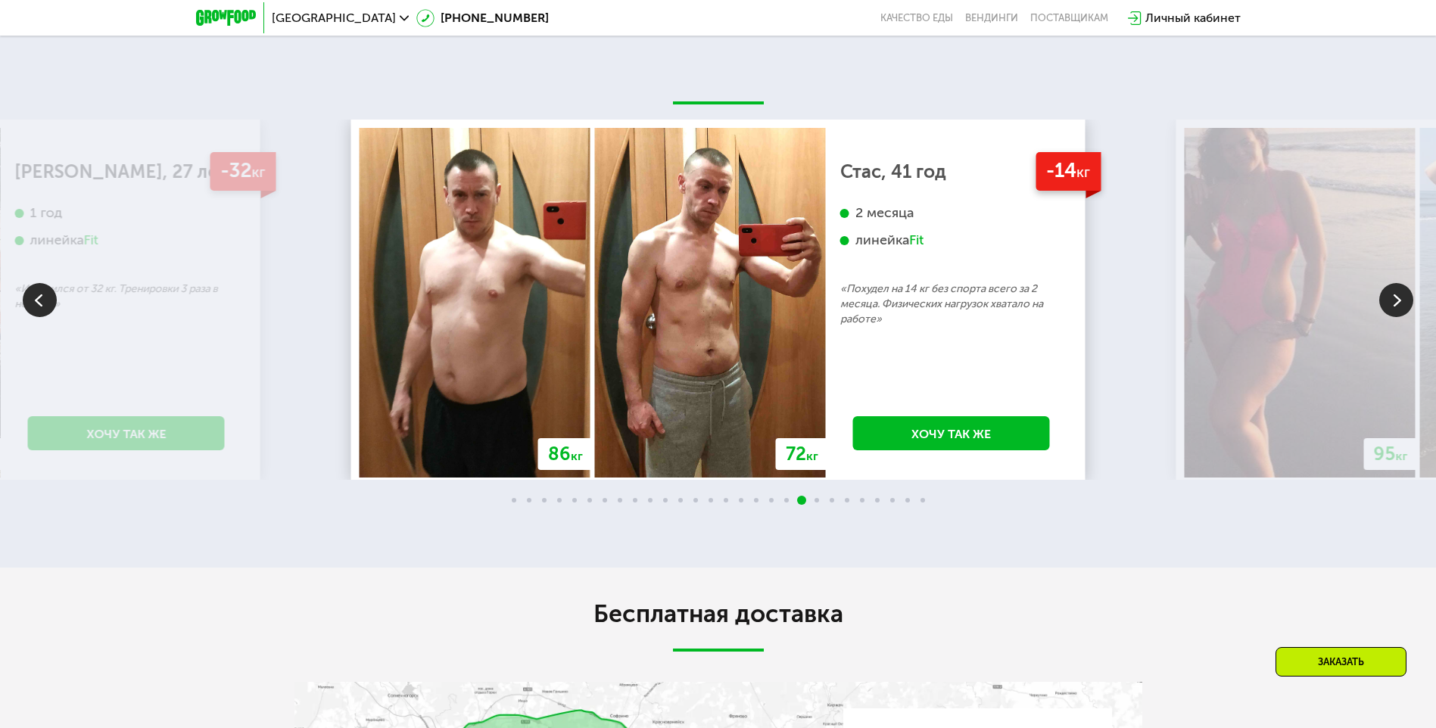
click at [40, 313] on img at bounding box center [40, 300] width 34 height 34
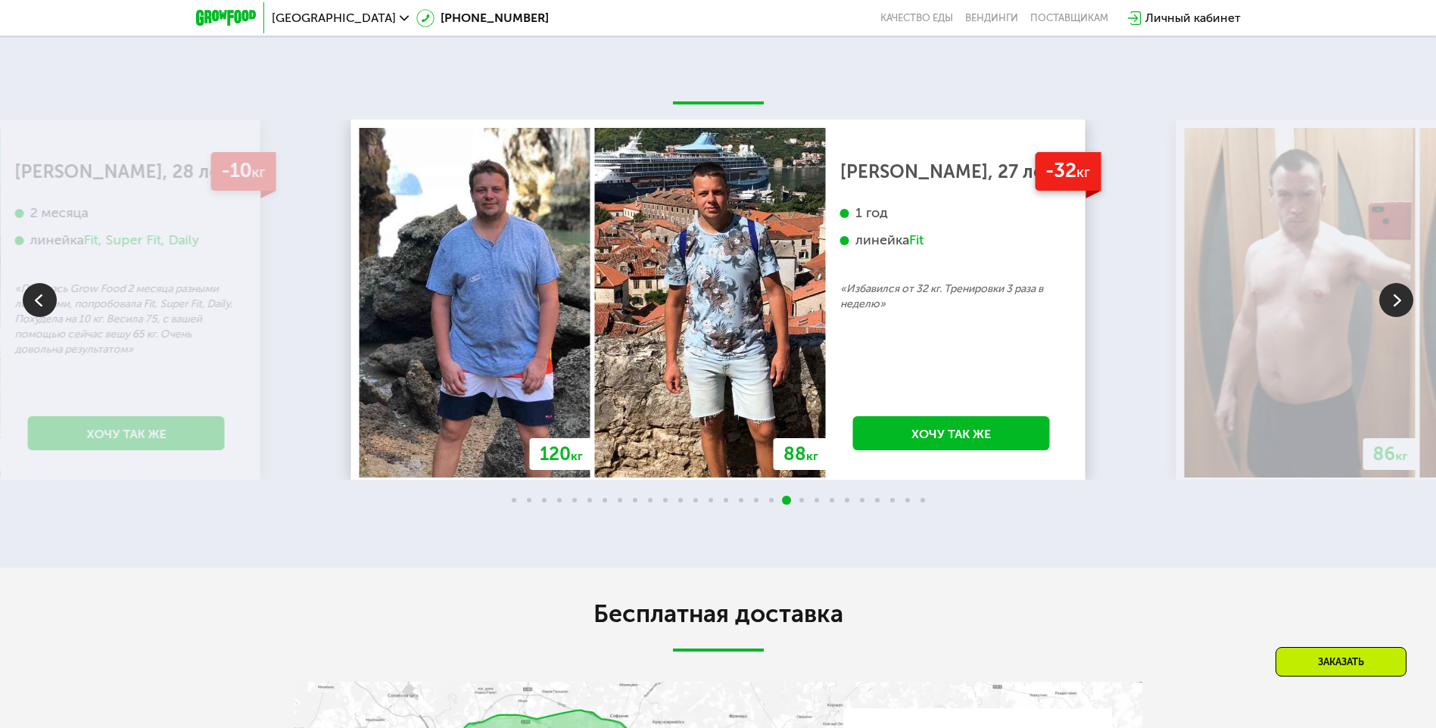
click at [40, 313] on img at bounding box center [40, 300] width 34 height 34
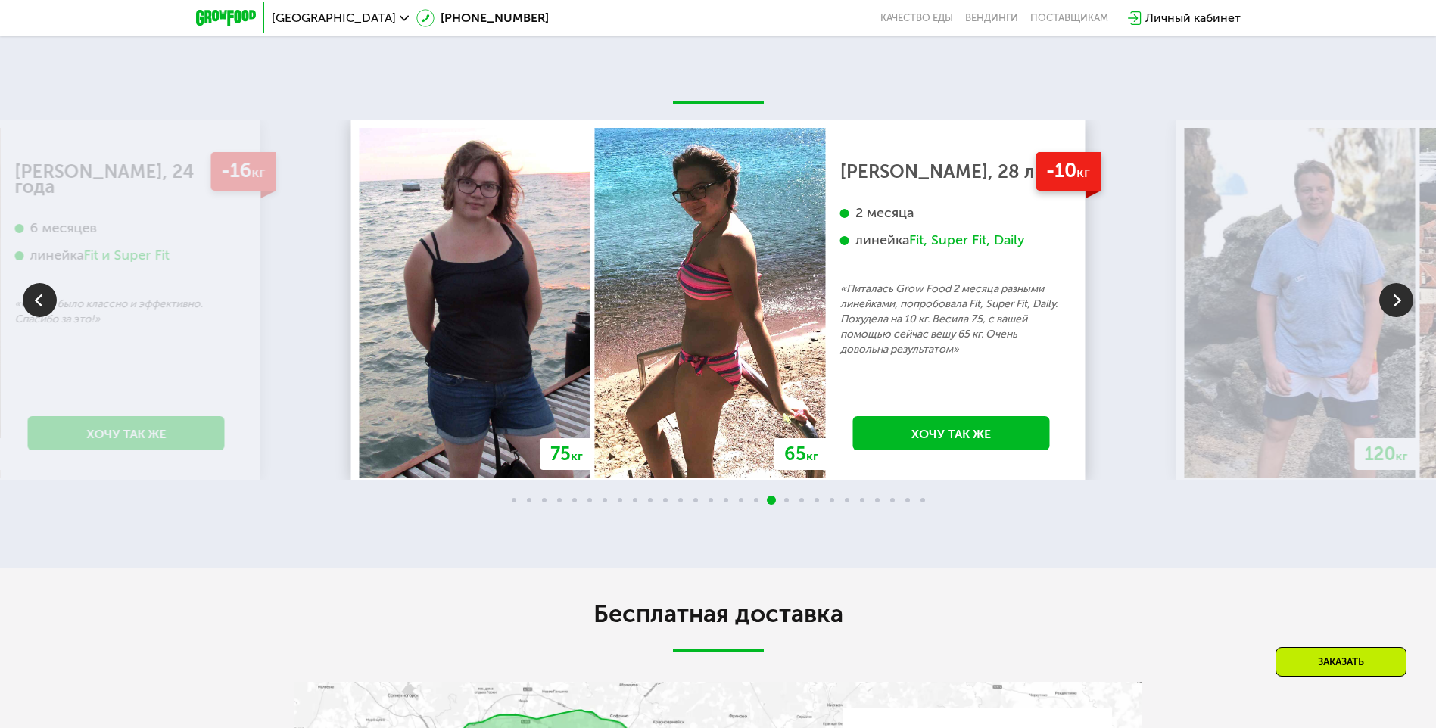
click at [40, 313] on img at bounding box center [40, 300] width 34 height 34
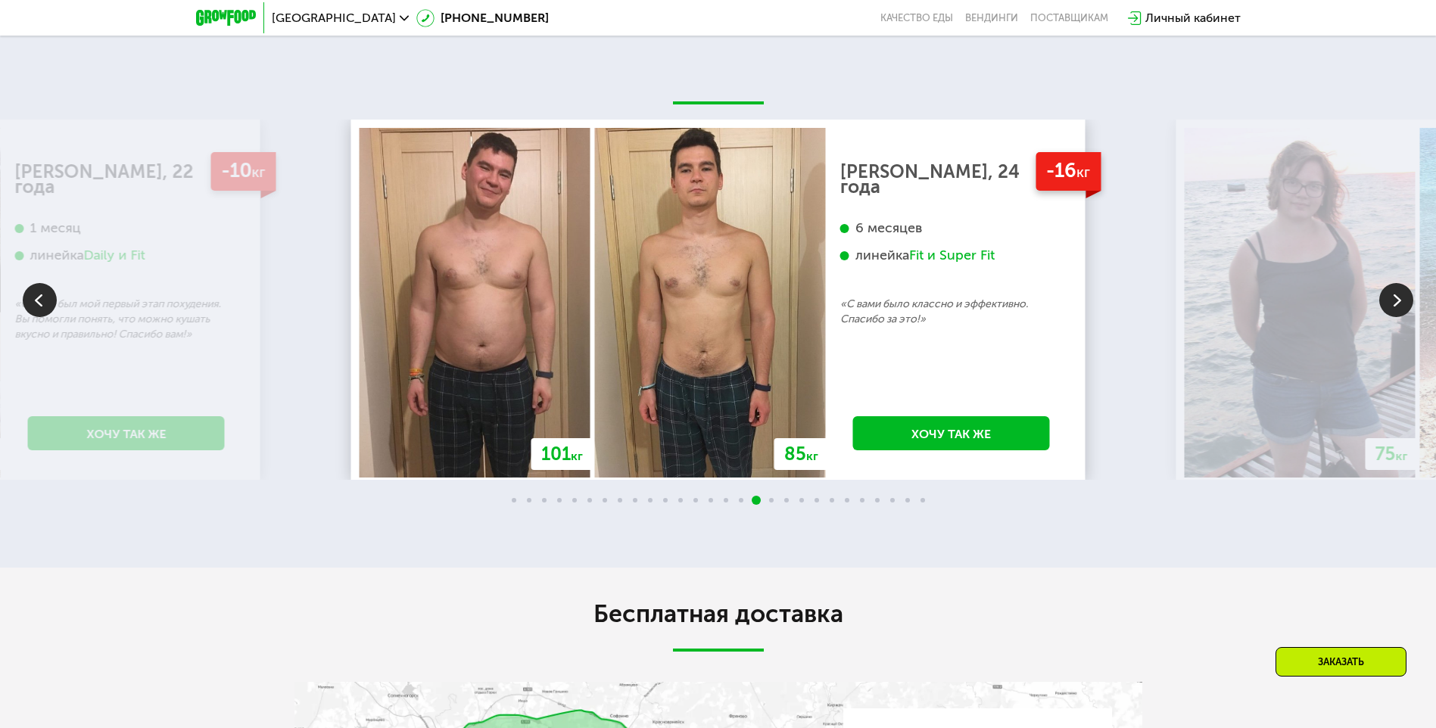
click at [40, 313] on img at bounding box center [40, 300] width 34 height 34
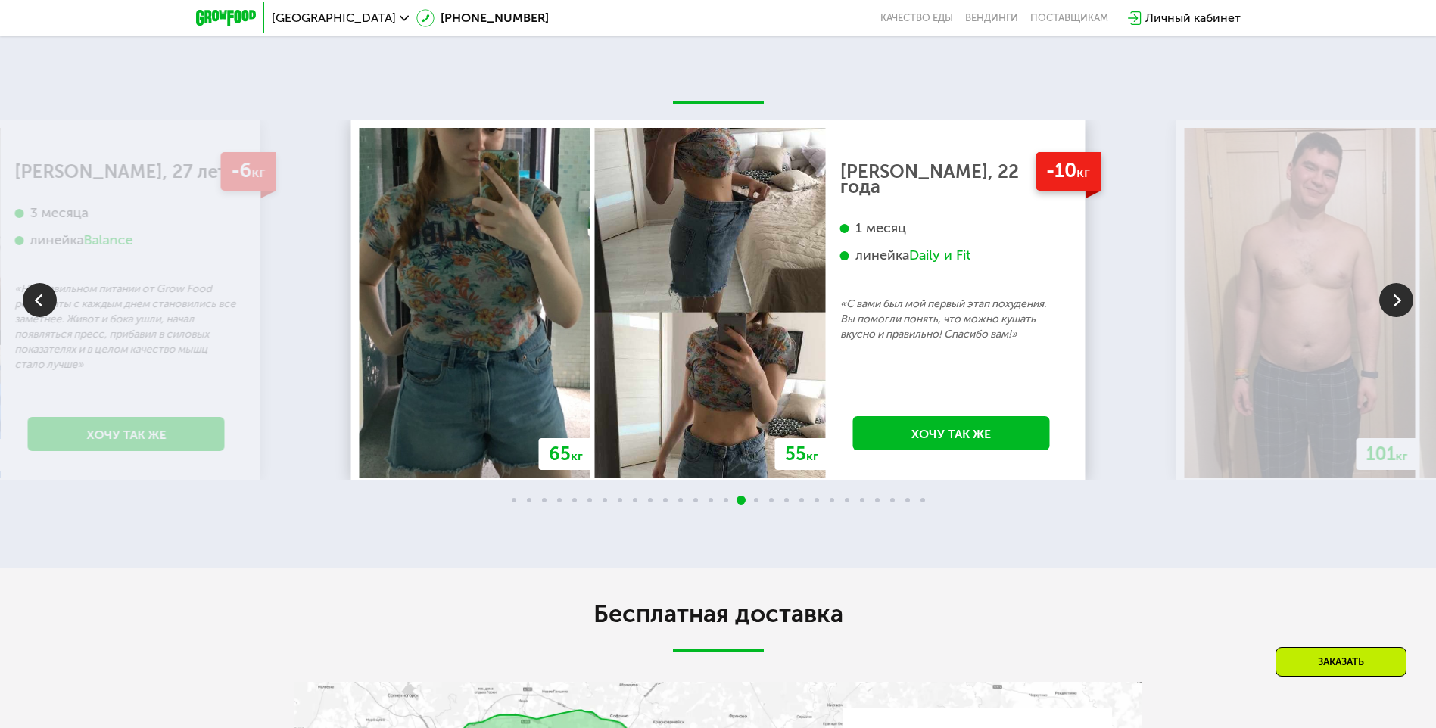
click at [40, 313] on img at bounding box center [40, 300] width 34 height 34
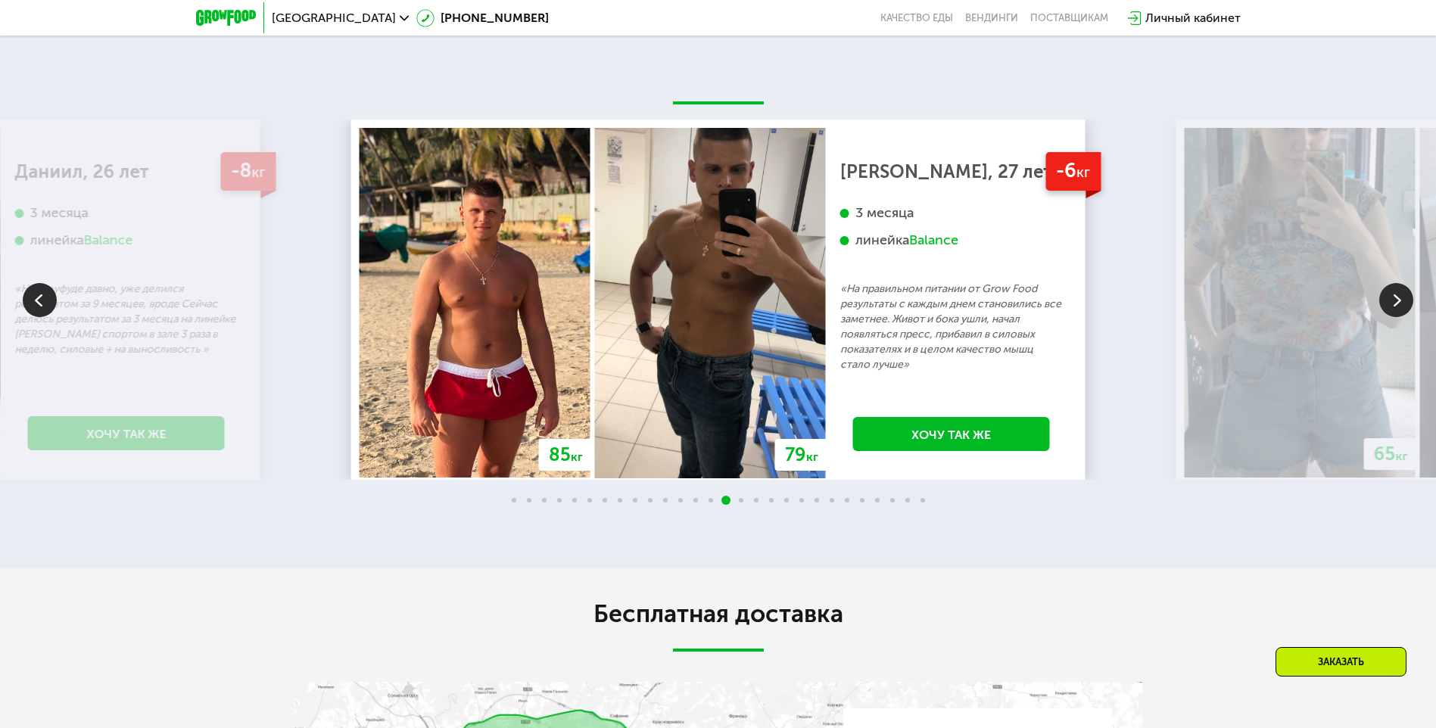
click at [40, 313] on img at bounding box center [40, 300] width 34 height 34
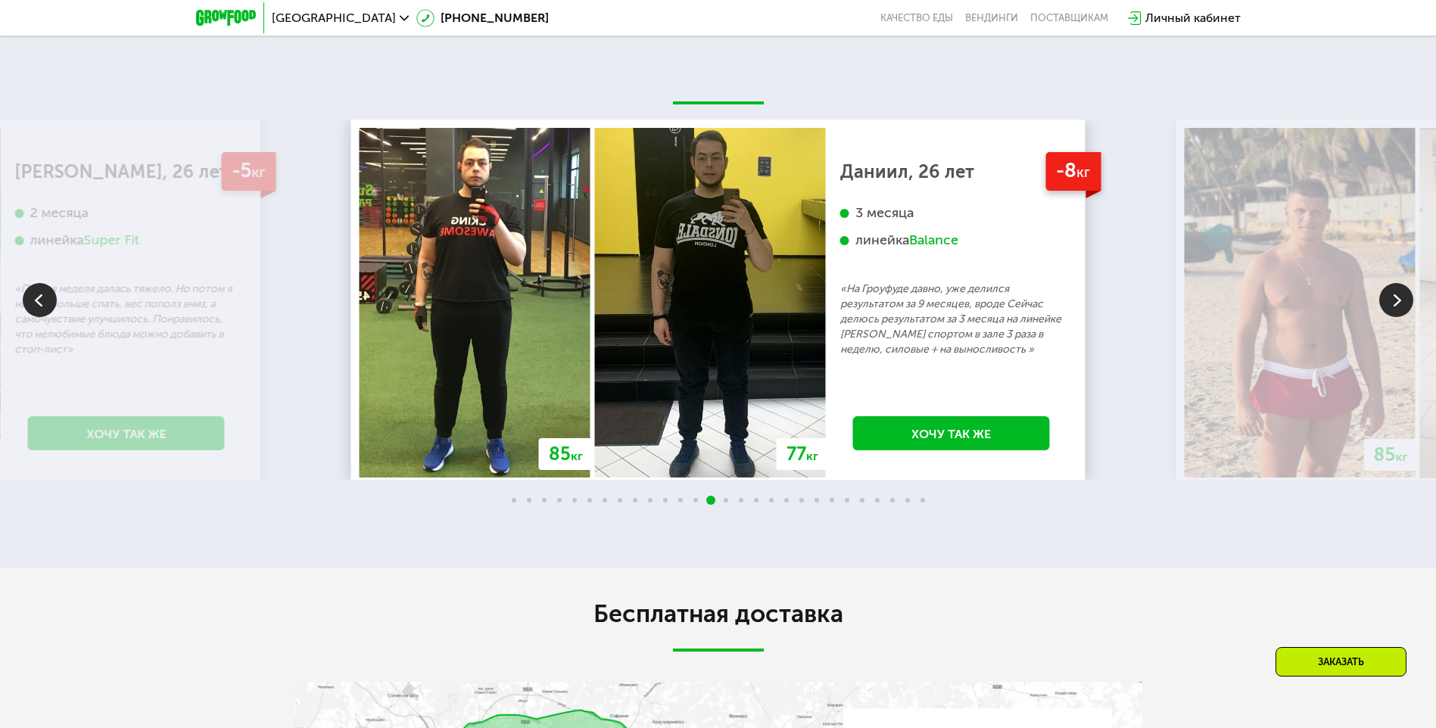
click at [40, 313] on img at bounding box center [40, 300] width 34 height 34
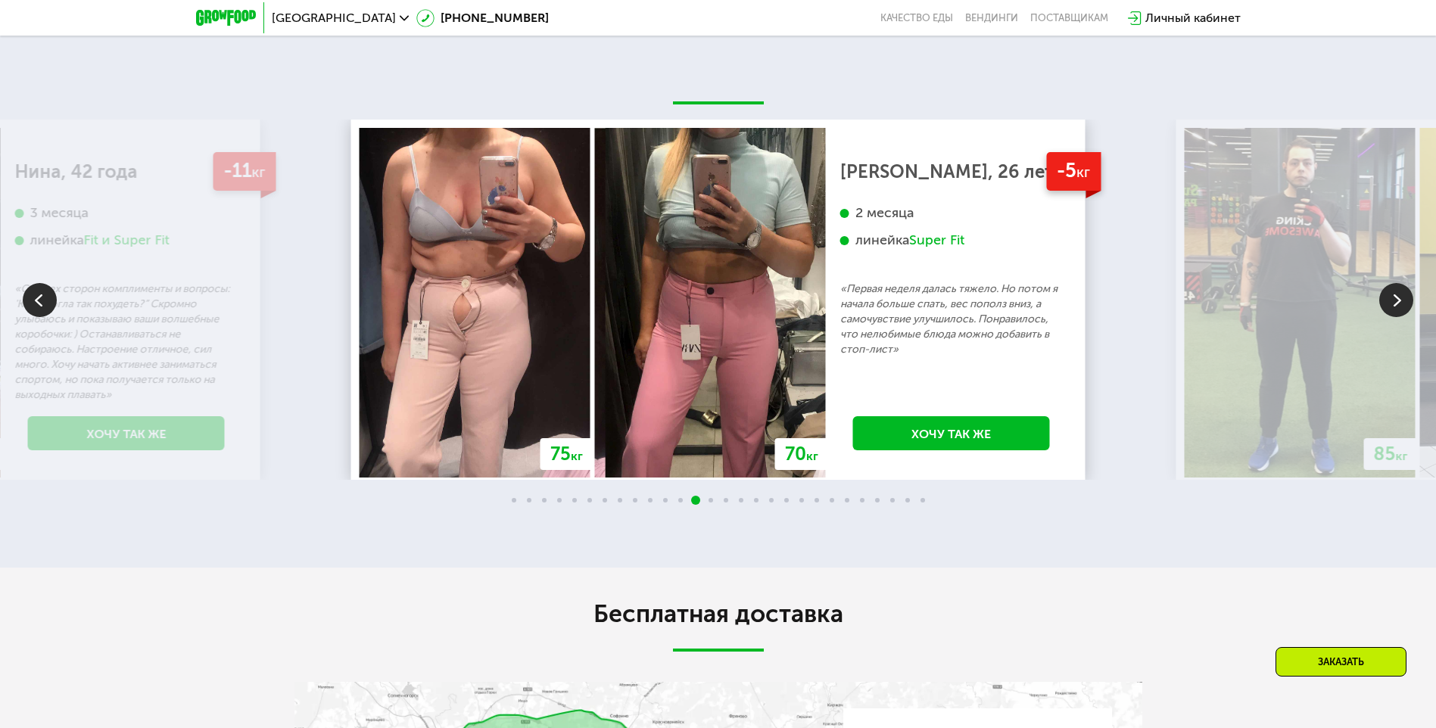
click at [40, 313] on img at bounding box center [40, 300] width 34 height 34
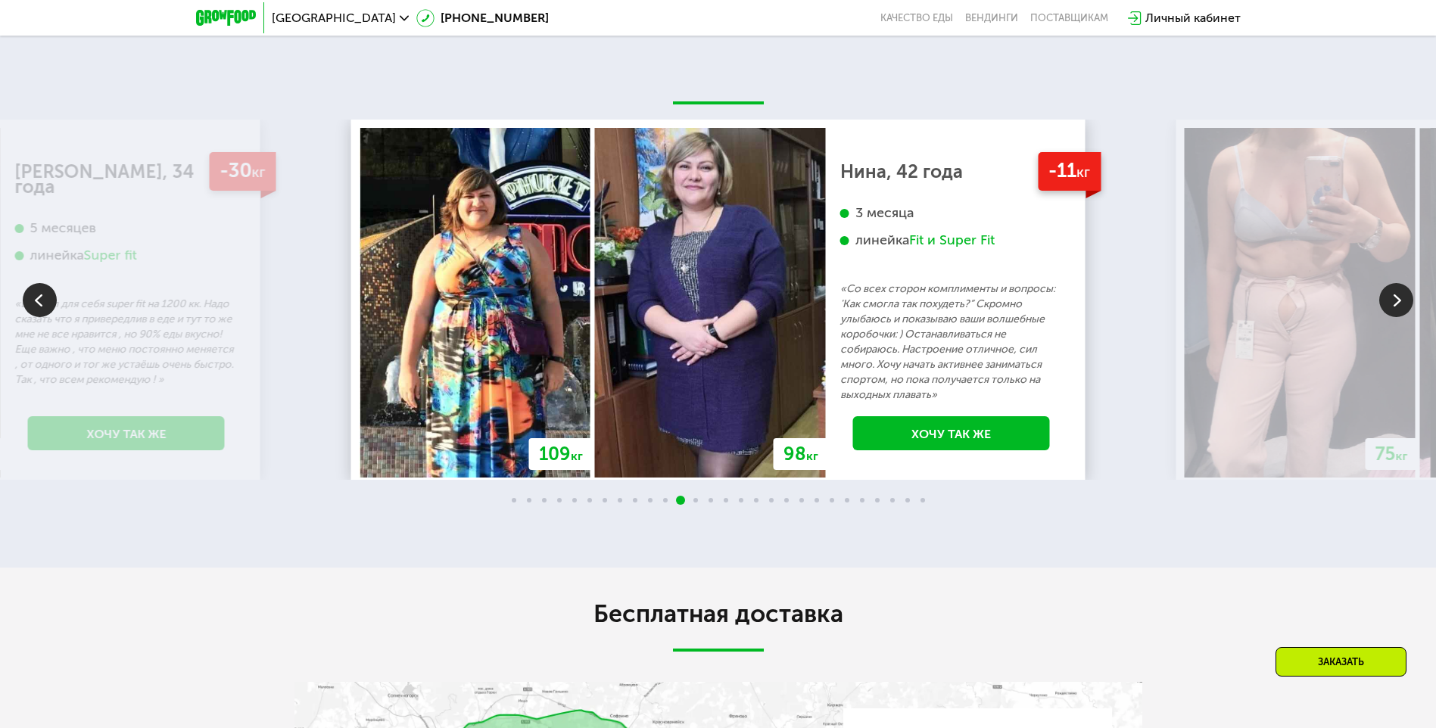
click at [40, 313] on img at bounding box center [40, 300] width 34 height 34
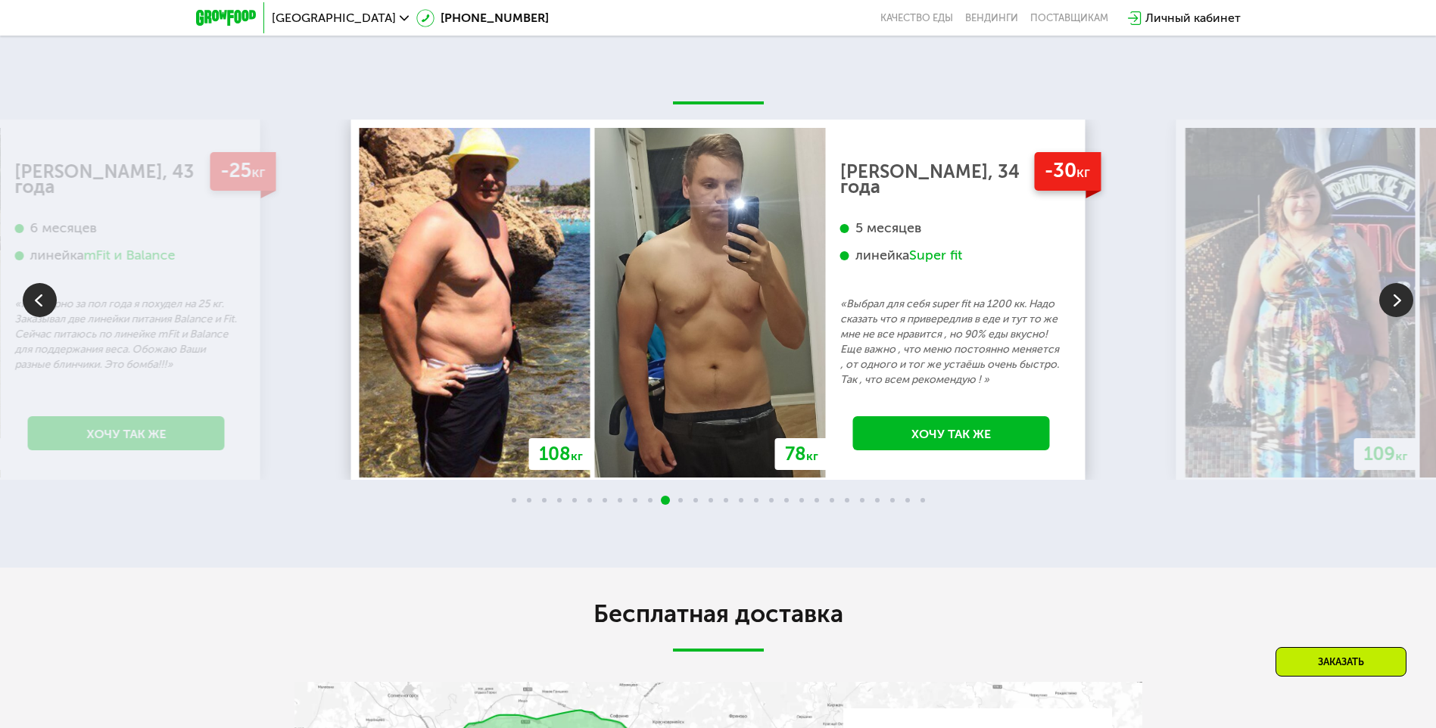
click at [40, 313] on img at bounding box center [40, 300] width 34 height 34
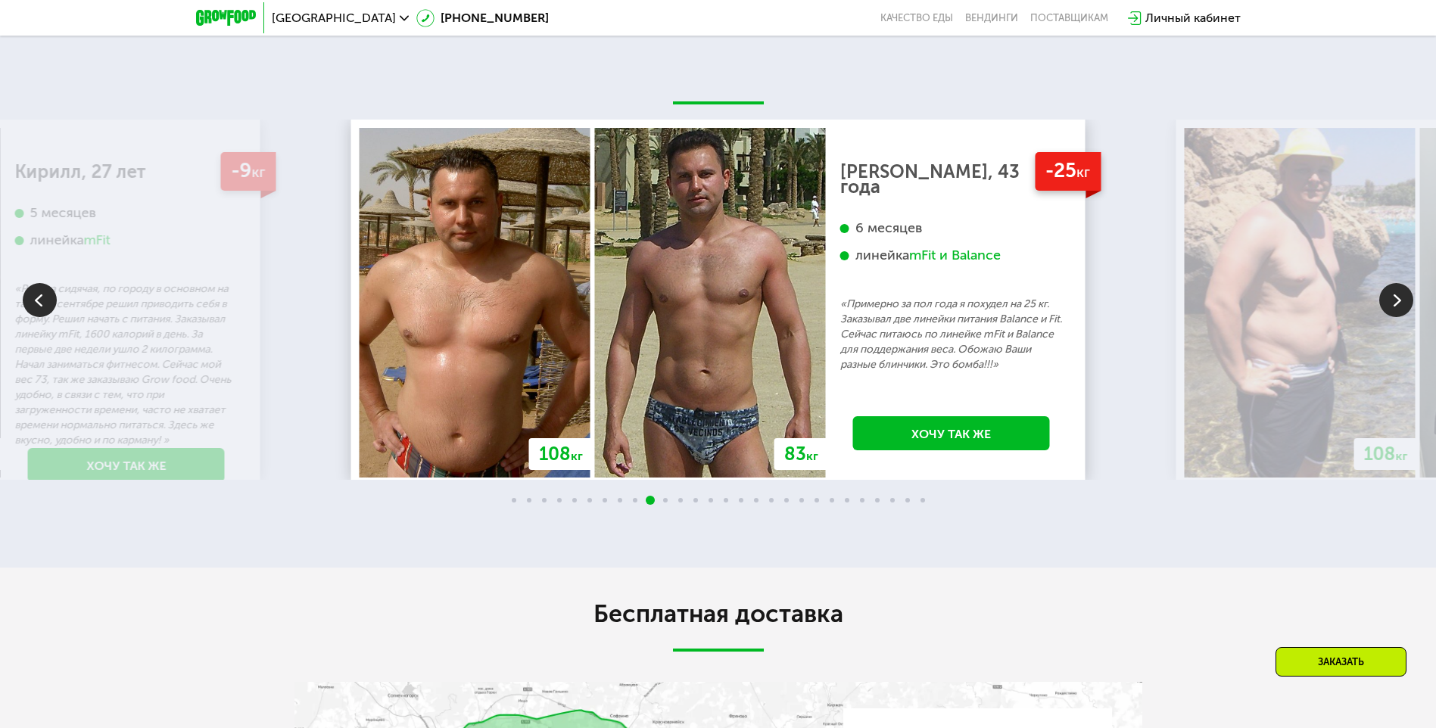
click at [40, 313] on img at bounding box center [40, 300] width 34 height 34
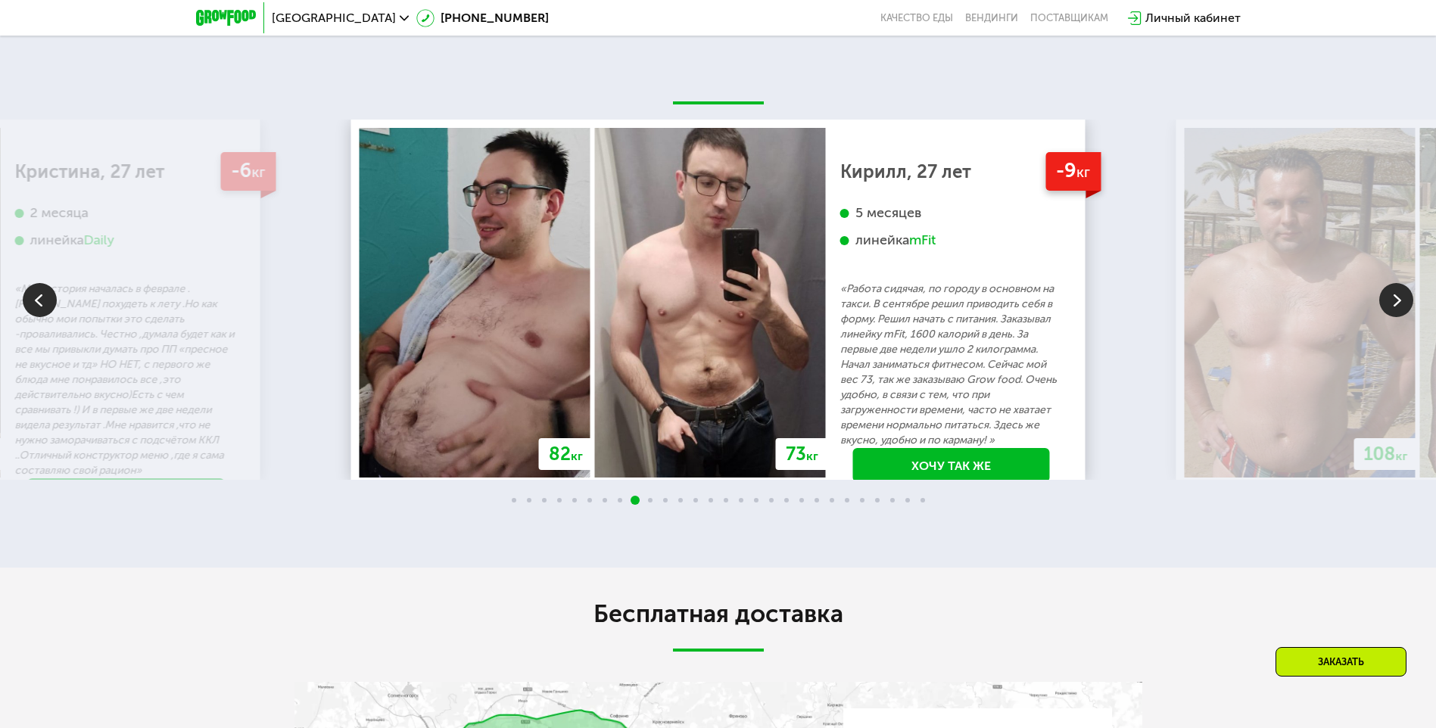
click at [40, 313] on img at bounding box center [40, 300] width 34 height 34
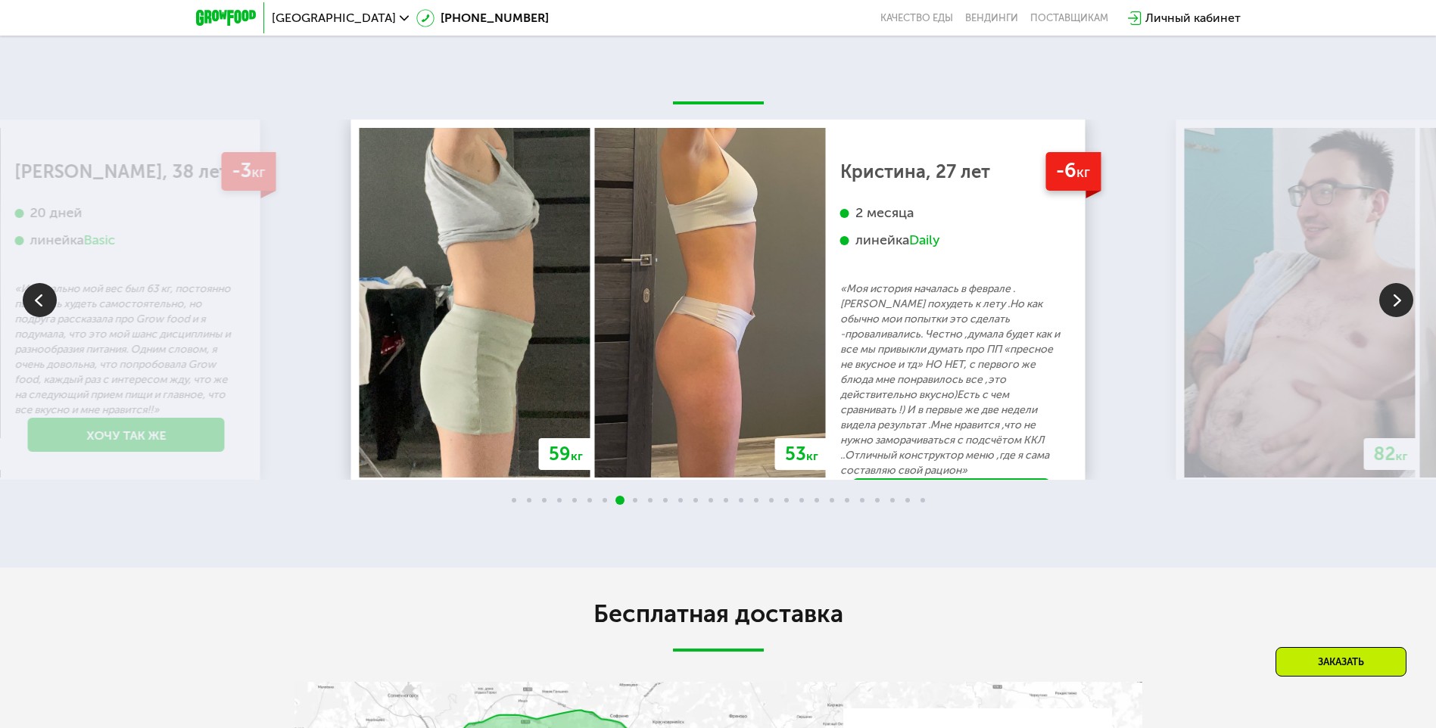
click at [40, 313] on img at bounding box center [40, 300] width 34 height 34
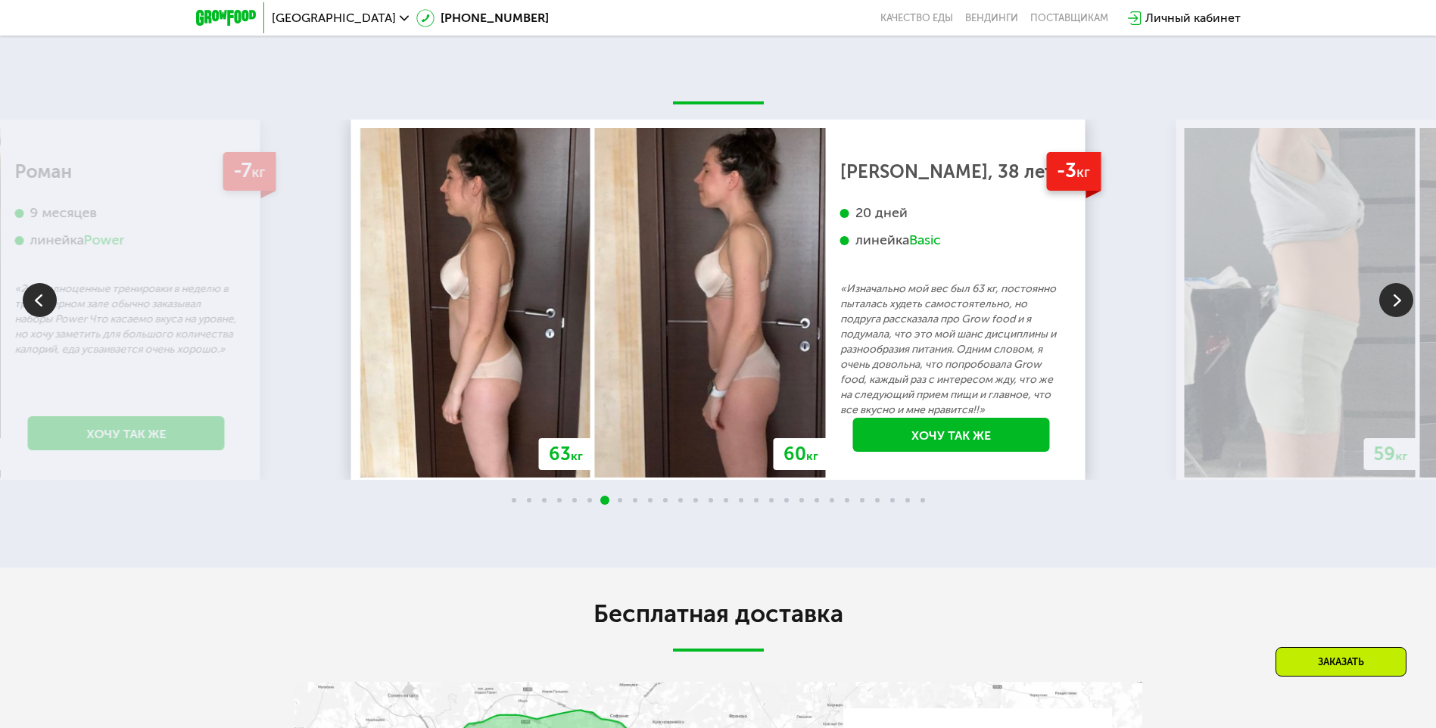
click at [40, 313] on img at bounding box center [40, 300] width 34 height 34
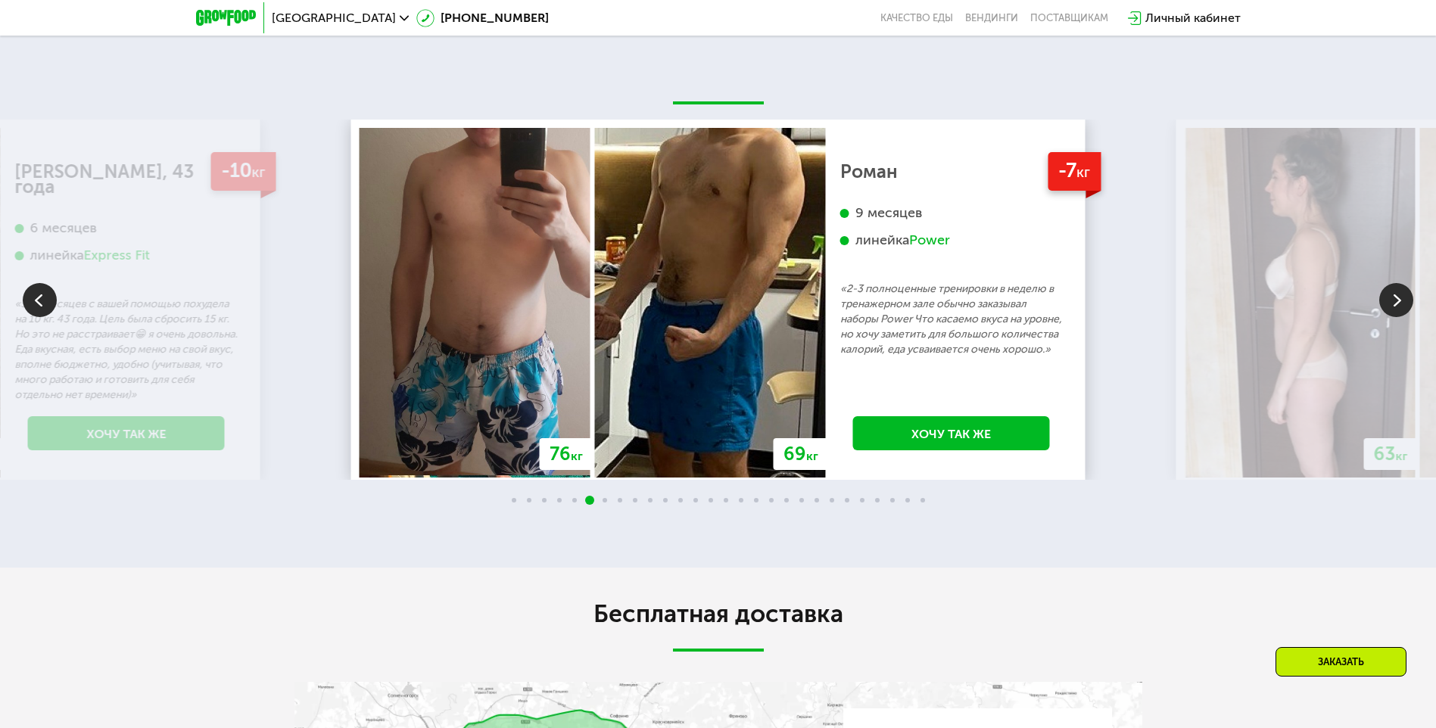
click at [40, 313] on img at bounding box center [40, 300] width 34 height 34
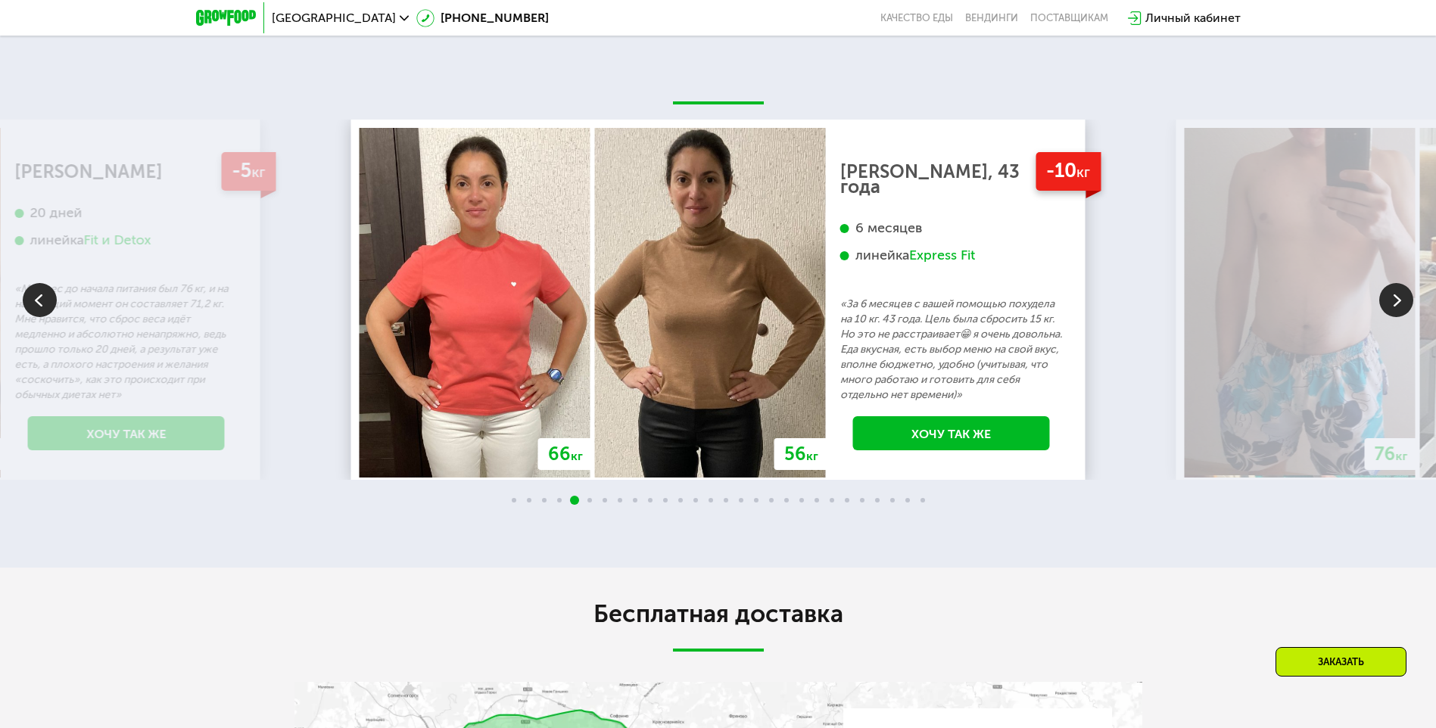
click at [1403, 302] on img at bounding box center [1396, 300] width 34 height 34
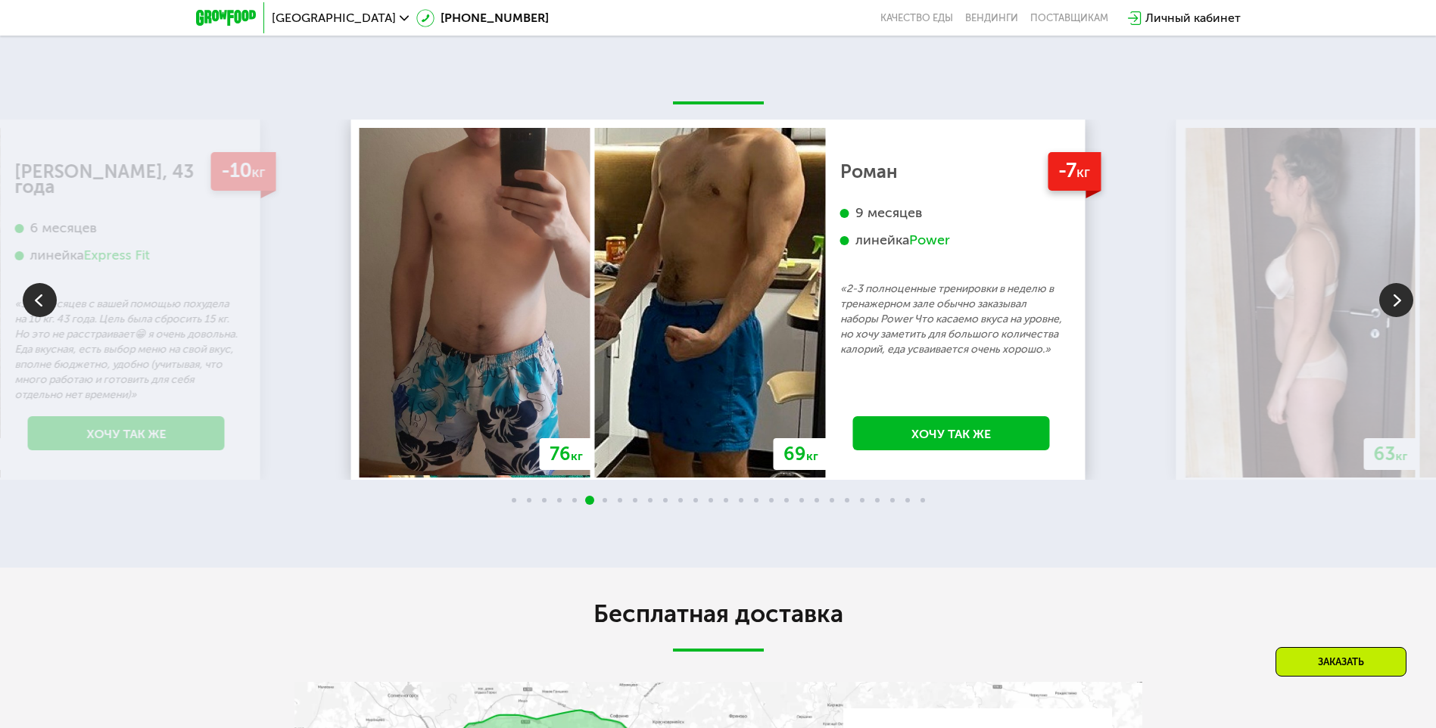
click at [1403, 302] on img at bounding box center [1396, 300] width 34 height 34
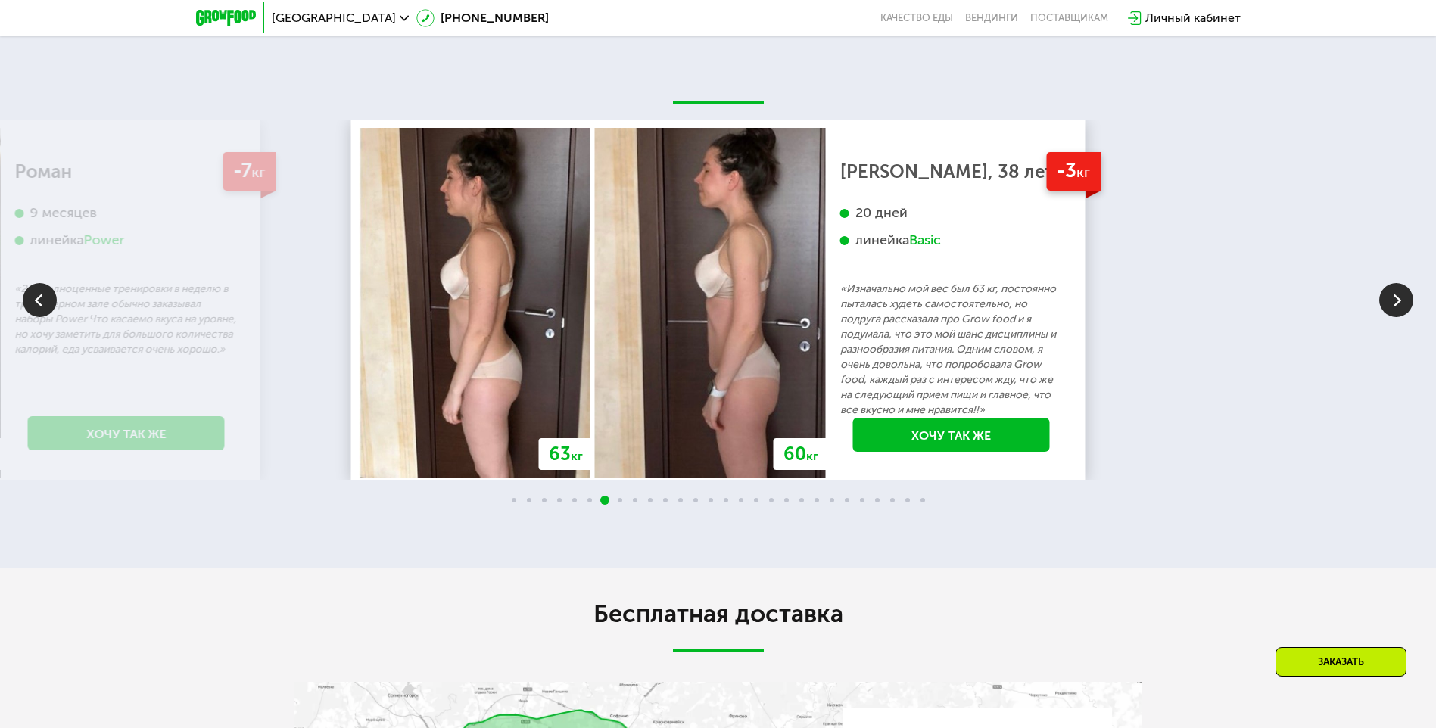
click at [1403, 302] on img at bounding box center [1396, 300] width 34 height 34
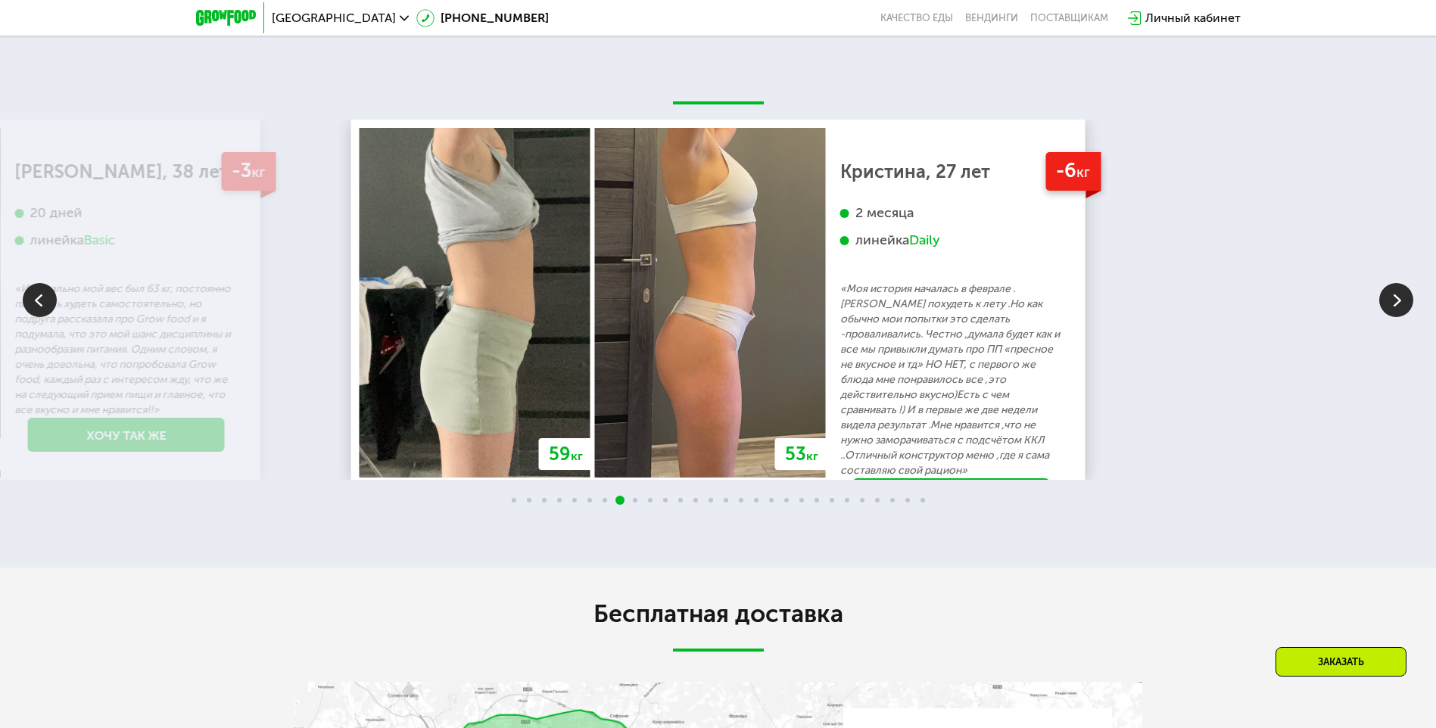
click at [1403, 302] on img at bounding box center [1396, 300] width 34 height 34
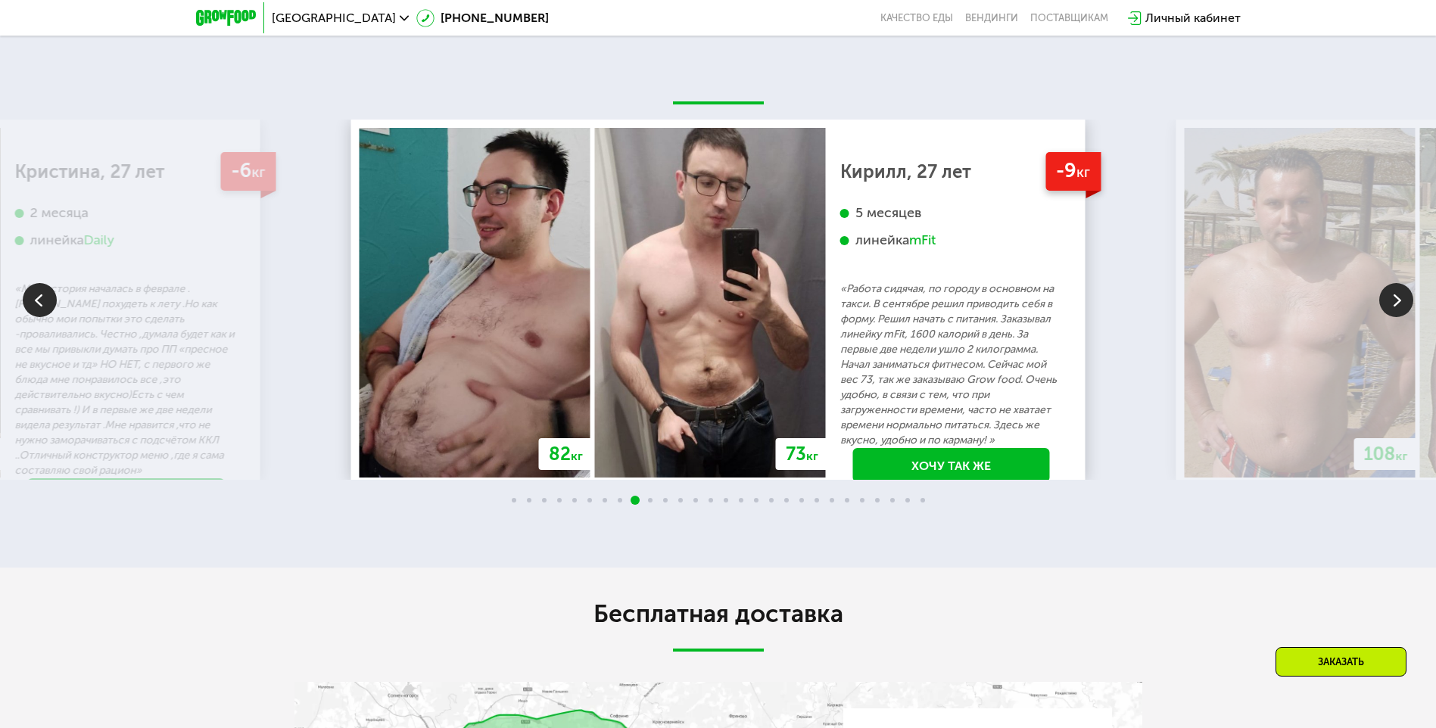
click at [1403, 302] on img at bounding box center [1396, 300] width 34 height 34
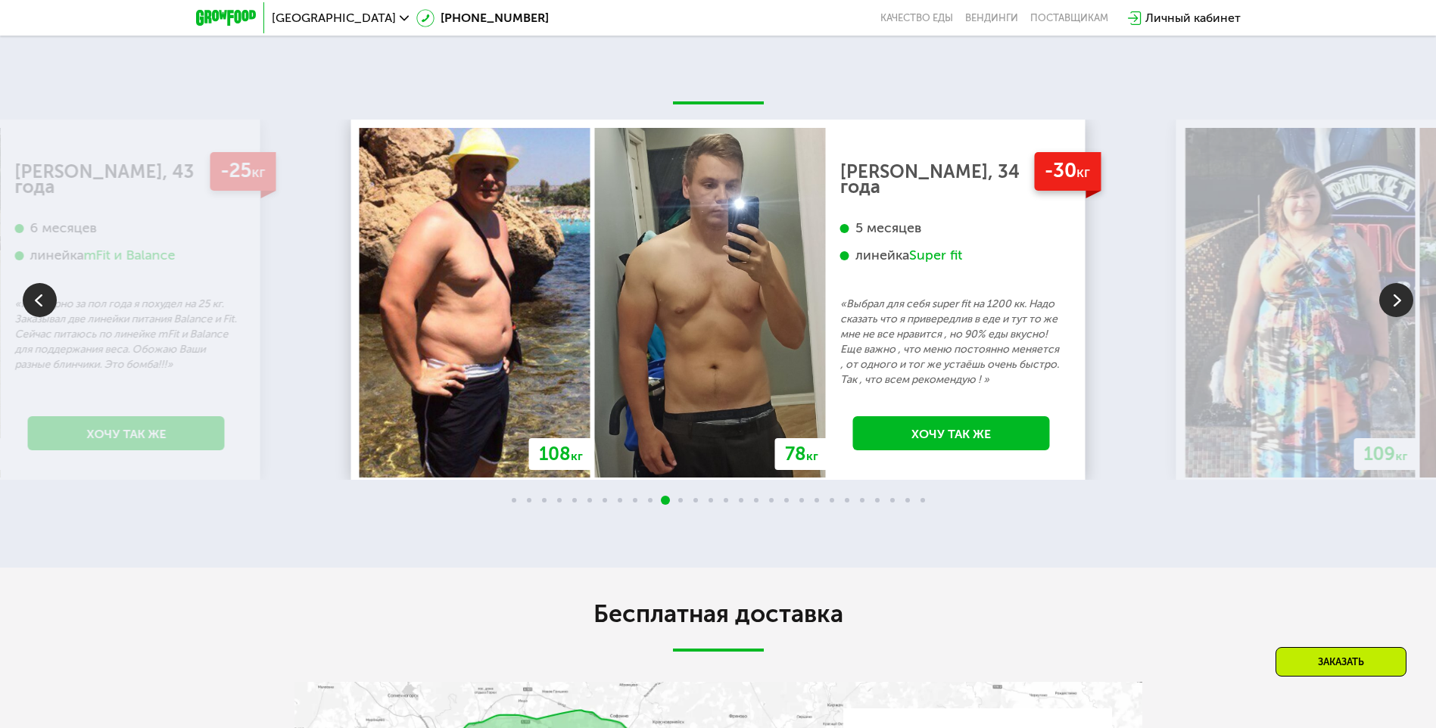
click at [1403, 302] on img at bounding box center [1396, 300] width 34 height 34
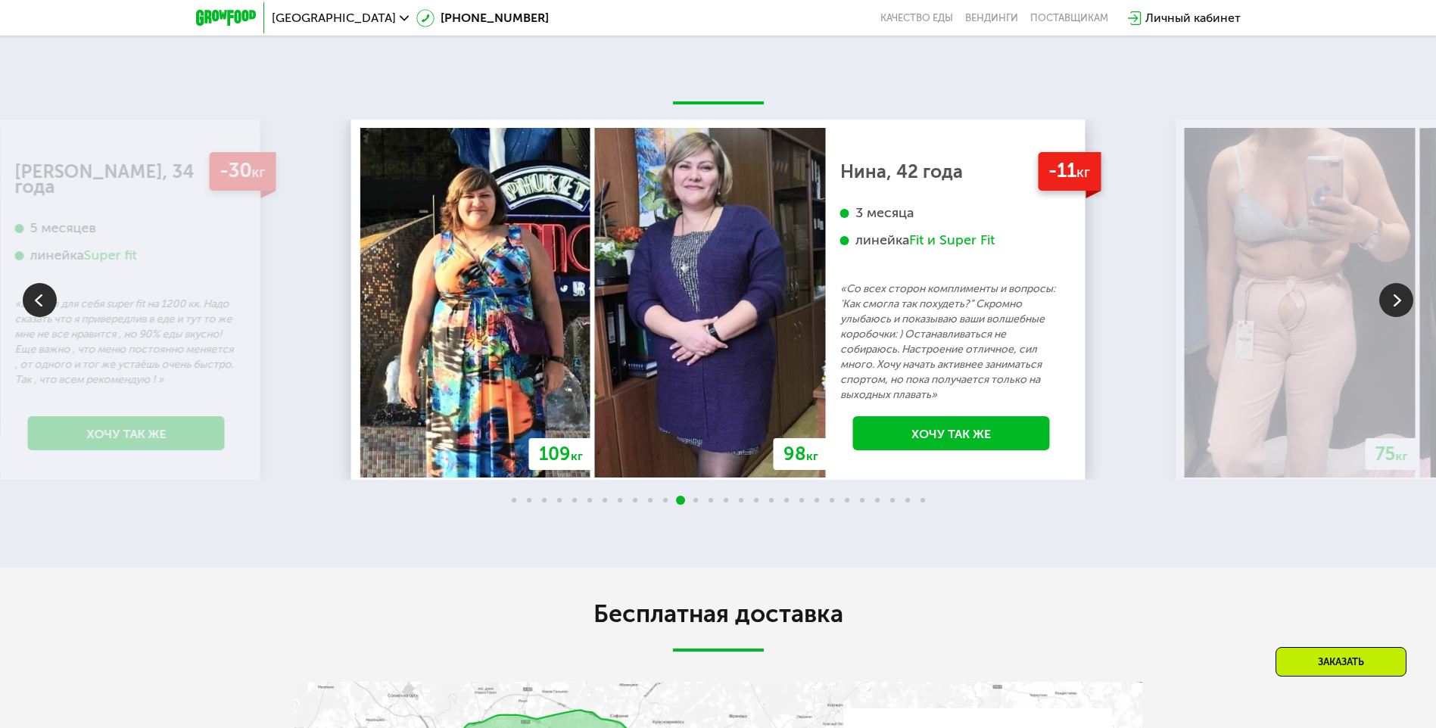
click at [1403, 302] on img at bounding box center [1396, 300] width 34 height 34
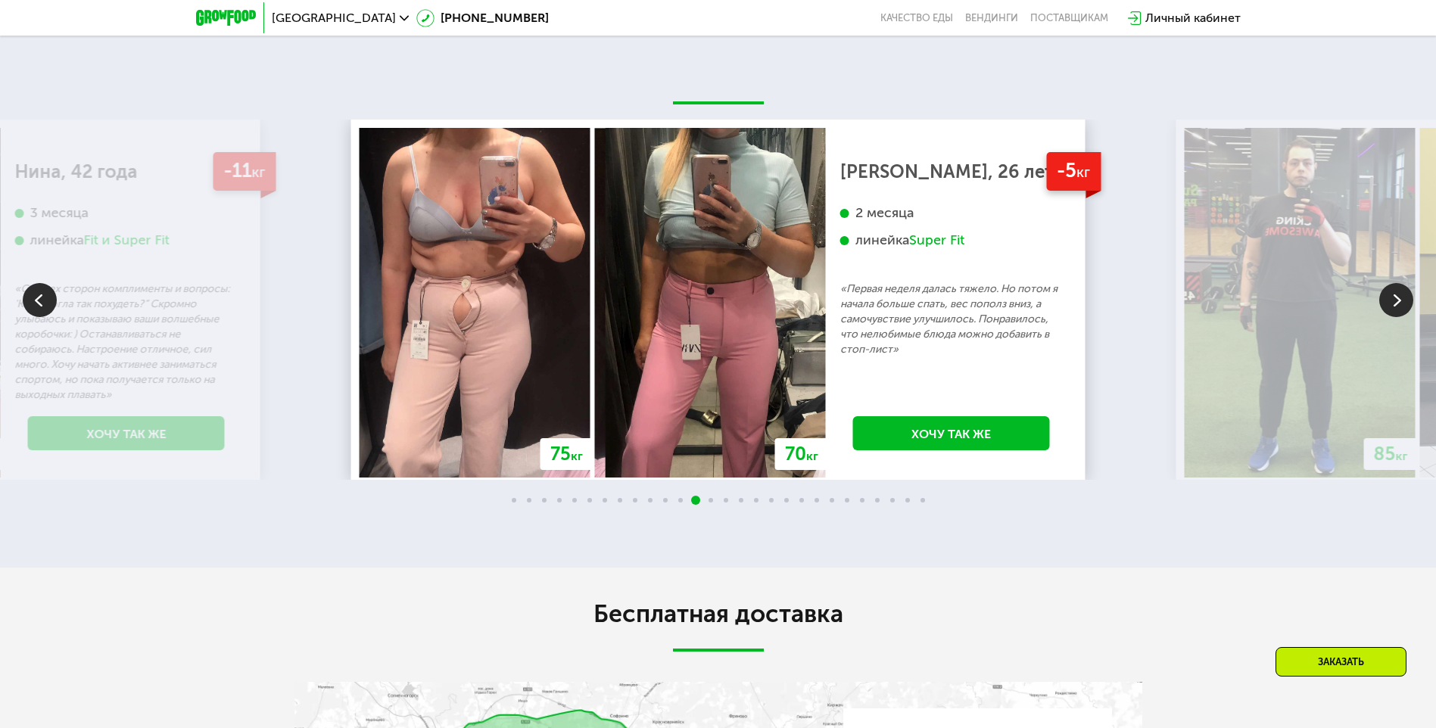
click at [1403, 302] on img at bounding box center [1396, 300] width 34 height 34
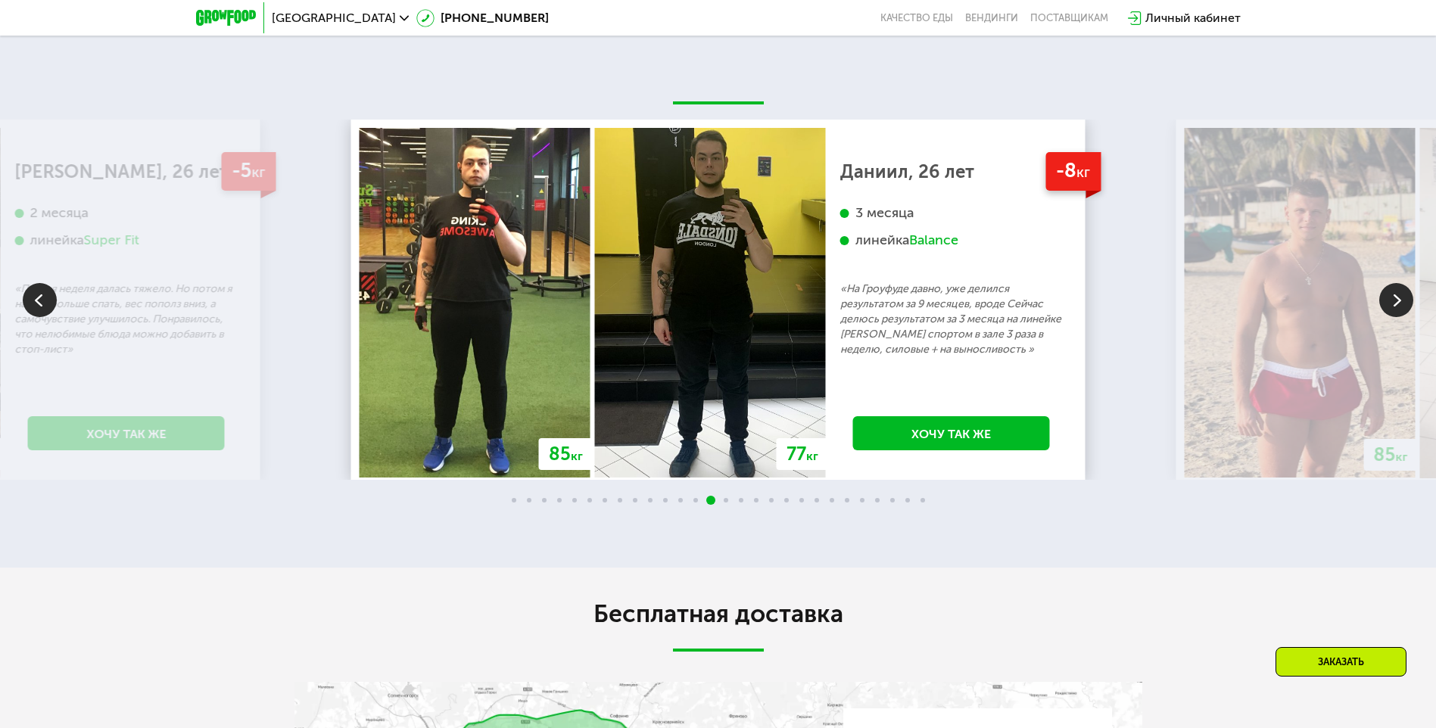
click at [1403, 302] on img at bounding box center [1396, 300] width 34 height 34
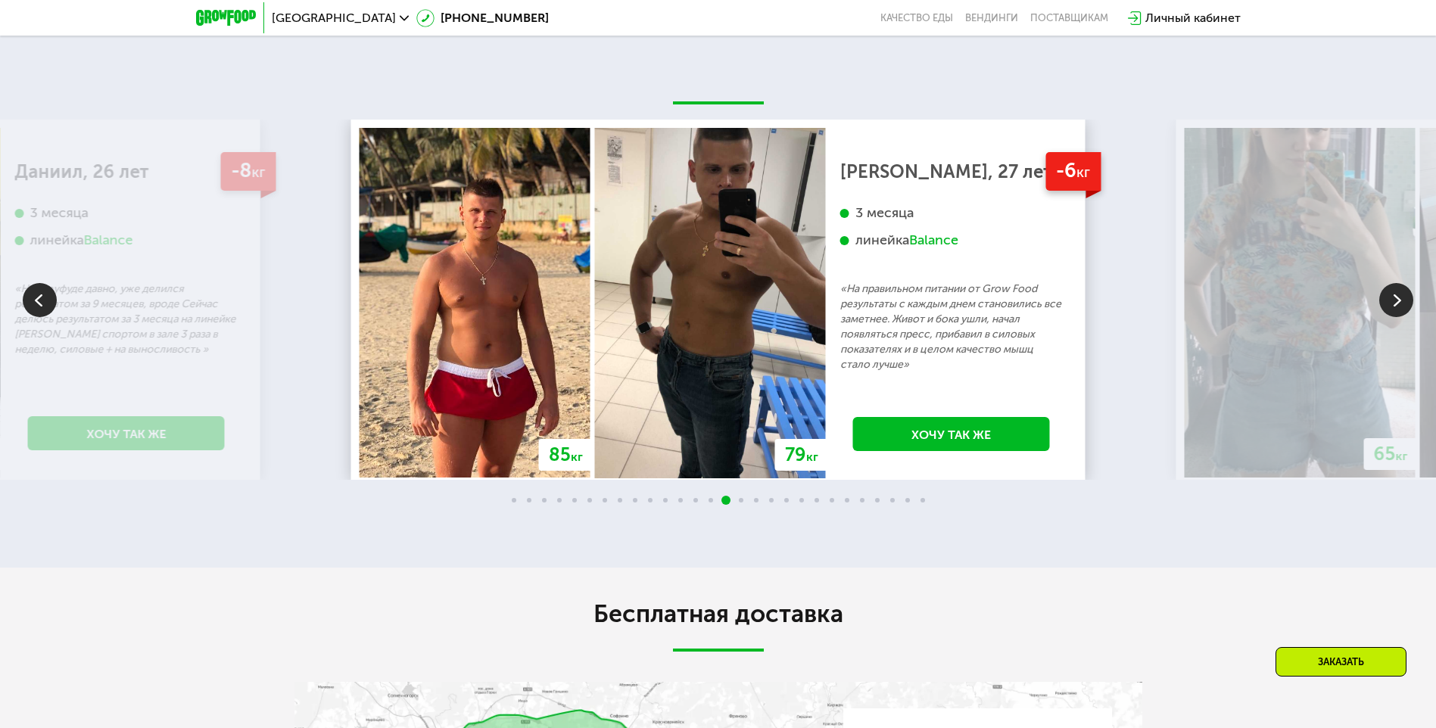
click at [1403, 302] on img at bounding box center [1396, 300] width 34 height 34
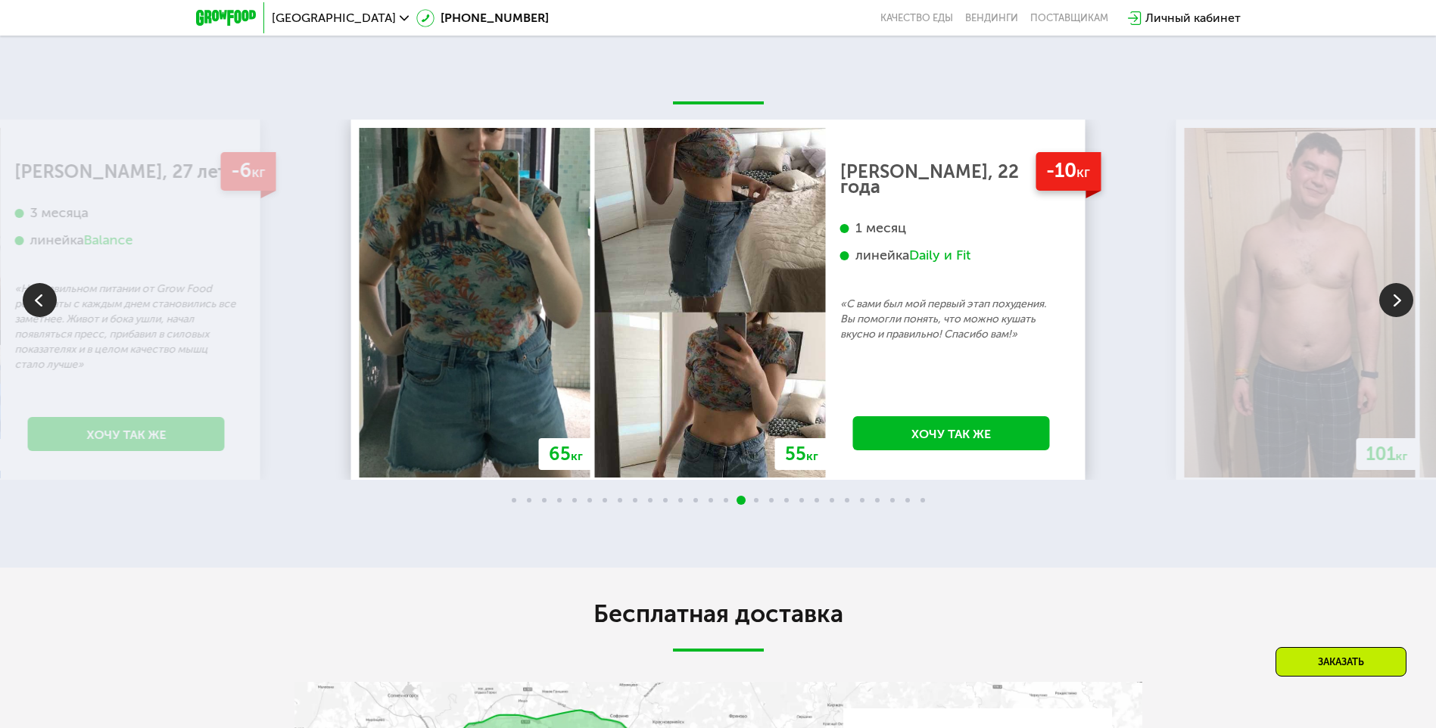
click at [1403, 302] on img at bounding box center [1396, 300] width 34 height 34
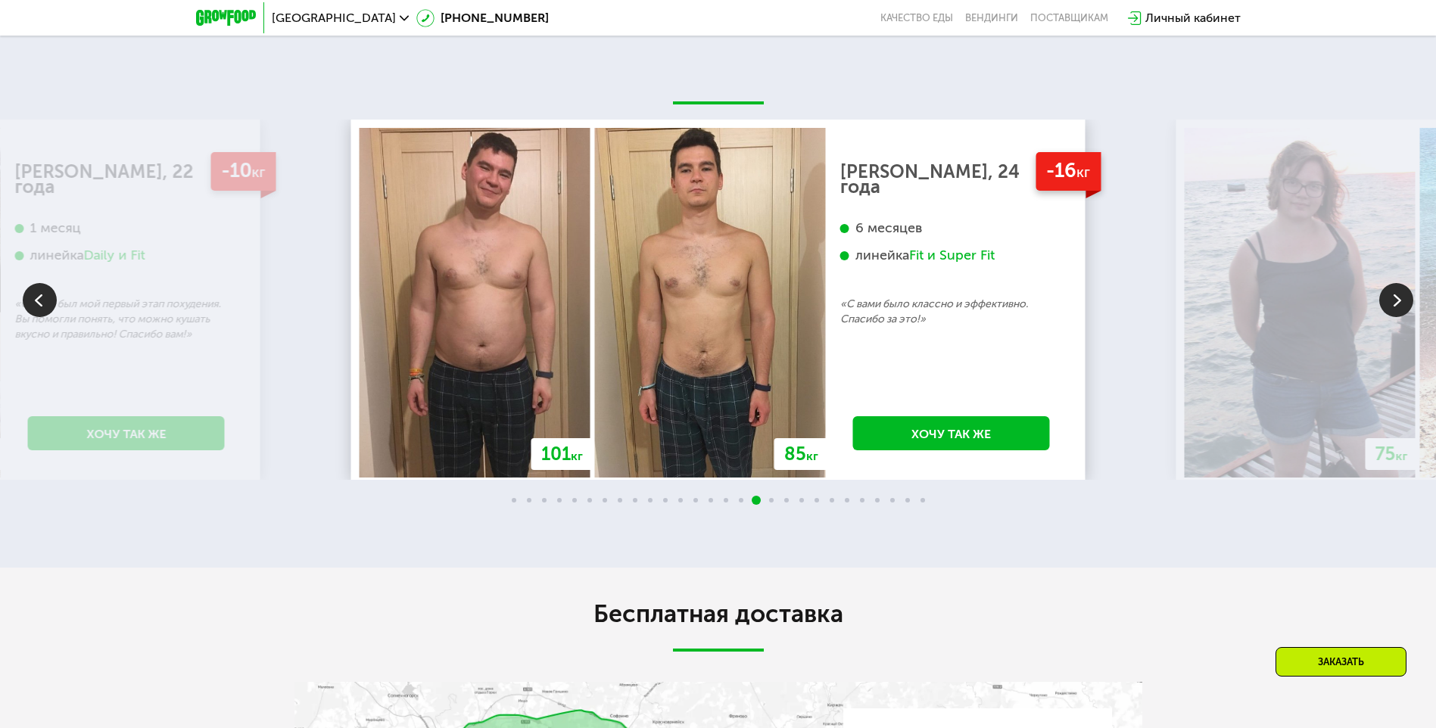
click at [1403, 302] on img at bounding box center [1396, 300] width 34 height 34
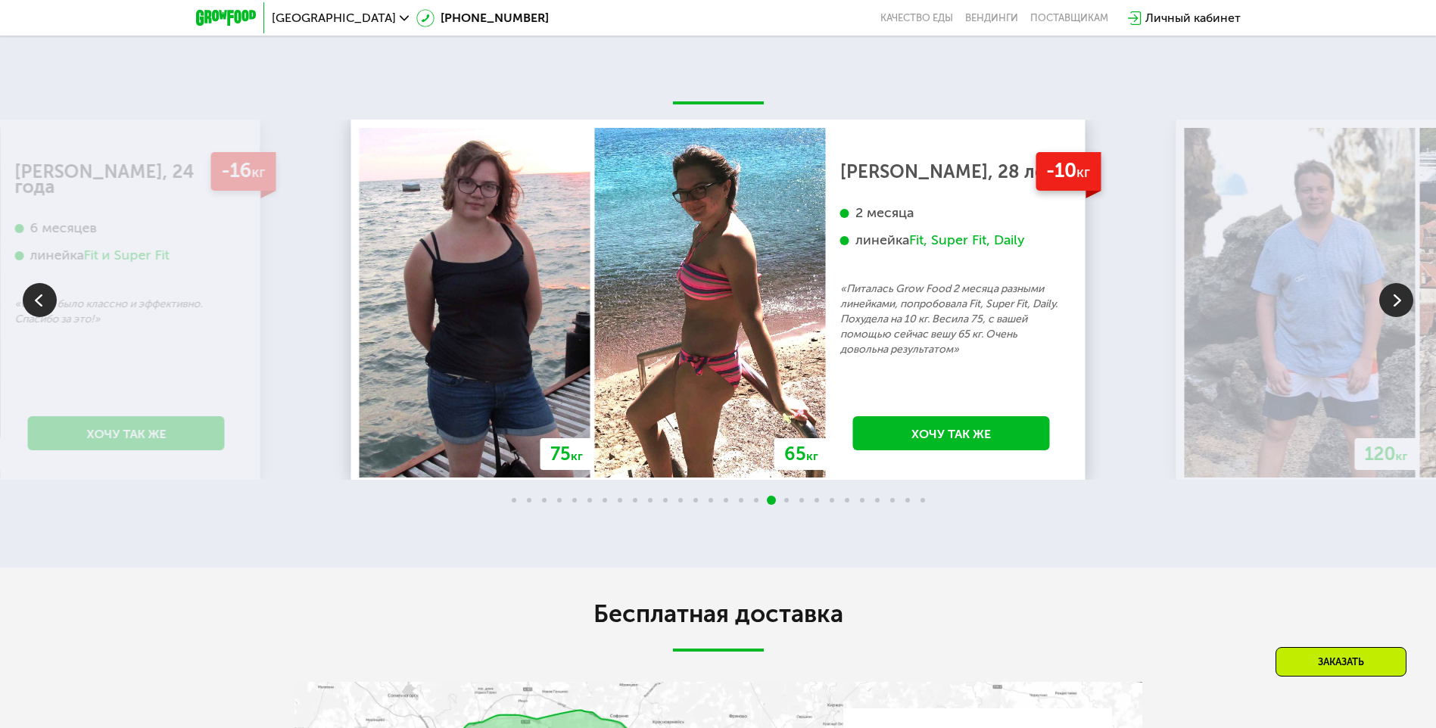
click at [1403, 302] on img at bounding box center [1396, 300] width 34 height 34
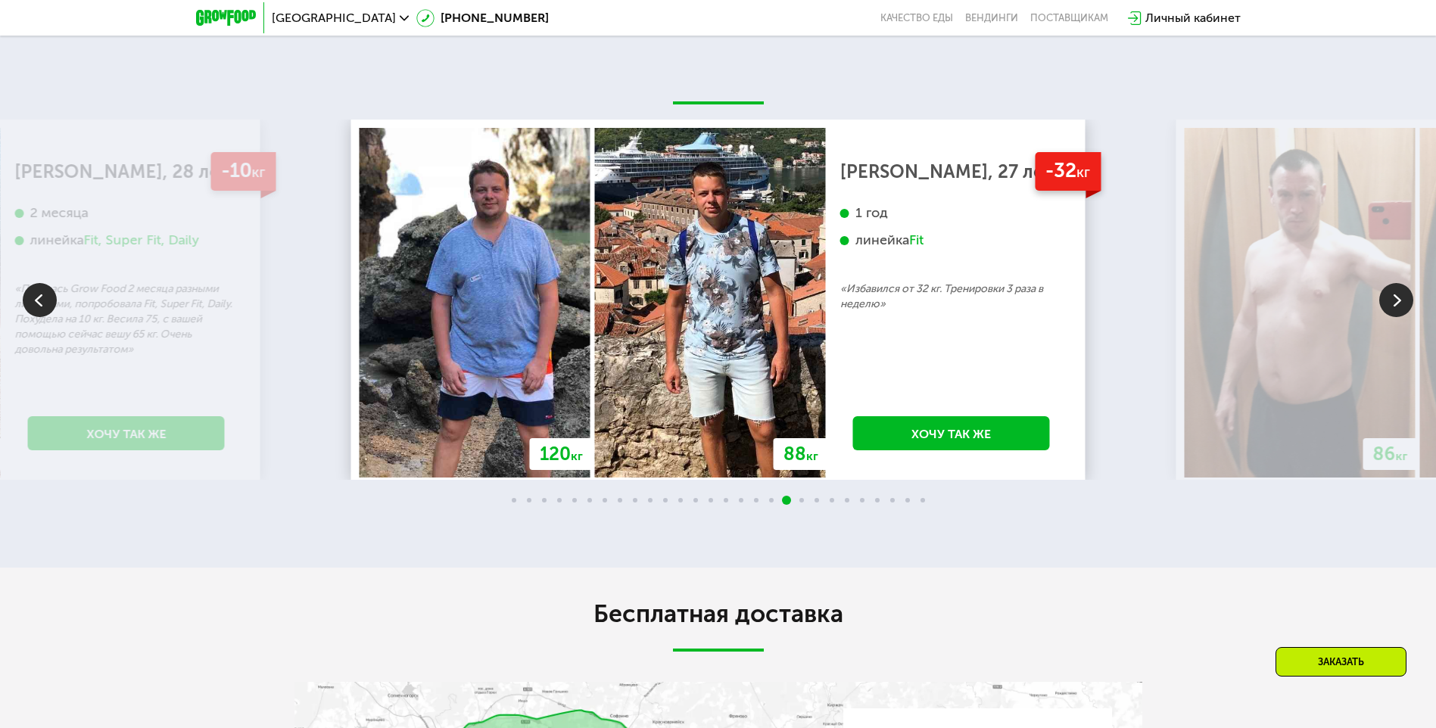
click at [1403, 302] on img at bounding box center [1396, 300] width 34 height 34
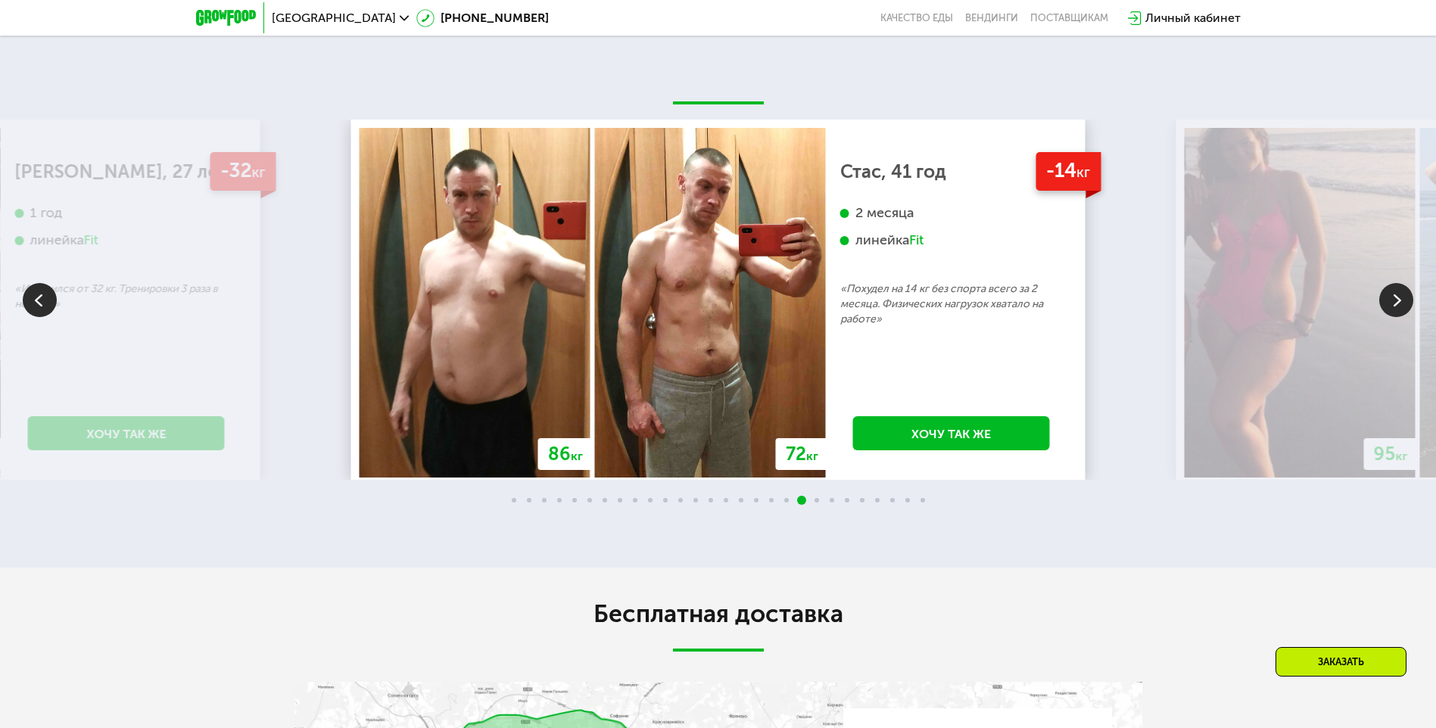
click at [1403, 302] on img at bounding box center [1396, 300] width 34 height 34
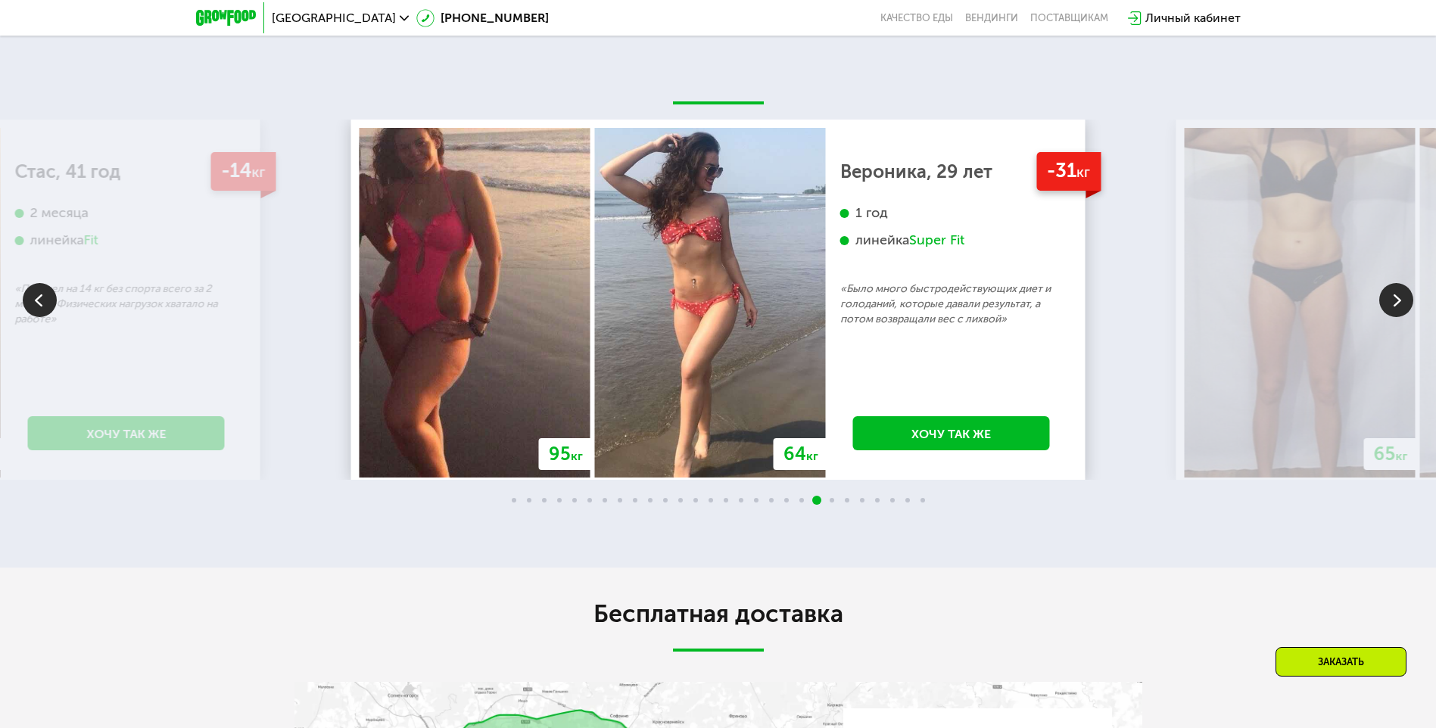
click at [1403, 302] on img at bounding box center [1396, 300] width 34 height 34
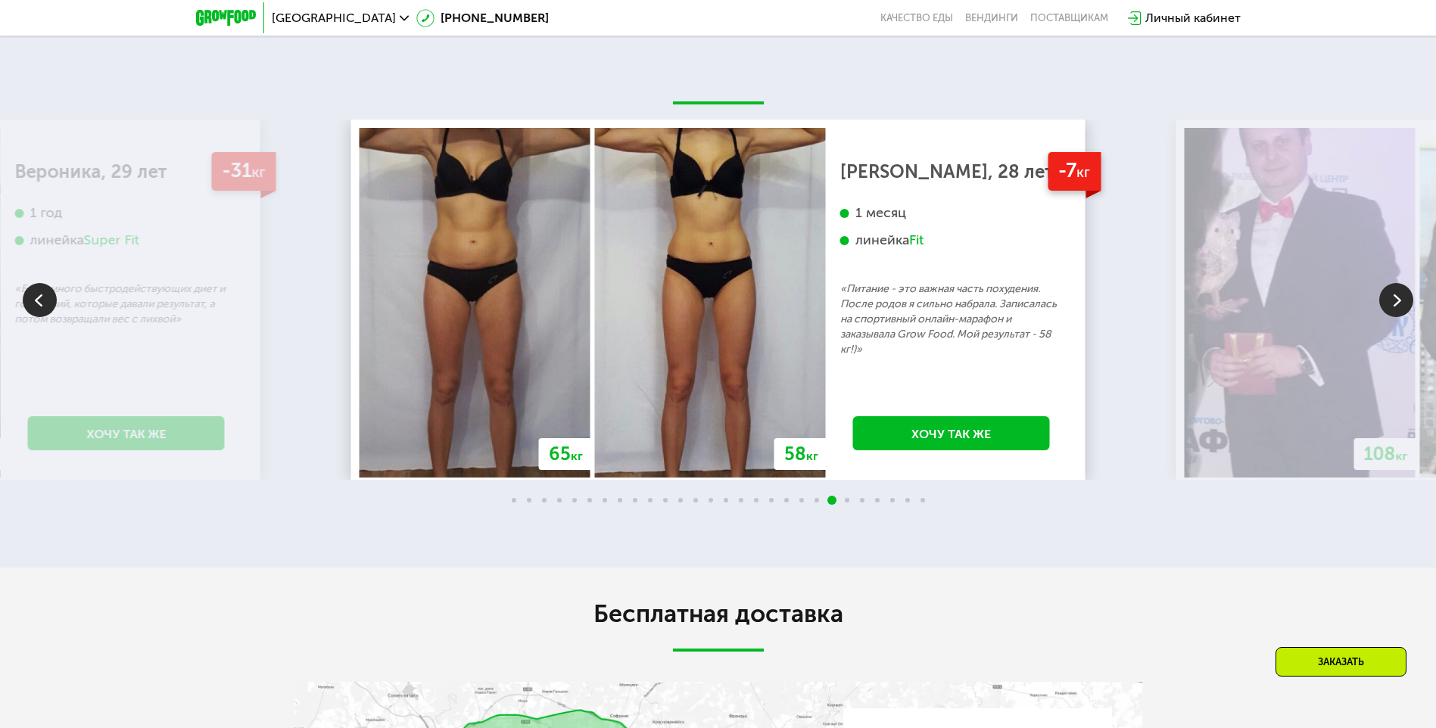
click at [1403, 302] on img at bounding box center [1396, 300] width 34 height 34
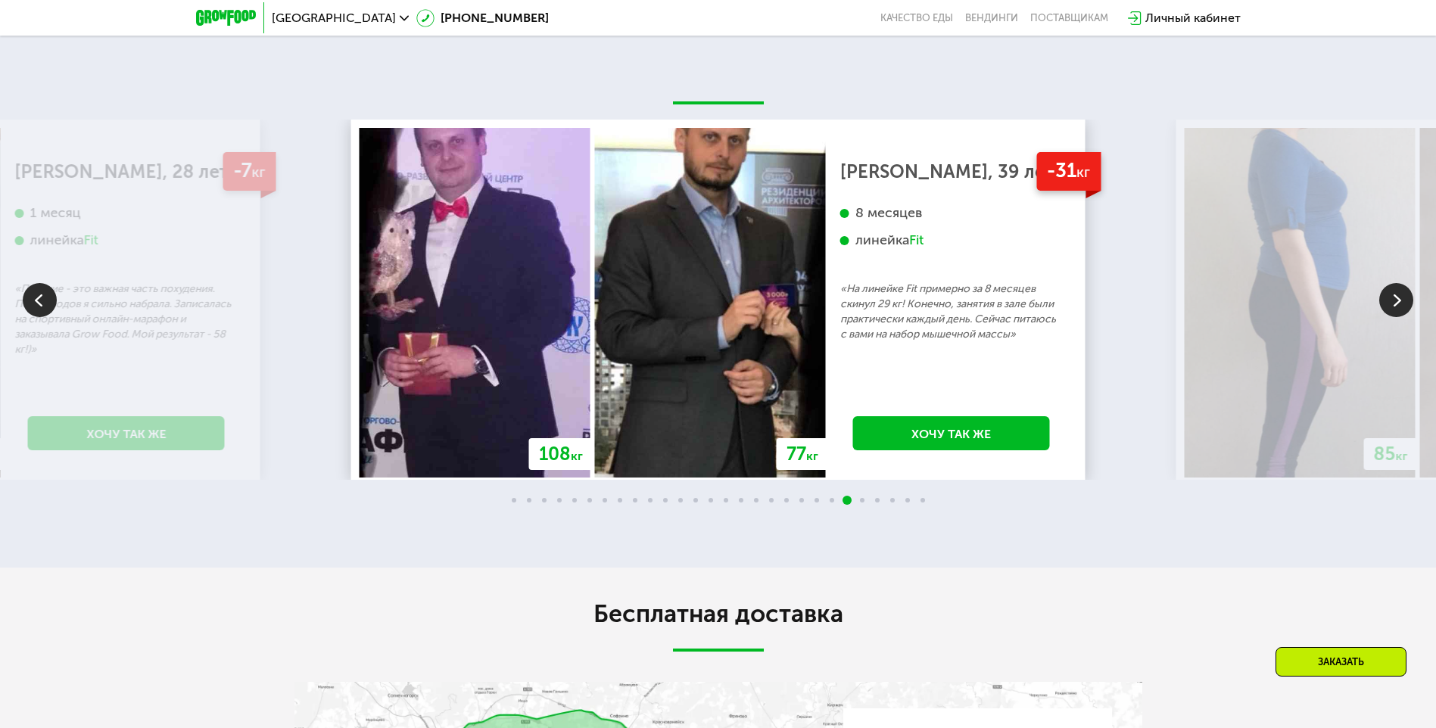
click at [1403, 302] on img at bounding box center [1396, 300] width 34 height 34
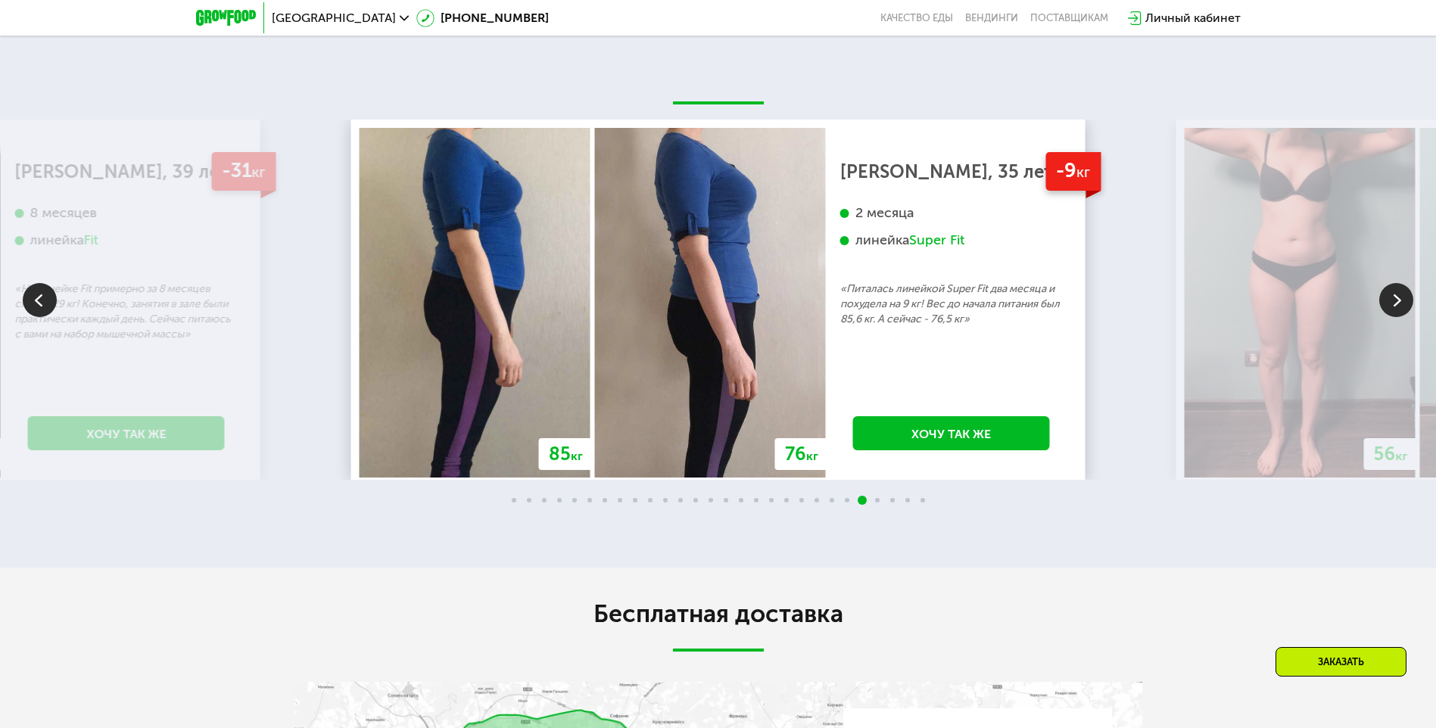
click at [1403, 302] on img at bounding box center [1396, 300] width 34 height 34
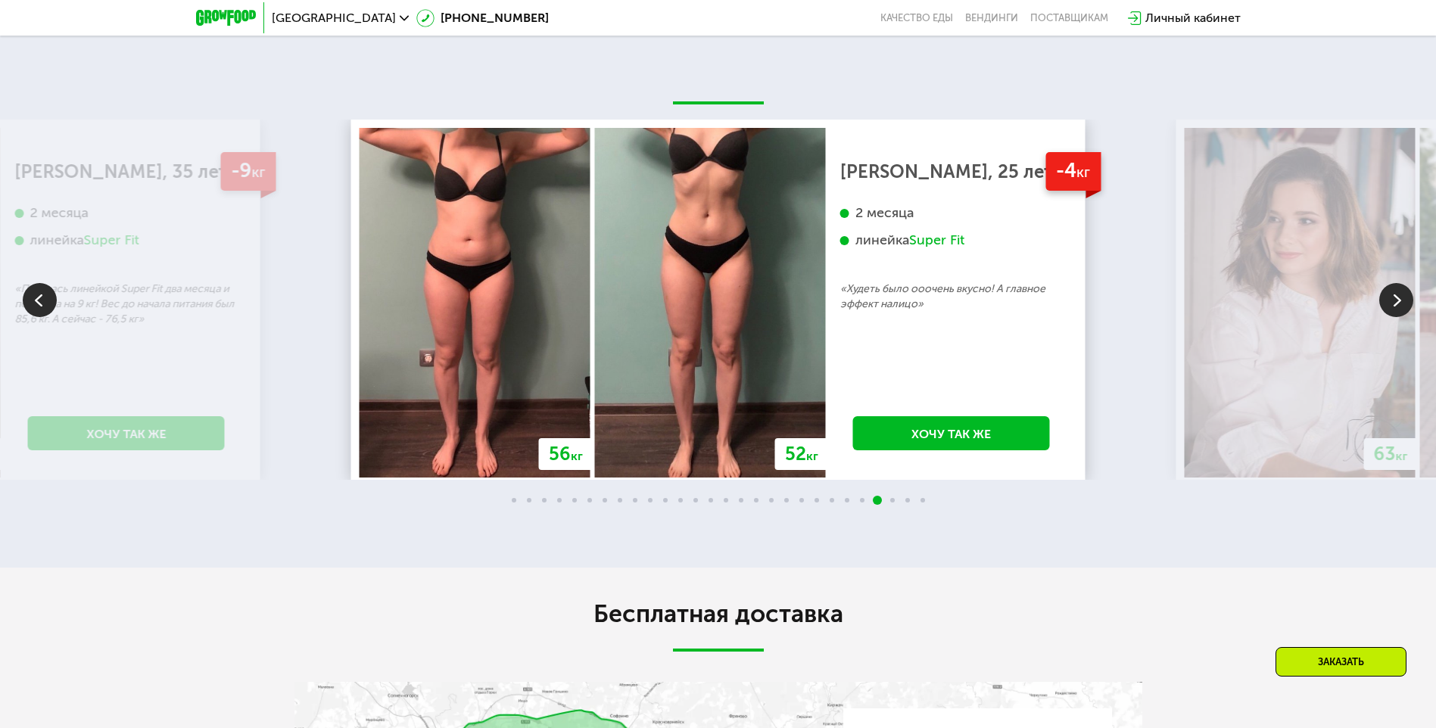
click at [1403, 302] on img at bounding box center [1396, 300] width 34 height 34
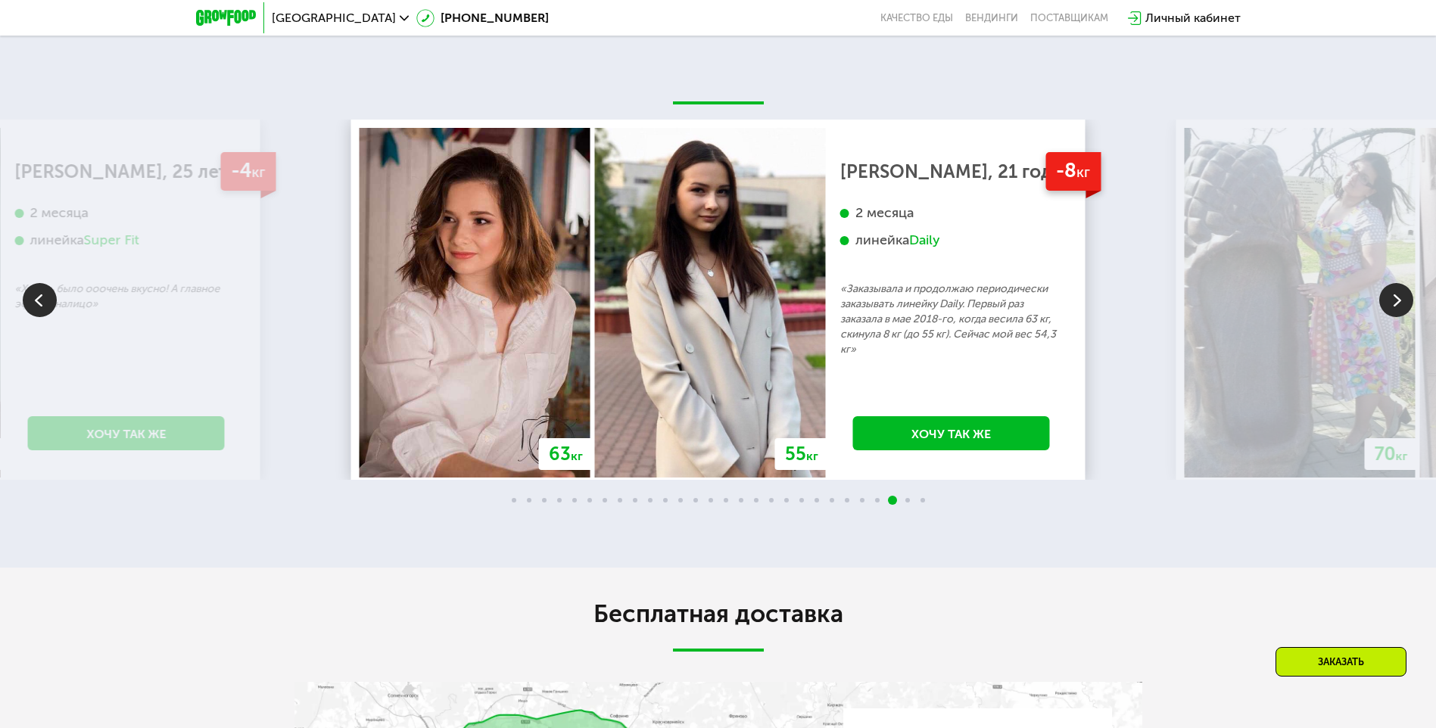
click at [1403, 302] on img at bounding box center [1396, 300] width 34 height 34
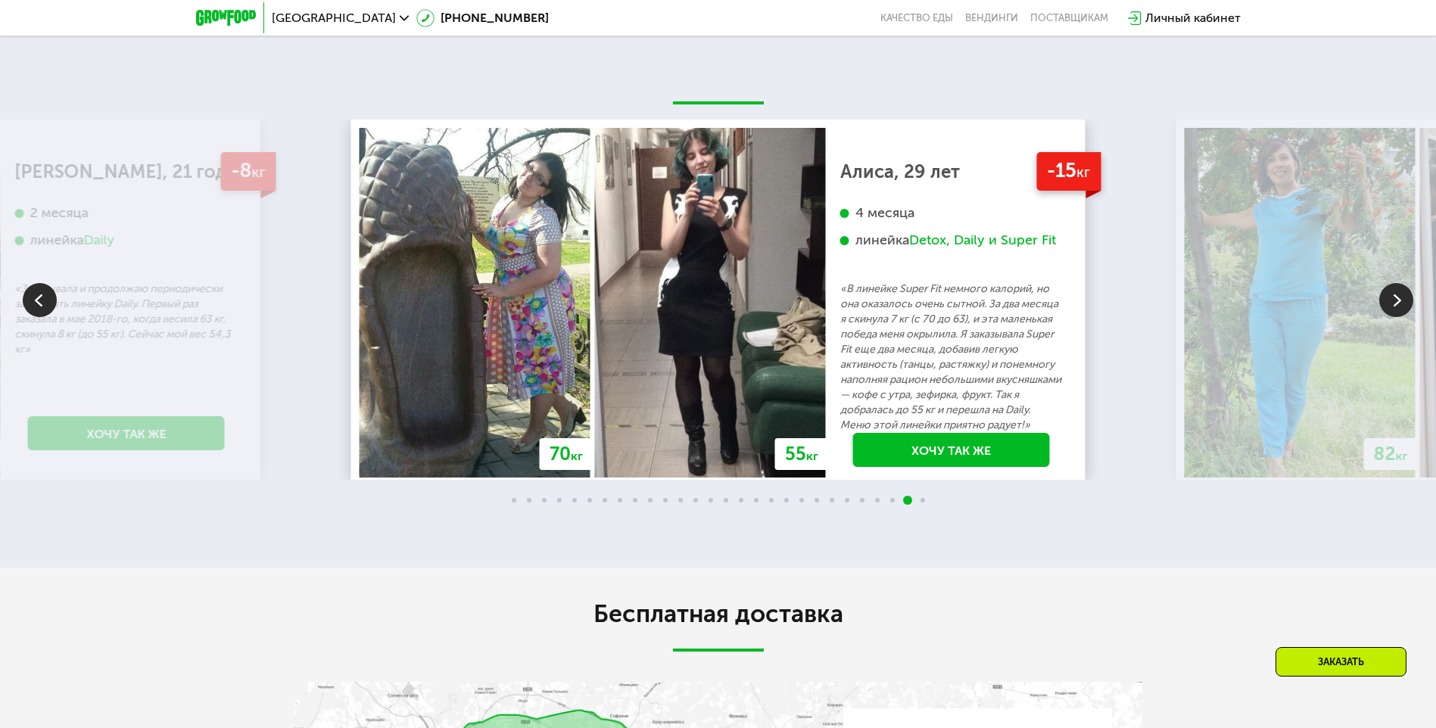
click at [1403, 302] on img at bounding box center [1396, 300] width 34 height 34
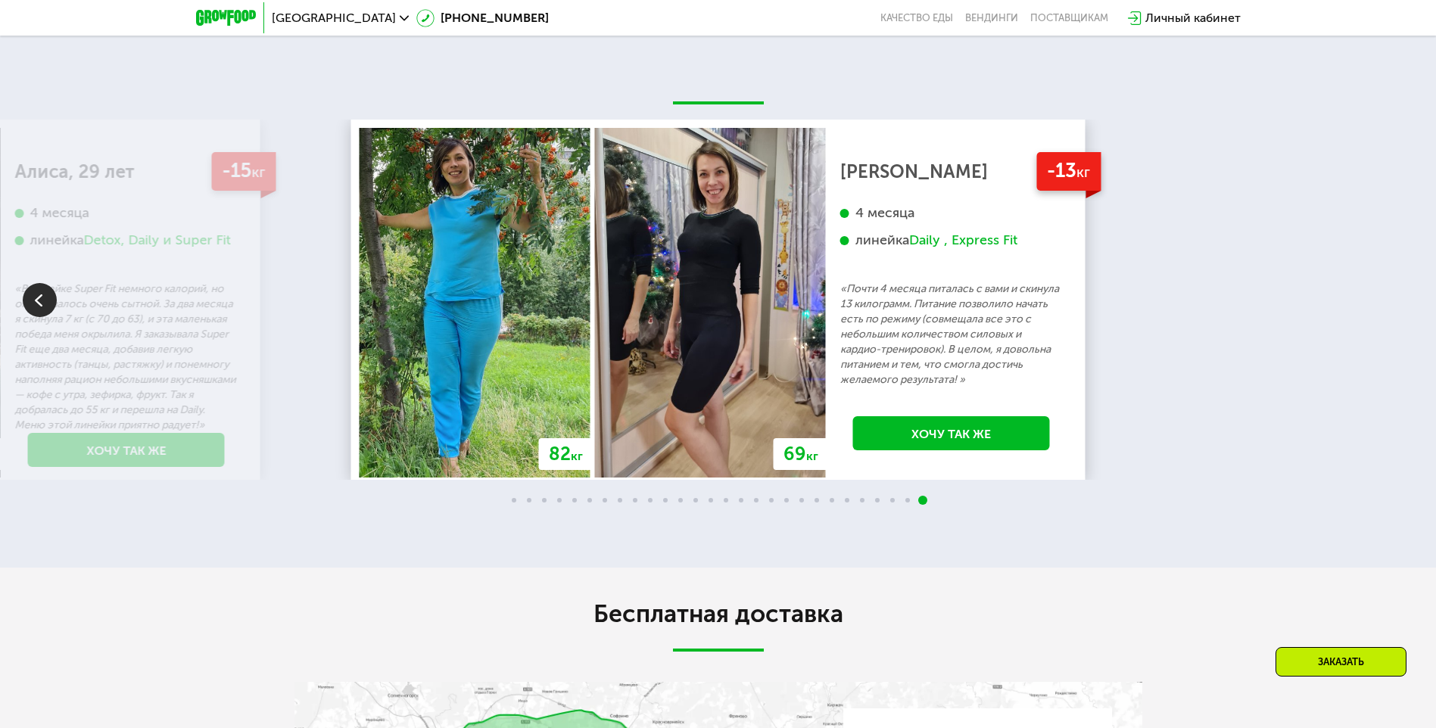
click at [1403, 302] on div "70 кг 64 кг -6 кг Екатерина, 31 год 3 месяца линейка Fit, Super Fit «Питалась т…" at bounding box center [718, 300] width 1436 height 360
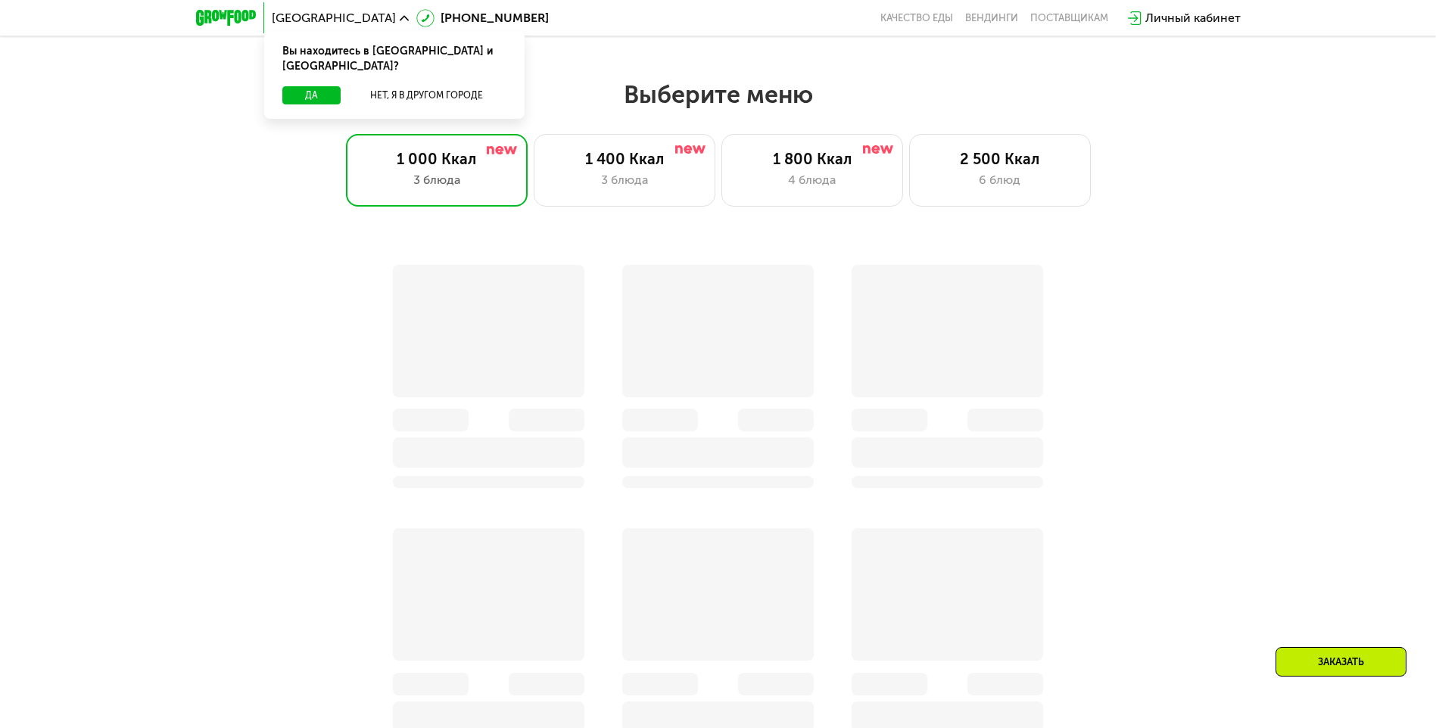
scroll to position [681, 0]
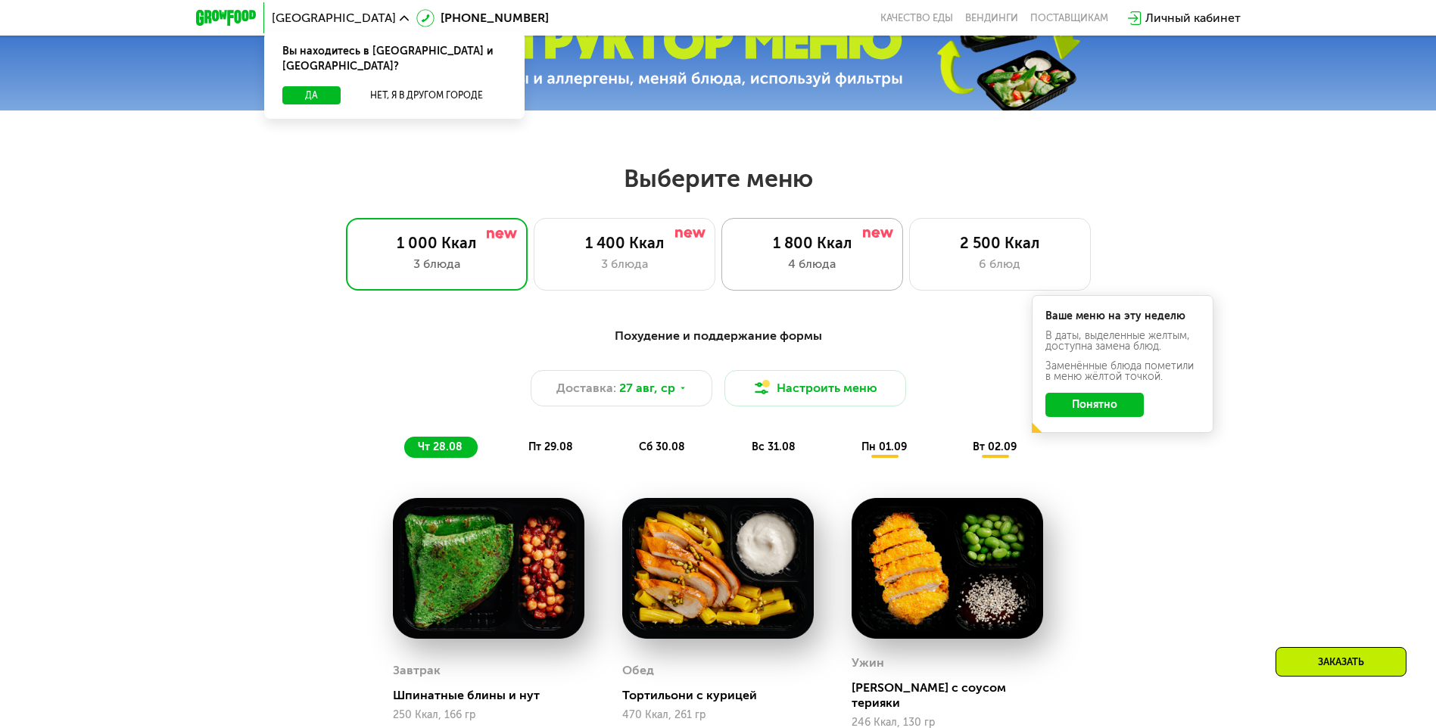
click at [789, 273] on div "4 блюда" at bounding box center [812, 264] width 150 height 18
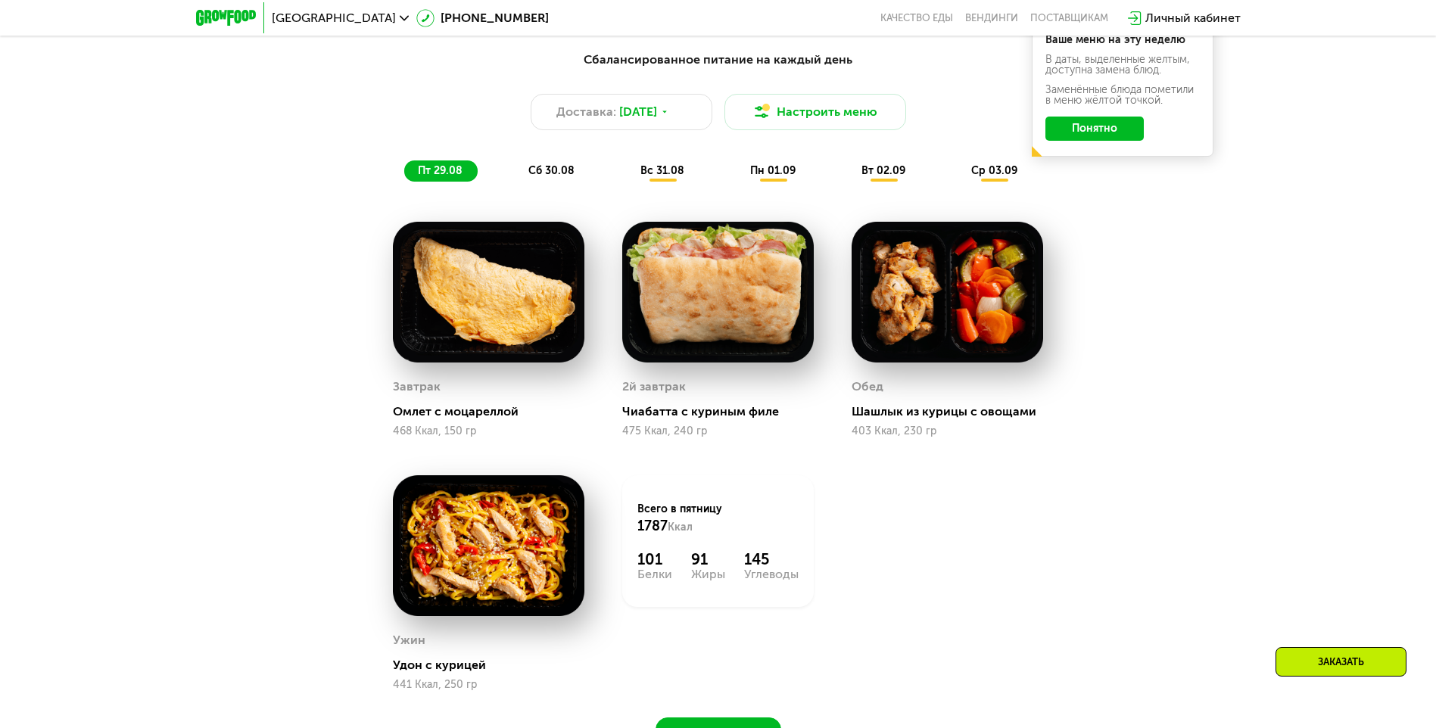
scroll to position [984, 0]
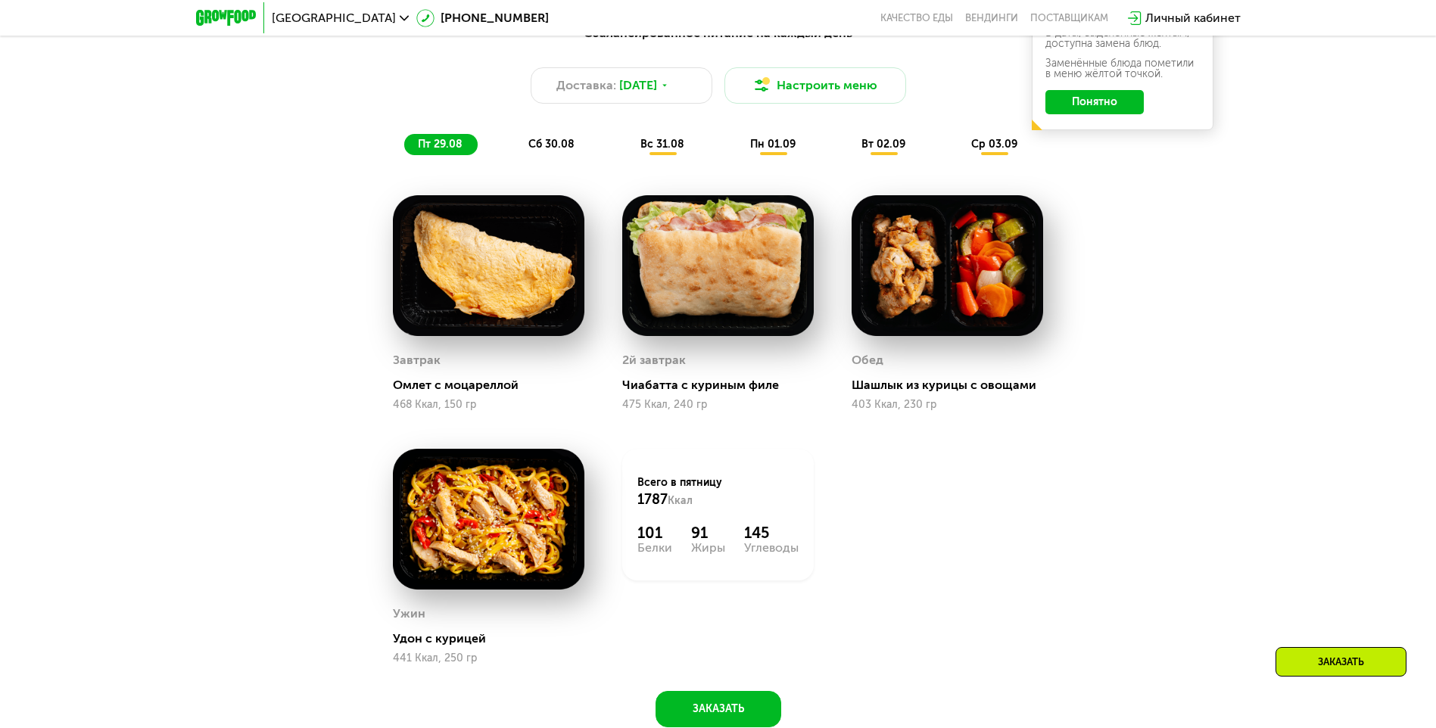
click at [535, 149] on span "сб 30.08" at bounding box center [551, 144] width 46 height 13
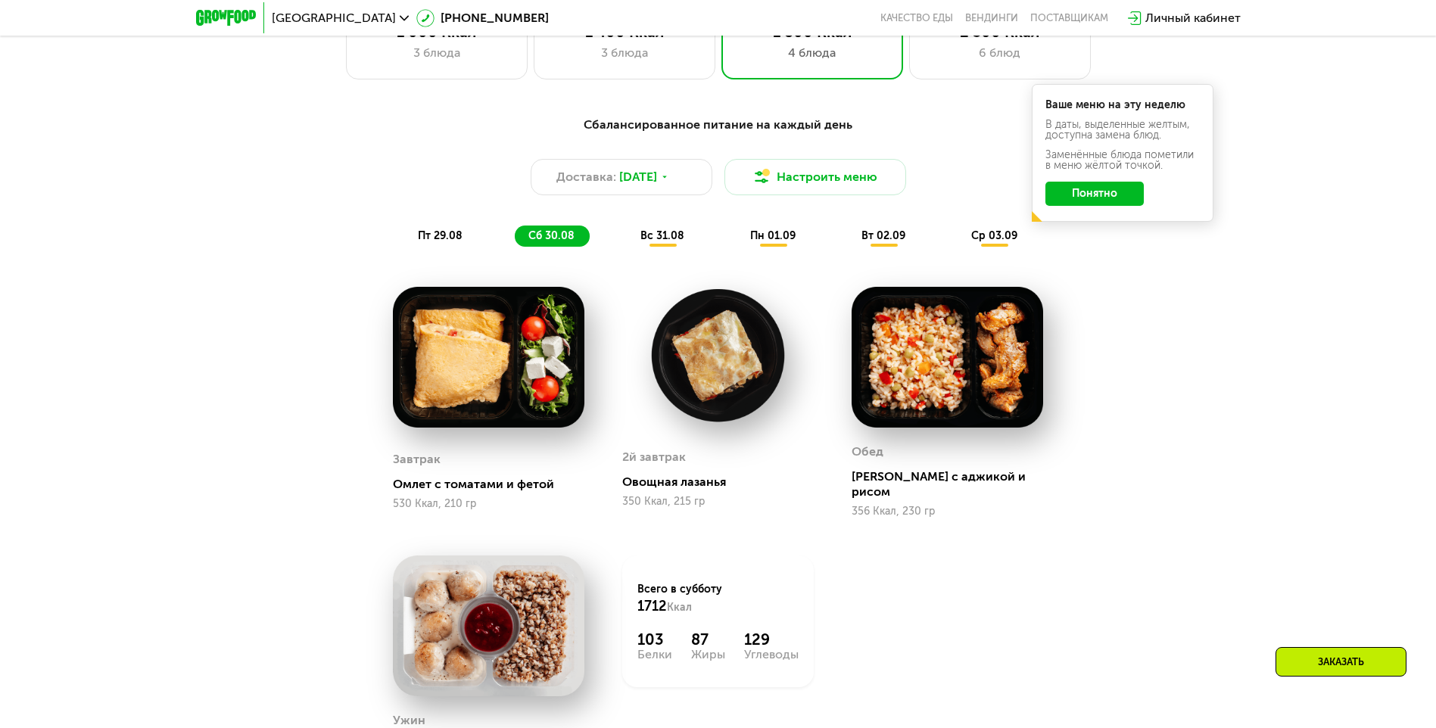
scroll to position [1135, 0]
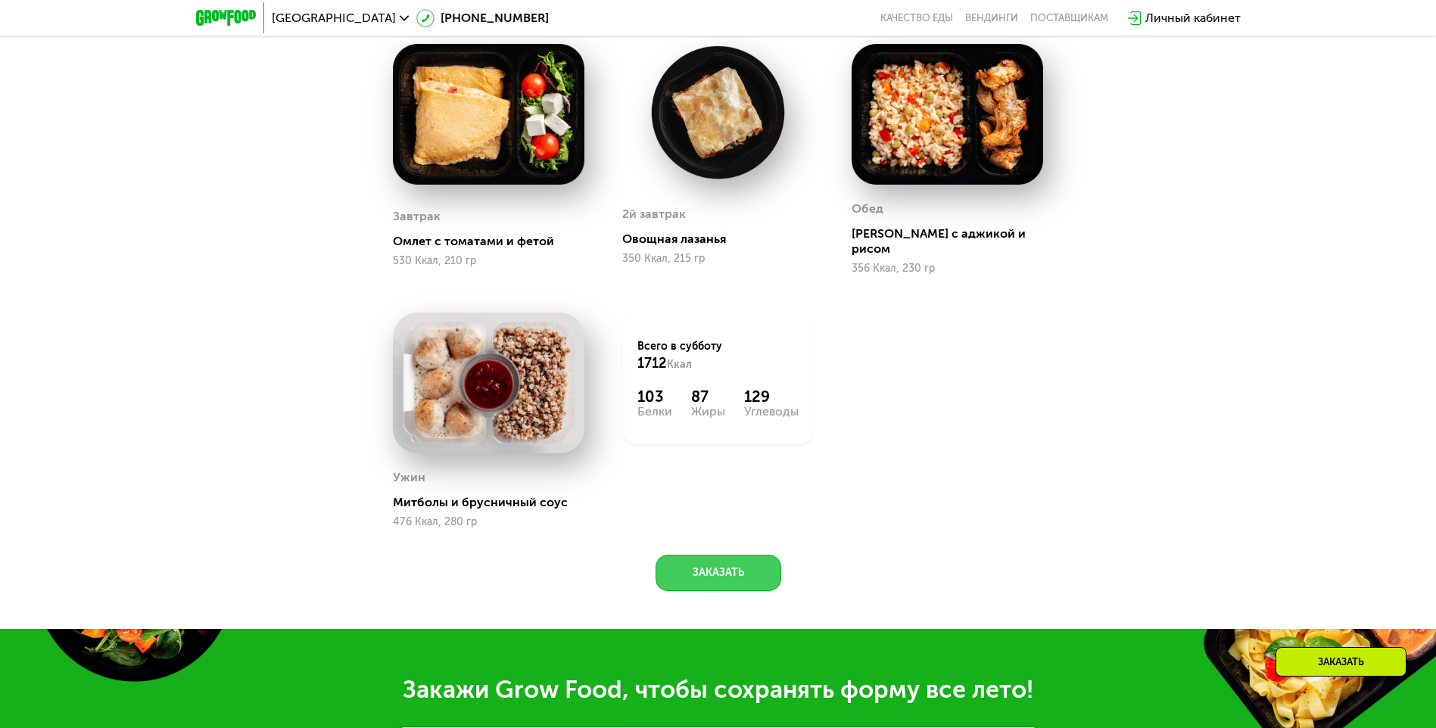
click at [708, 569] on button "Заказать" at bounding box center [718, 573] width 126 height 36
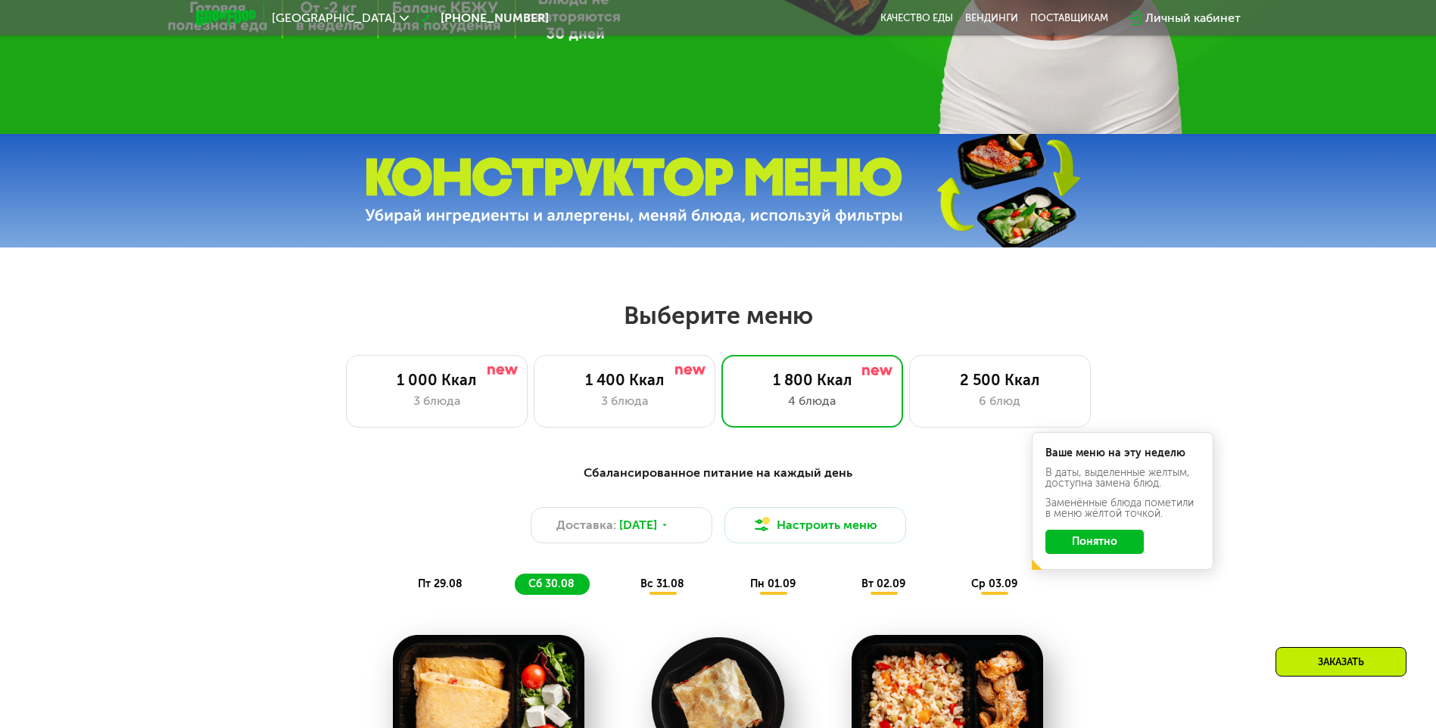
scroll to position [543, 0]
click at [1006, 389] on div "2 500 Ккал" at bounding box center [1000, 381] width 150 height 18
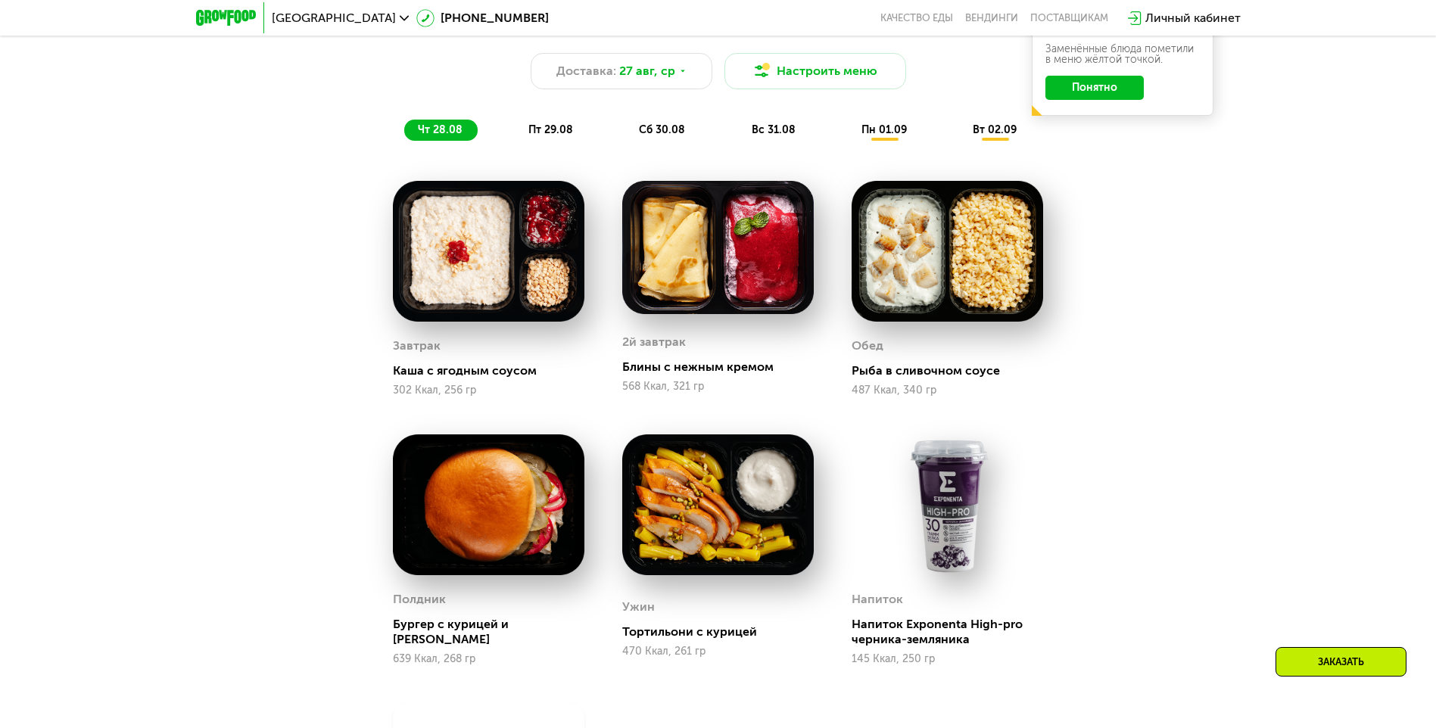
scroll to position [997, 0]
click at [538, 131] on span "пт 29.08" at bounding box center [550, 130] width 45 height 13
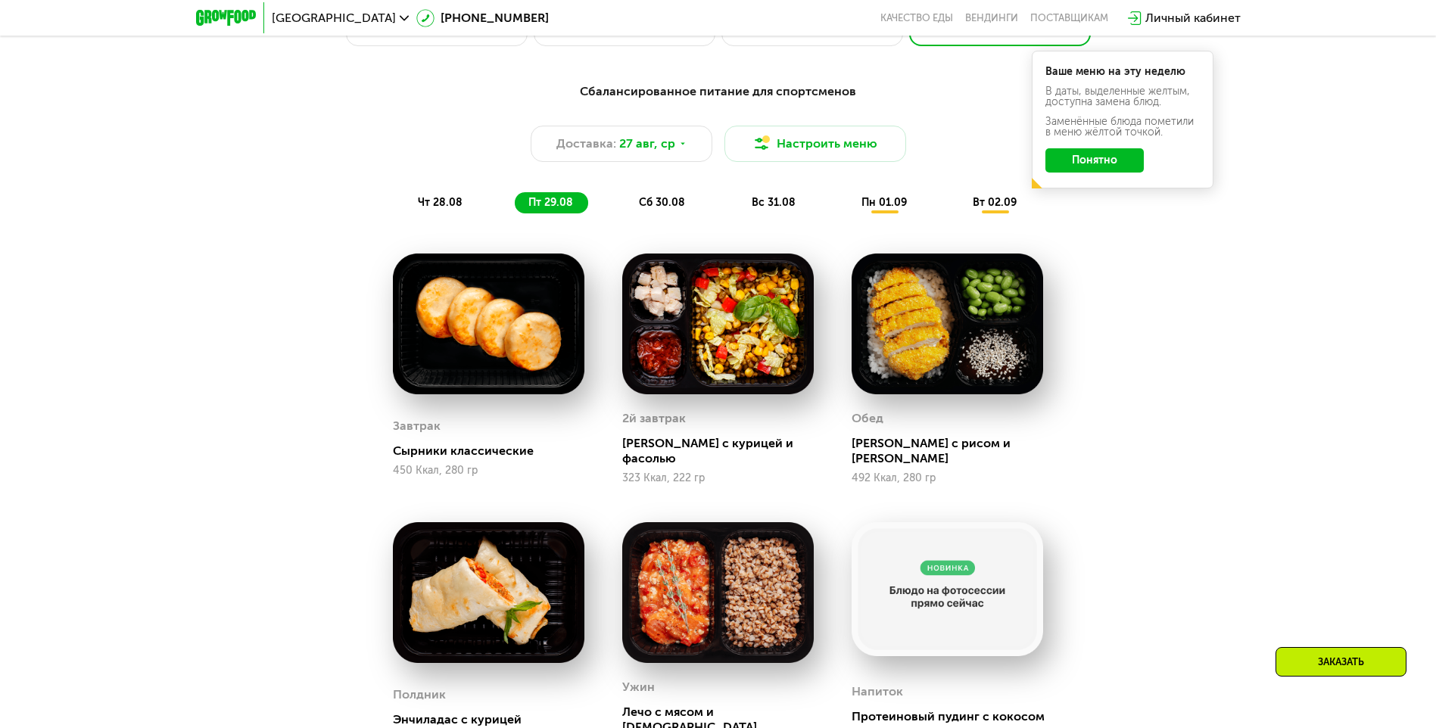
scroll to position [922, 0]
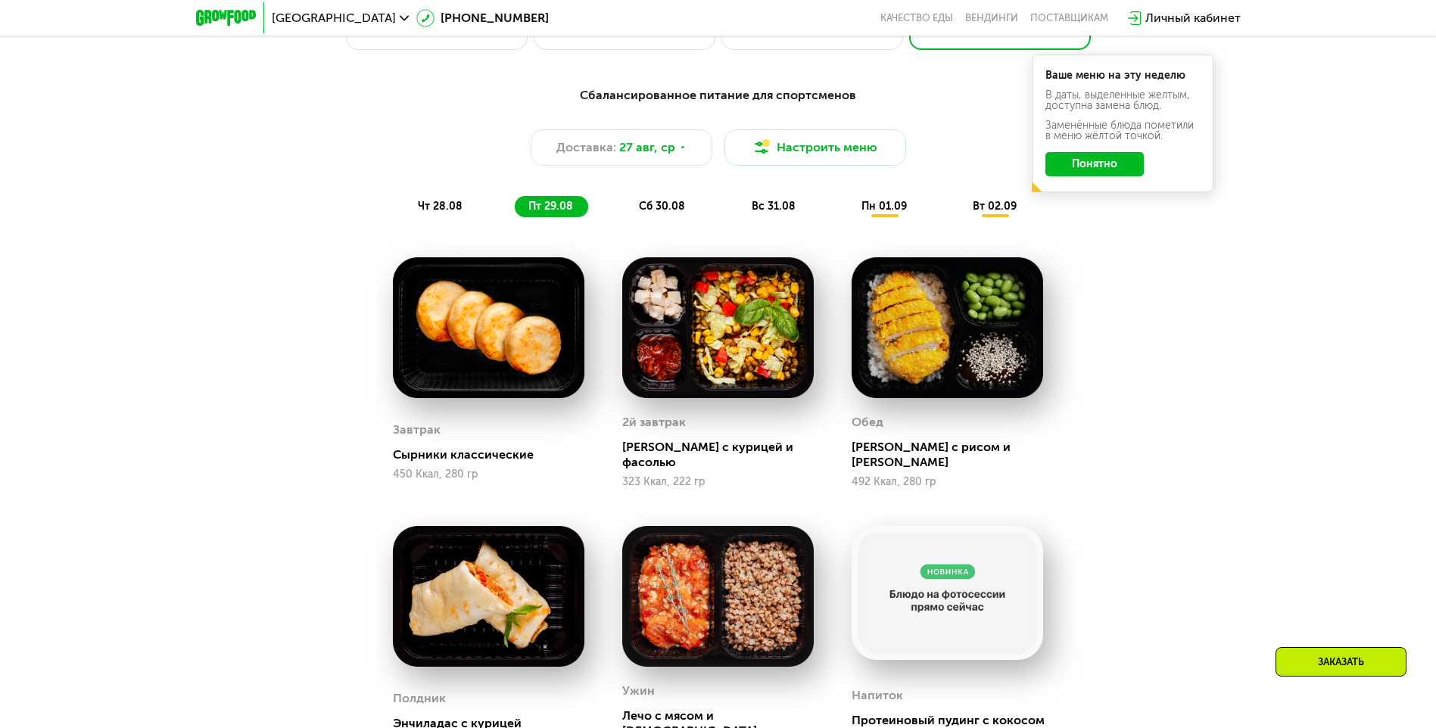
click at [738, 204] on div "сб 30.08" at bounding box center [774, 206] width 73 height 21
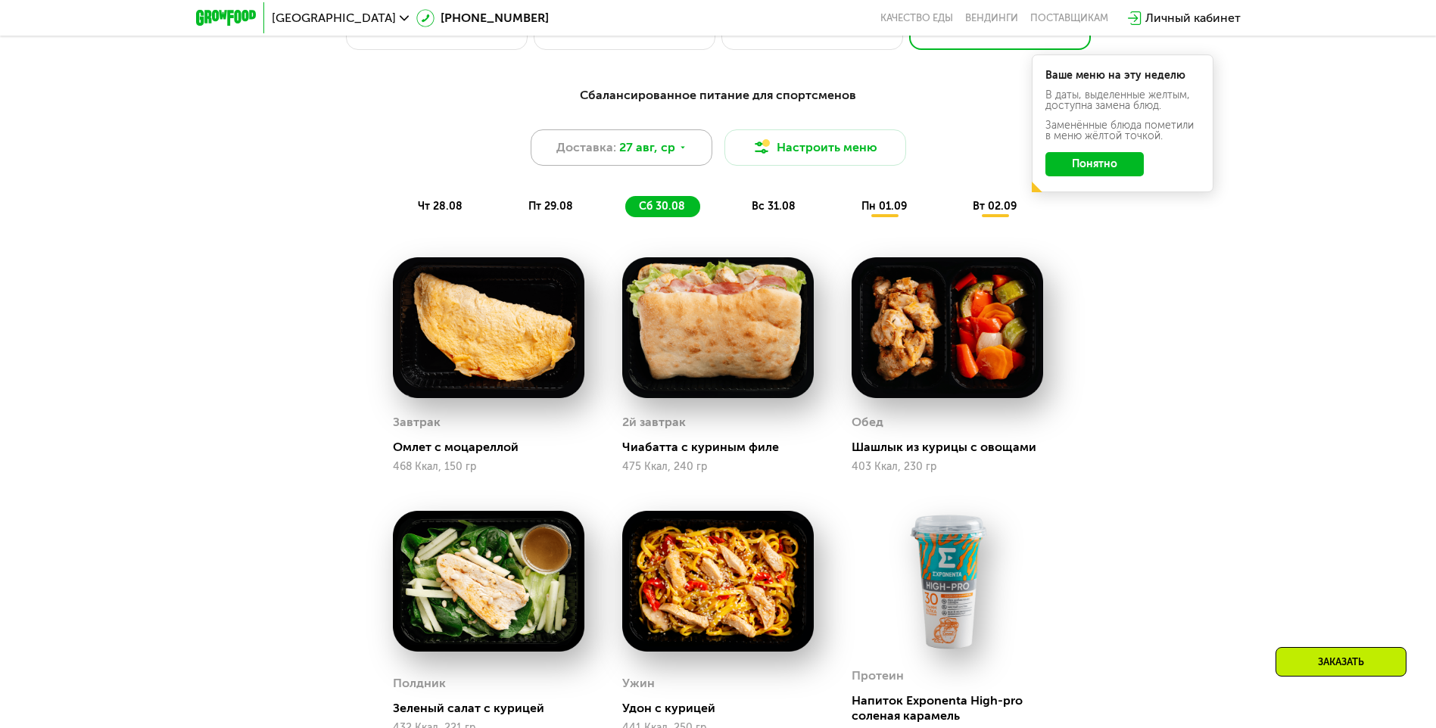
click at [649, 156] on span "27 авг, ср" at bounding box center [647, 147] width 56 height 18
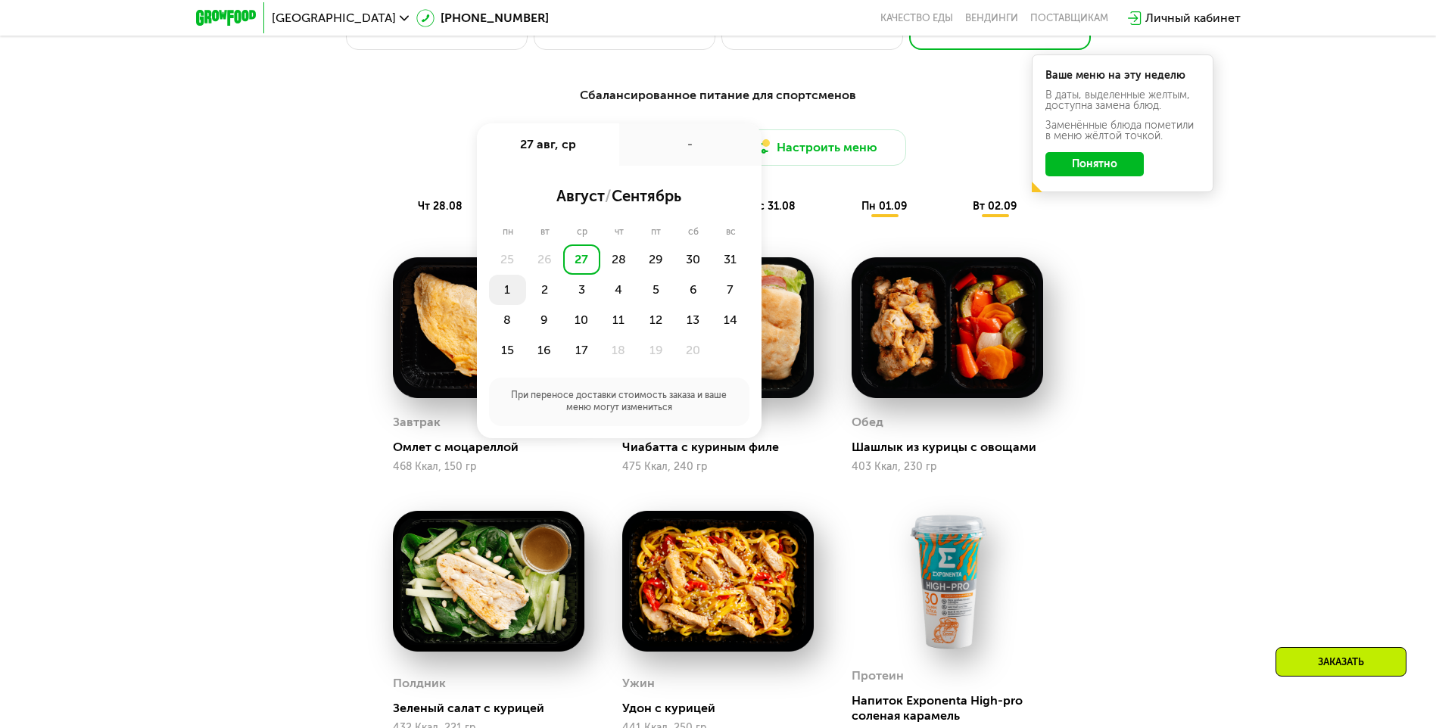
click at [526, 296] on div "1" at bounding box center [544, 290] width 37 height 30
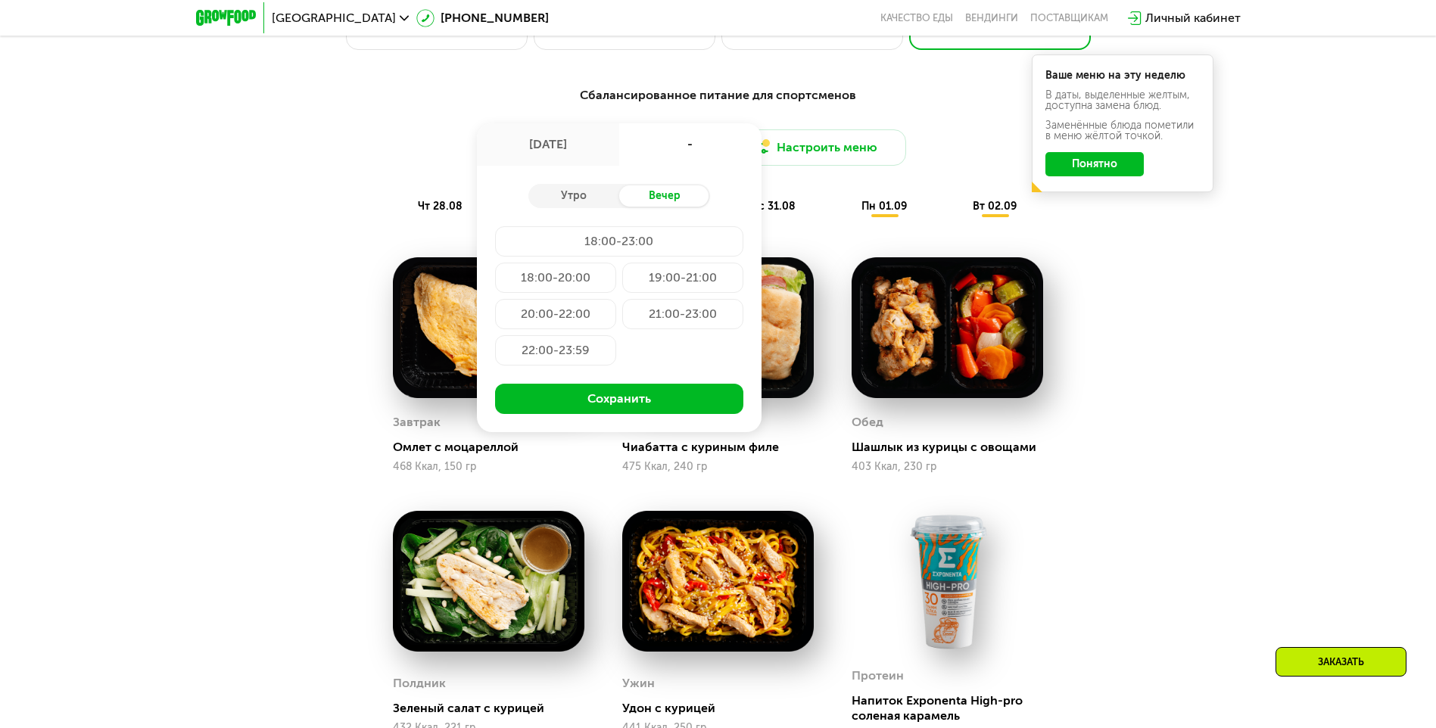
click at [622, 311] on div "20:00-22:00" at bounding box center [682, 314] width 121 height 30
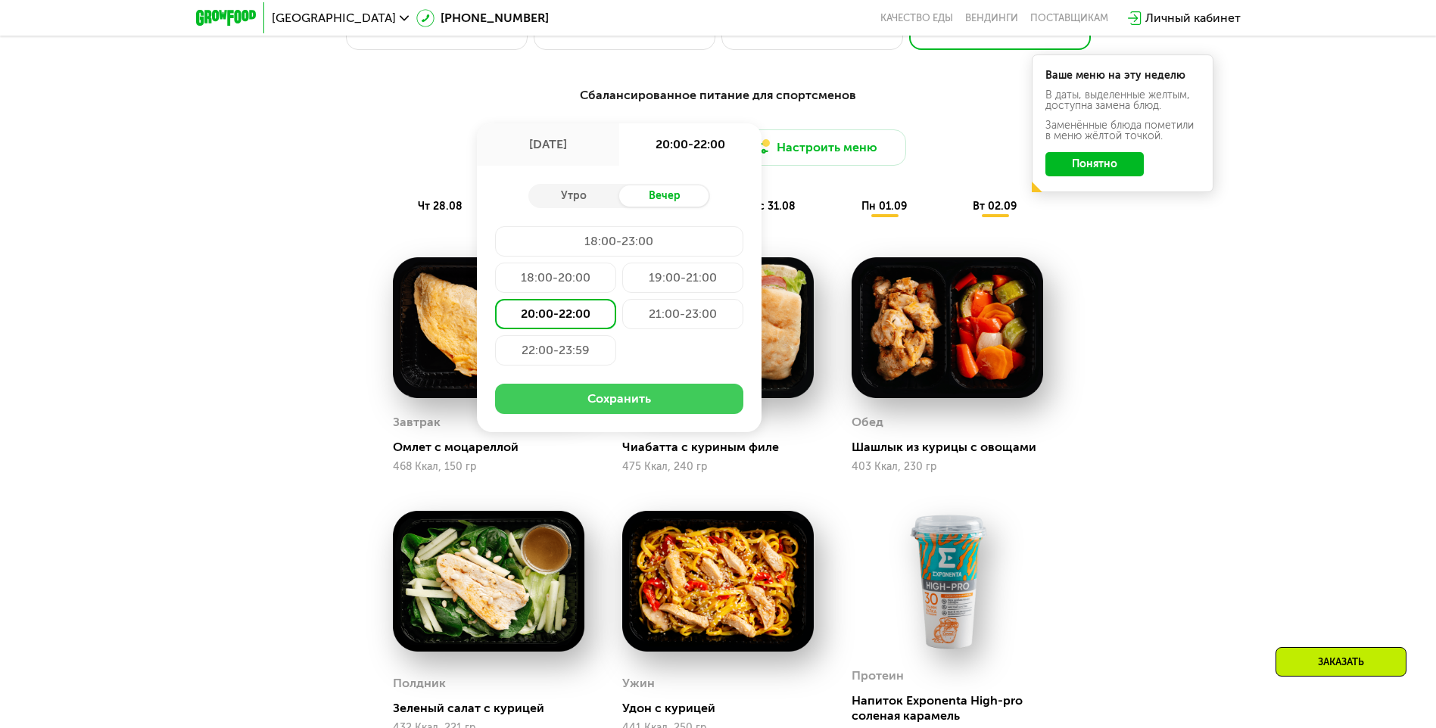
click at [655, 409] on button "Сохранить" at bounding box center [619, 399] width 248 height 30
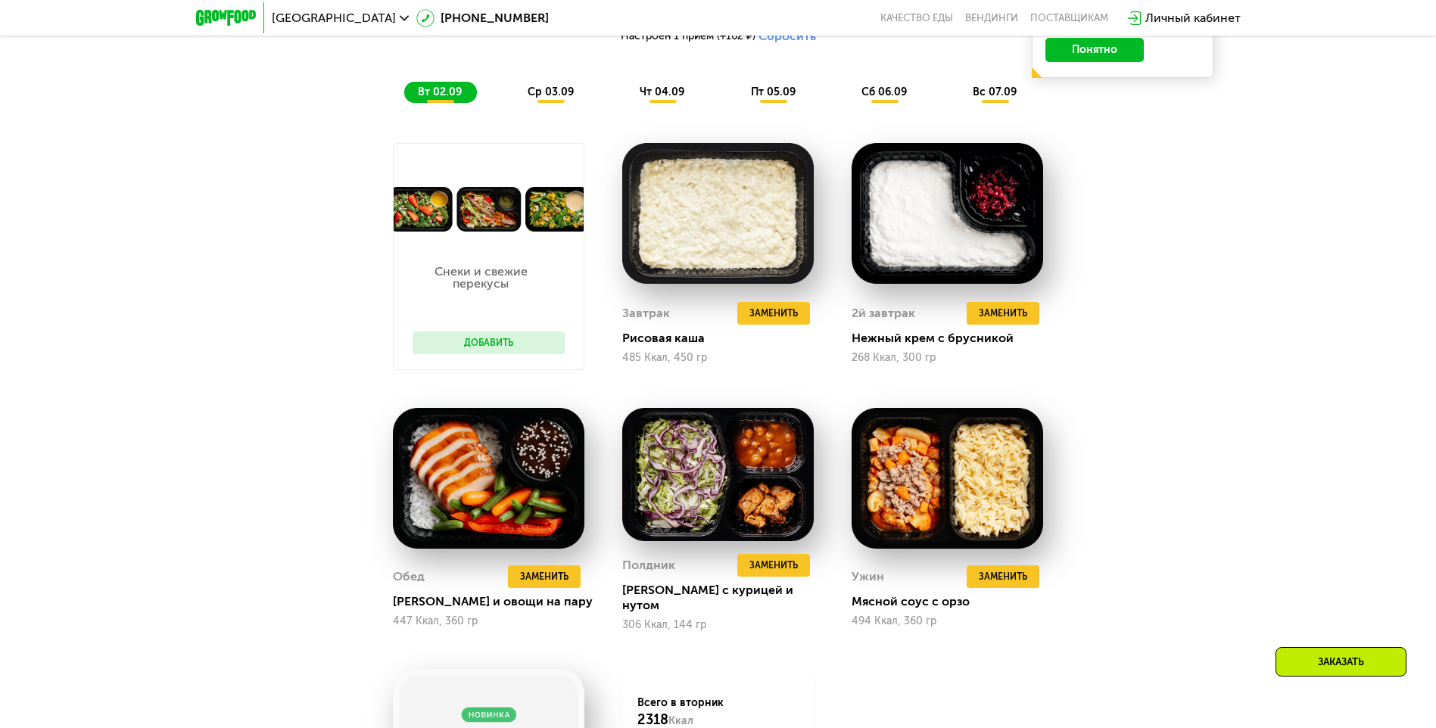
scroll to position [846, 0]
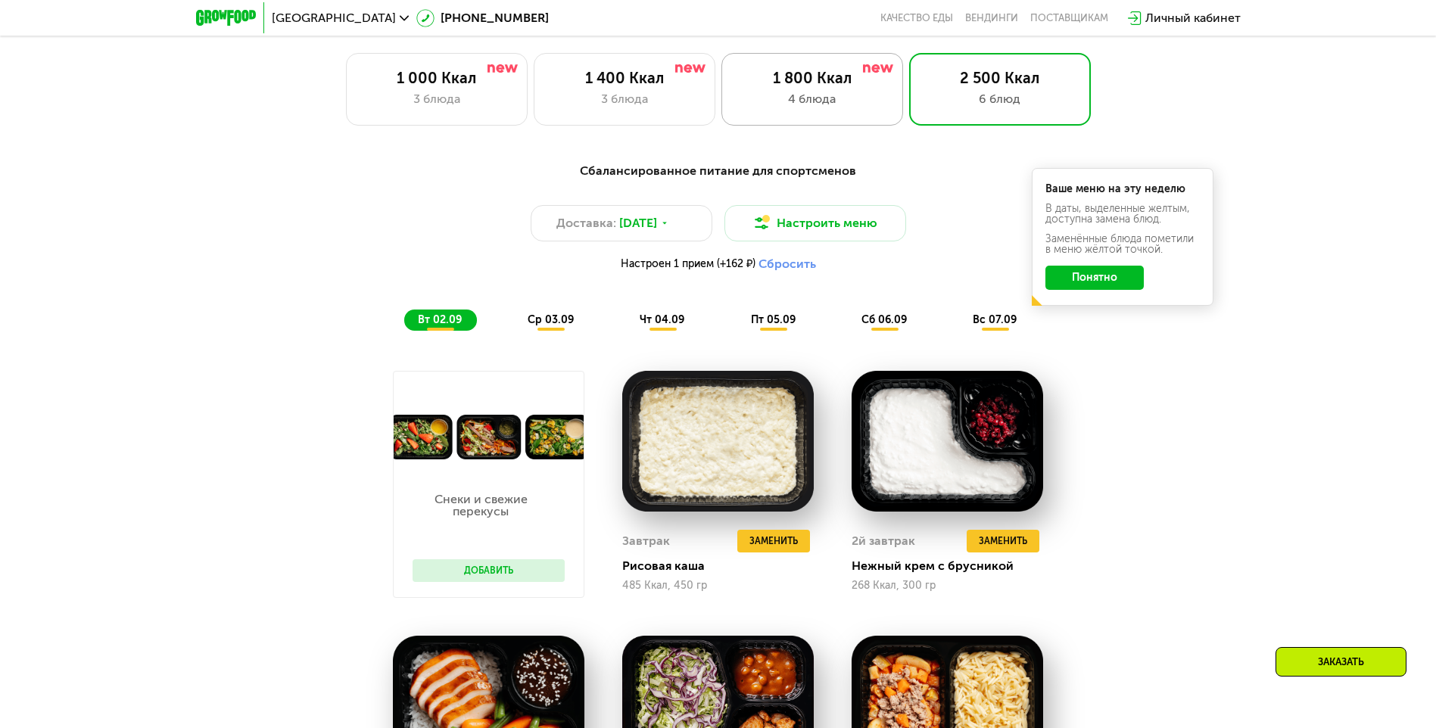
click at [786, 87] on div "1 800 Ккал" at bounding box center [812, 78] width 150 height 18
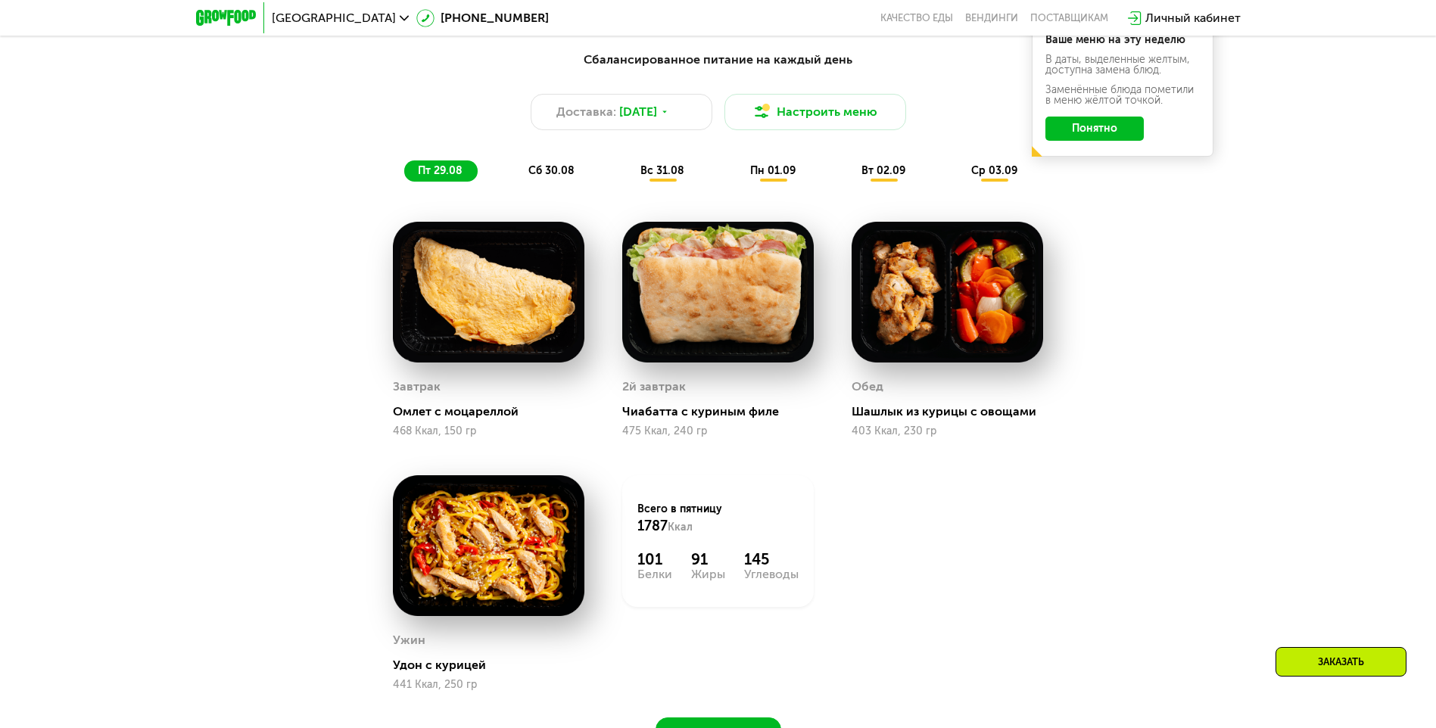
scroll to position [997, 0]
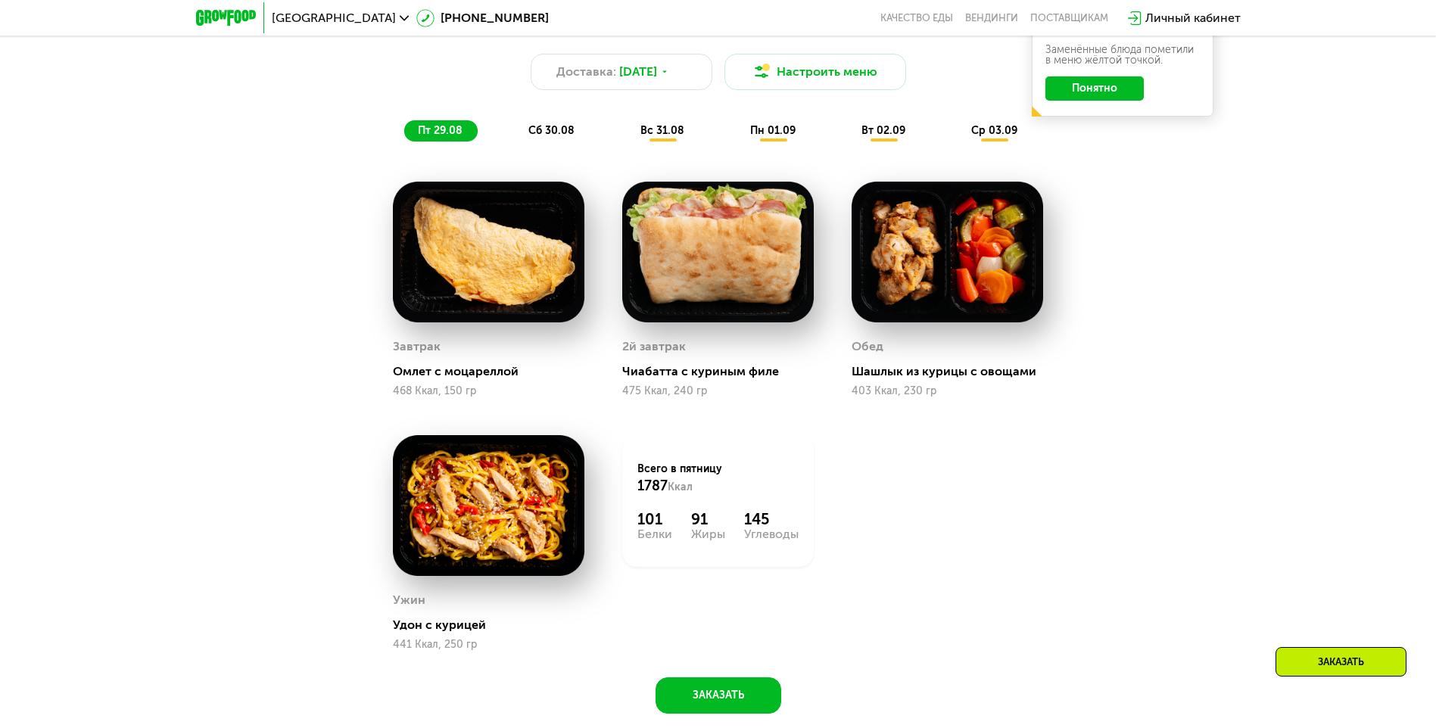
click at [552, 137] on span "сб 30.08" at bounding box center [551, 130] width 46 height 13
